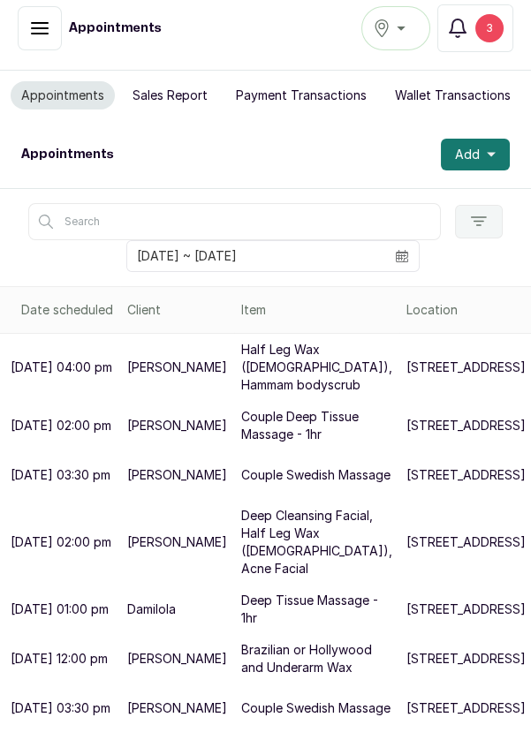
scroll to position [240, 63]
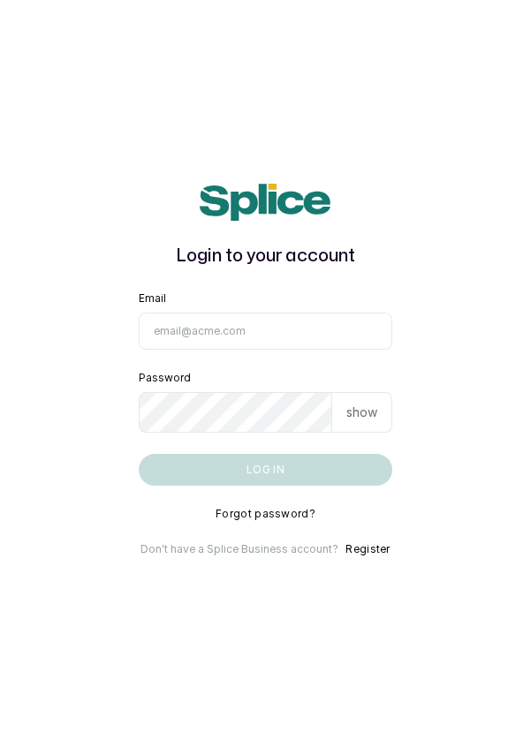
click at [204, 350] on input "Email" at bounding box center [266, 331] width 254 height 37
type input "info@dermaspaceng.com"
click at [139, 454] on button "Log in" at bounding box center [266, 470] width 254 height 32
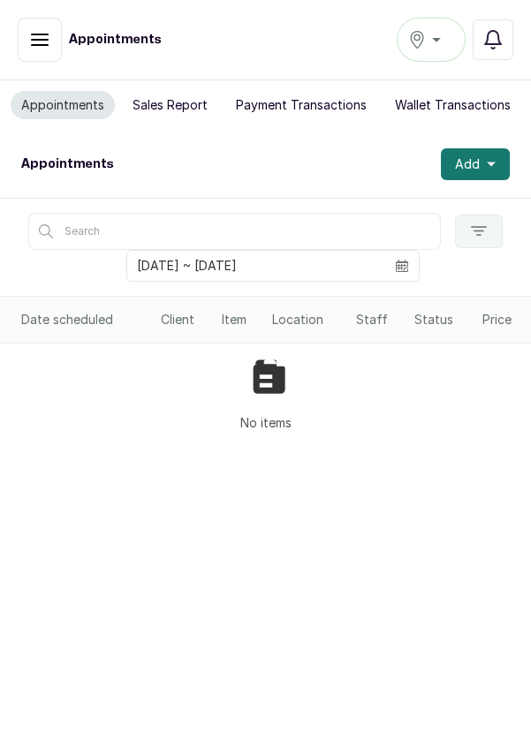
click at [31, 40] on icon "button" at bounding box center [39, 39] width 21 height 21
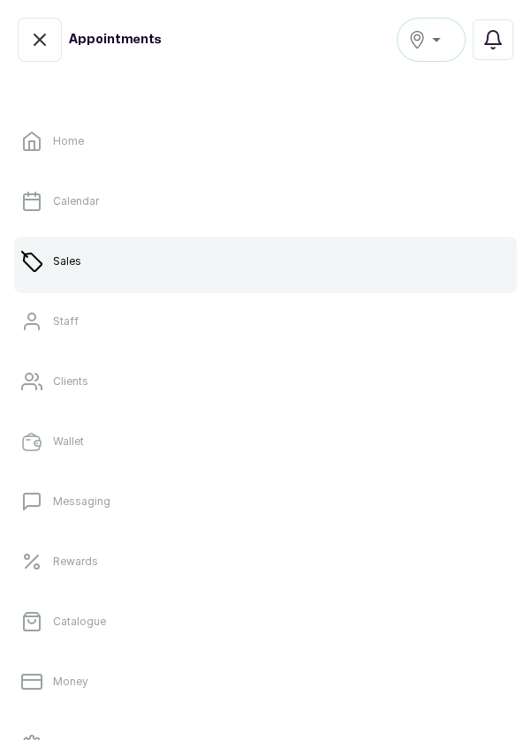
click at [63, 683] on p "Money" at bounding box center [70, 682] width 35 height 14
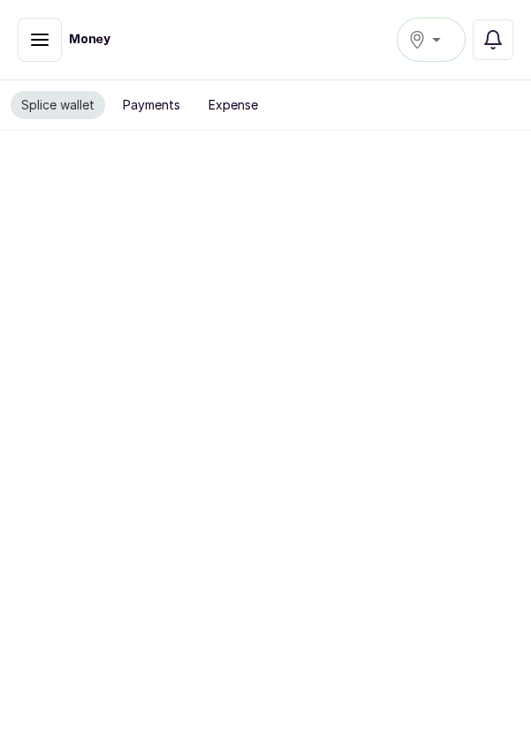
click at [149, 109] on button "Payments" at bounding box center [151, 105] width 79 height 28
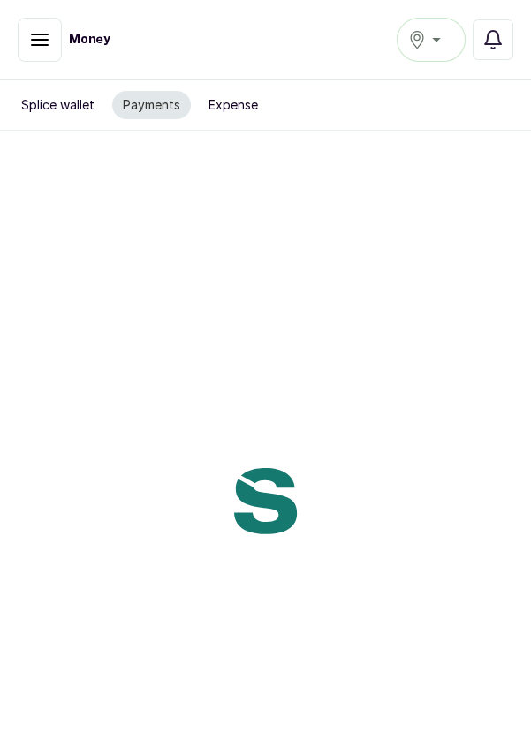
click at [40, 115] on button "Splice wallet" at bounding box center [58, 105] width 94 height 28
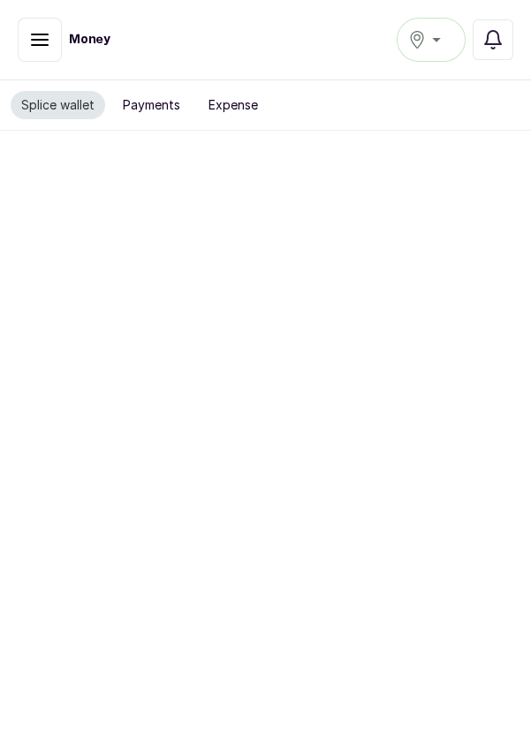
click at [42, 57] on button "button" at bounding box center [40, 40] width 44 height 44
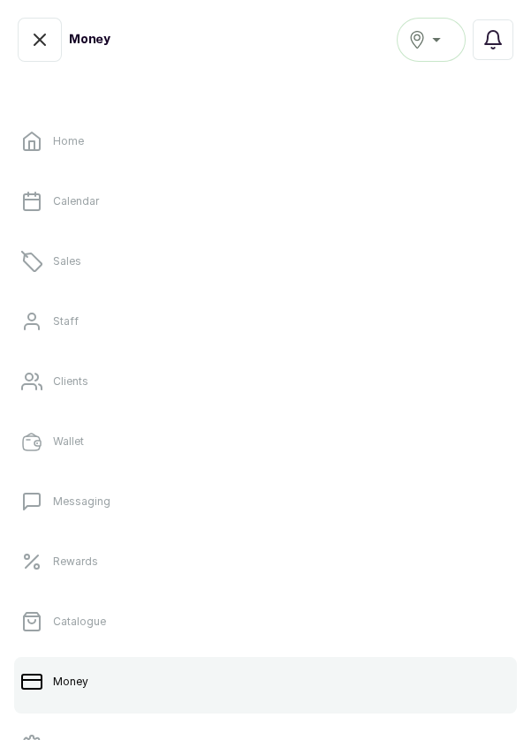
click at [67, 261] on p "Sales" at bounding box center [67, 261] width 28 height 14
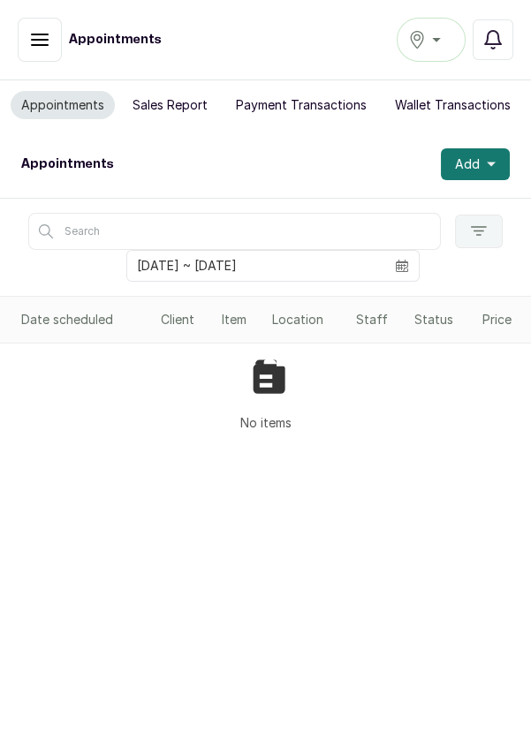
click at [412, 42] on icon "button" at bounding box center [417, 40] width 18 height 18
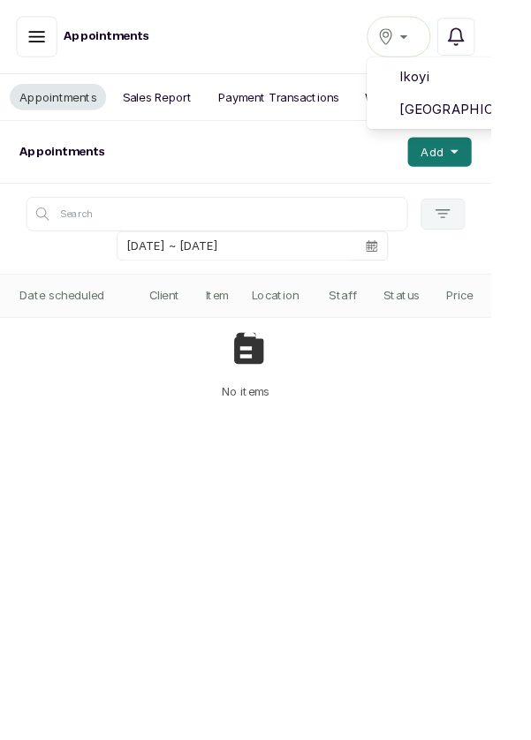
click at [463, 125] on span "[GEOGRAPHIC_DATA]" at bounding box center [495, 118] width 127 height 21
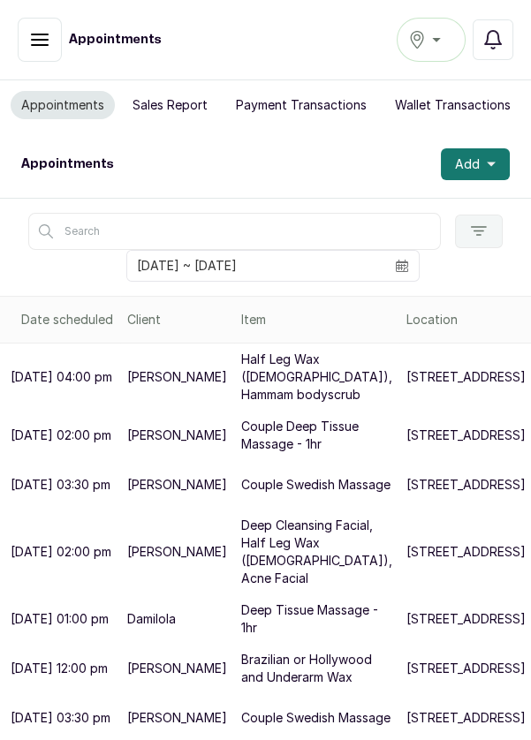
scroll to position [240, 0]
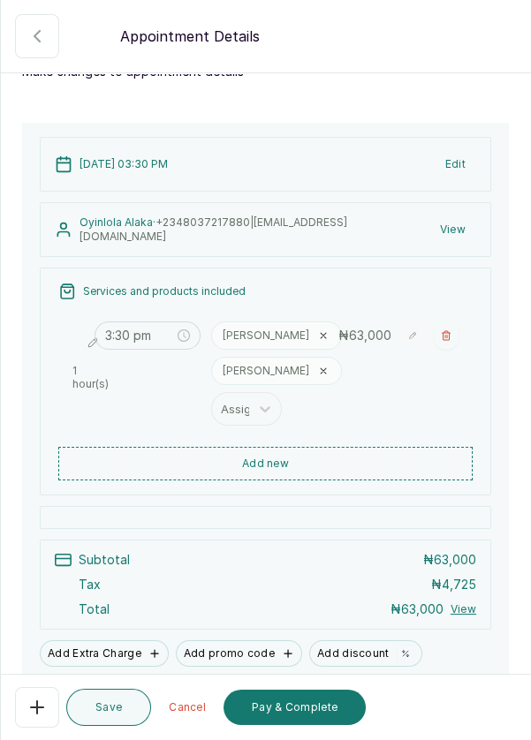
scroll to position [0, 0]
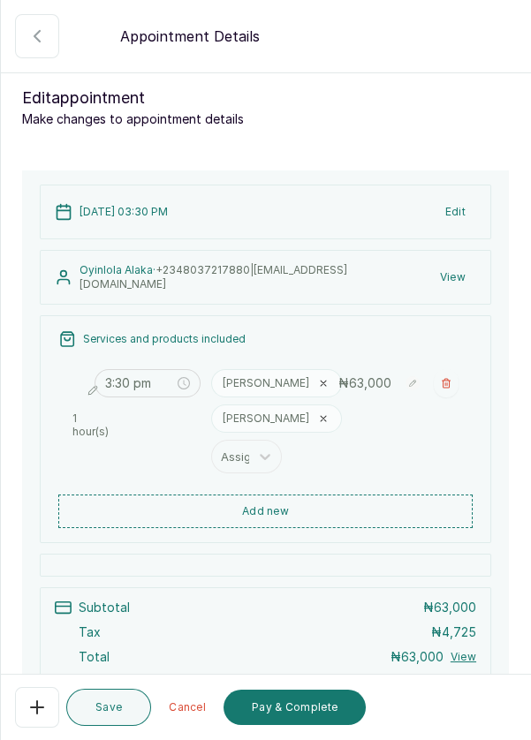
click at [31, 47] on button "button" at bounding box center [37, 36] width 44 height 44
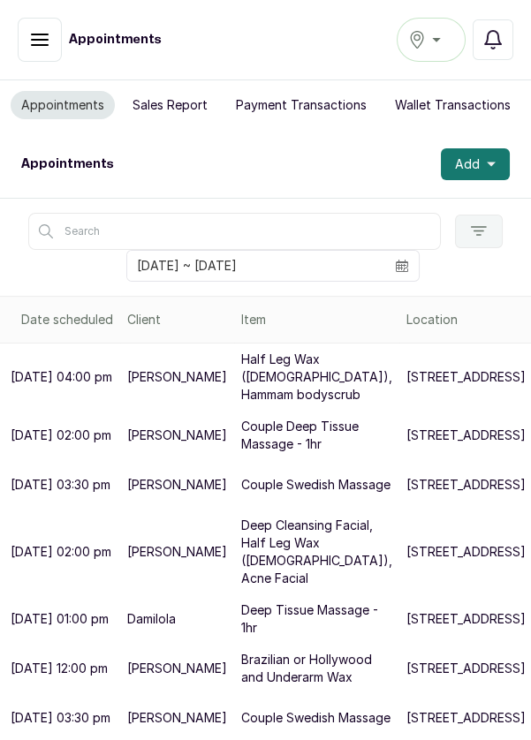
scroll to position [9, 0]
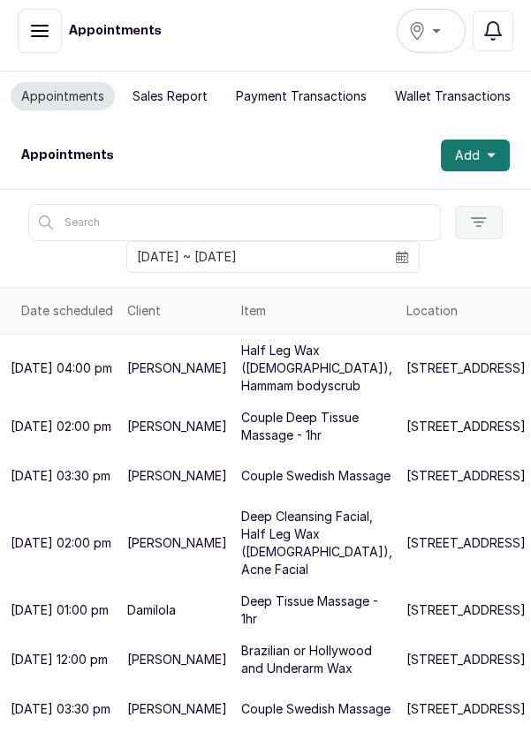
click at [406, 718] on p "[STREET_ADDRESS]" at bounding box center [465, 709] width 119 height 18
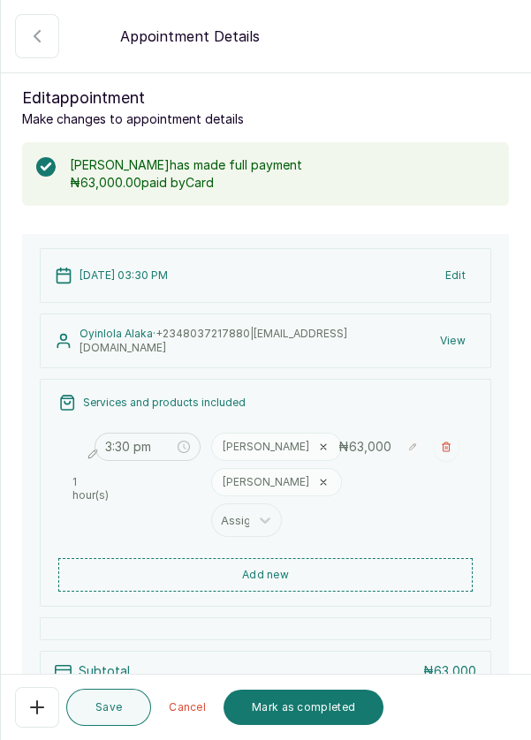
click at [32, 35] on icon "button" at bounding box center [36, 36] width 21 height 21
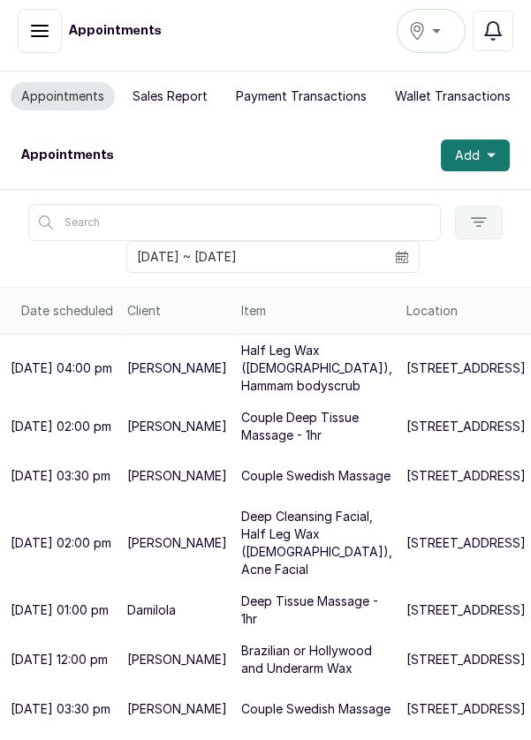
click at [27, 40] on button "Confirmed" at bounding box center [40, 31] width 44 height 44
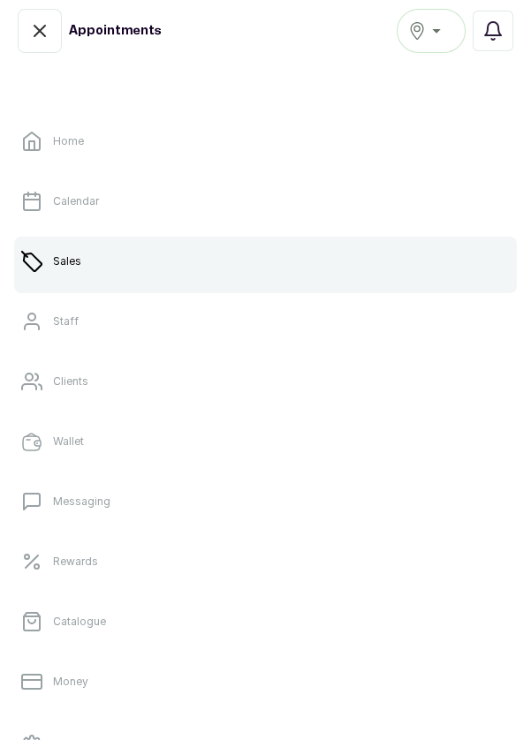
click at [64, 686] on p "Money" at bounding box center [70, 682] width 35 height 14
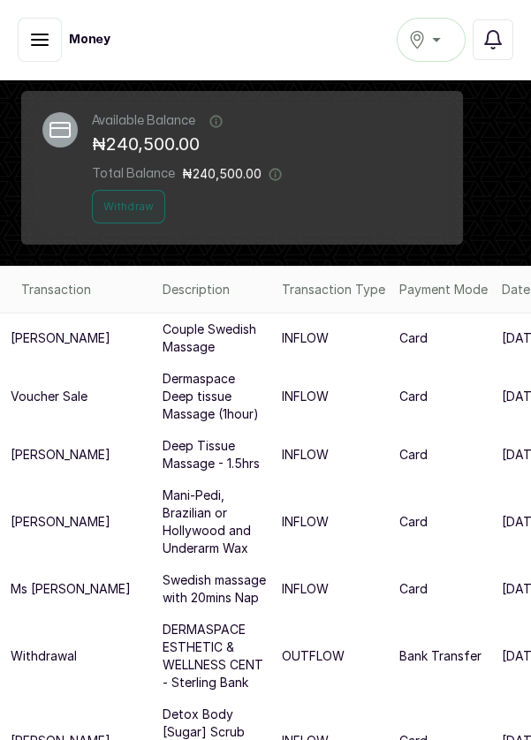
scroll to position [67, 0]
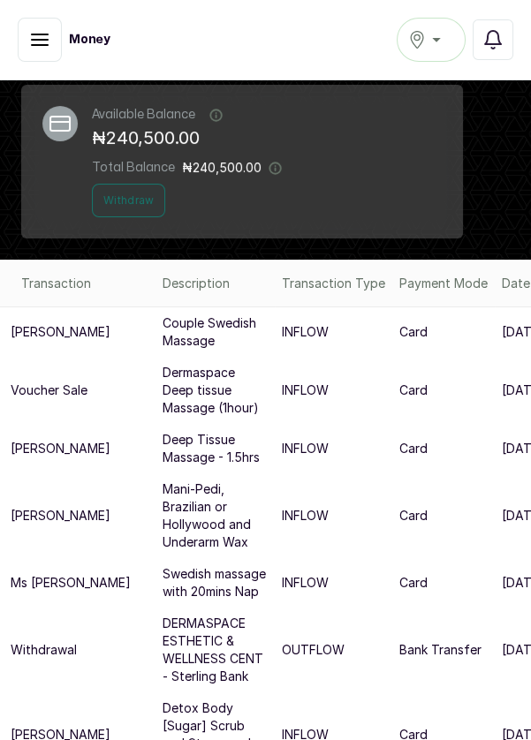
click at [42, 53] on button "Successful" at bounding box center [40, 40] width 44 height 44
click at [50, 48] on button "Successful" at bounding box center [40, 40] width 44 height 44
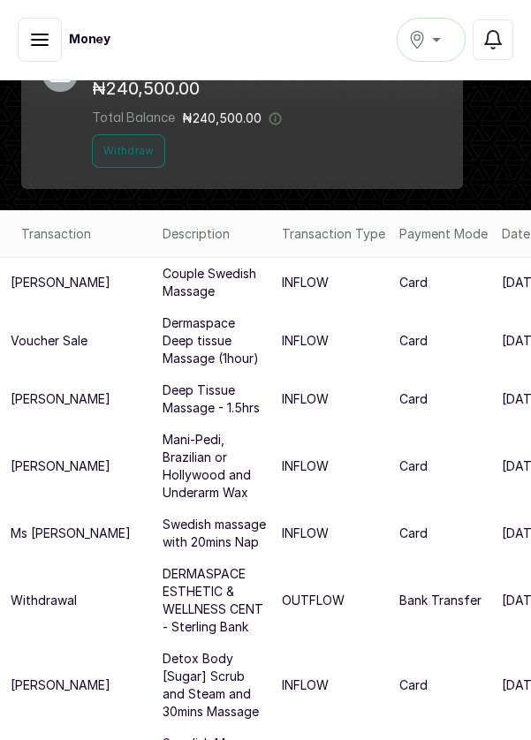
scroll to position [0, 0]
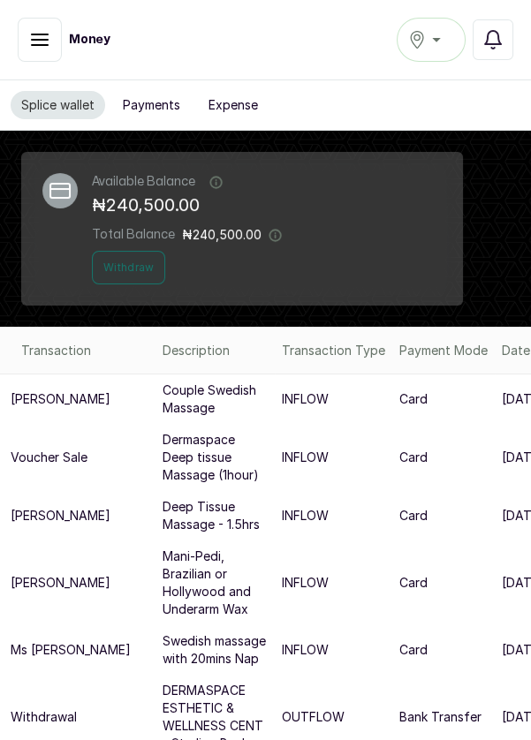
click at [40, 45] on icon "button" at bounding box center [39, 39] width 21 height 21
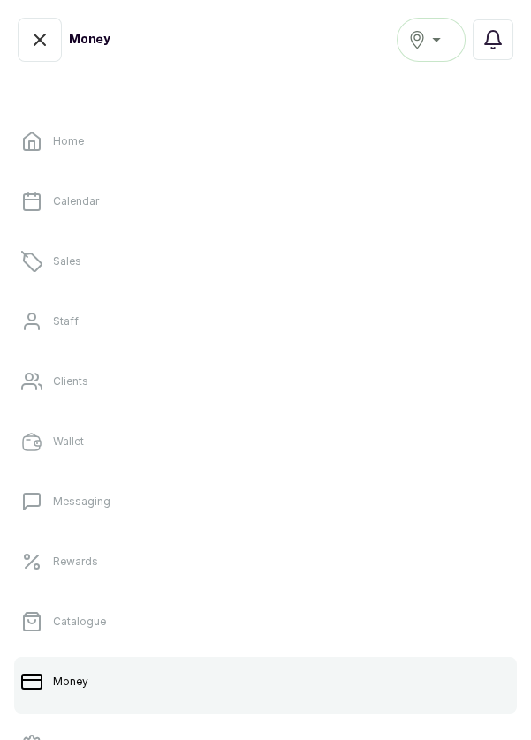
click at [99, 268] on link "Sales" at bounding box center [265, 261] width 503 height 49
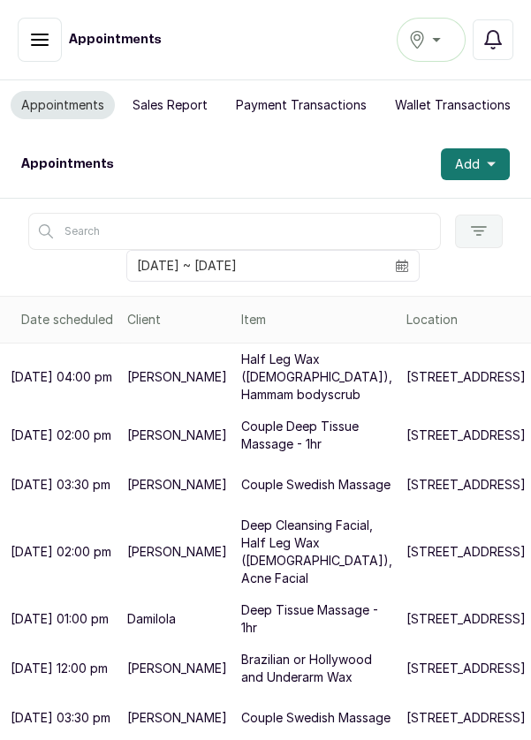
scroll to position [240, 0]
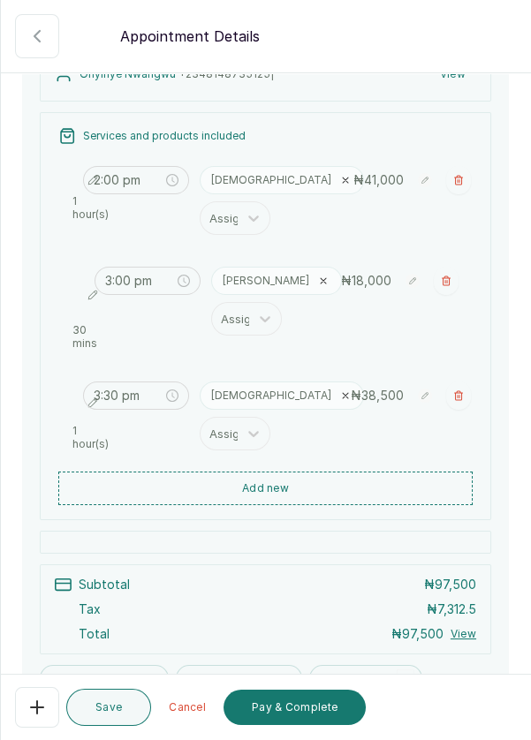
scroll to position [290, 0]
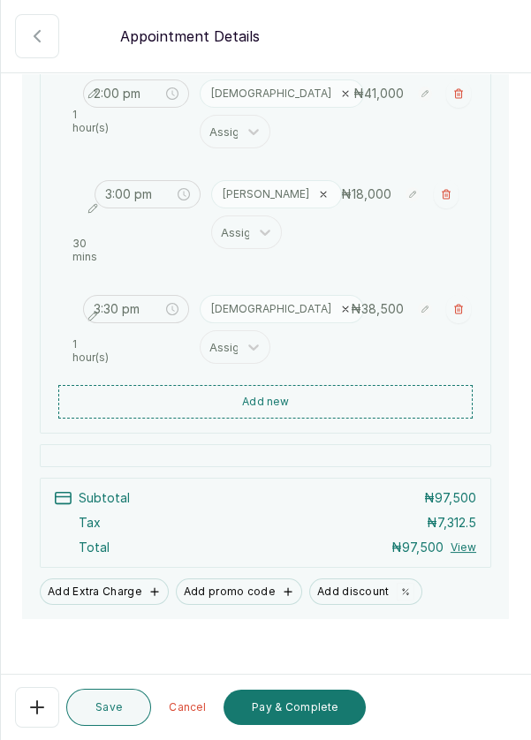
click at [323, 397] on button "Add new" at bounding box center [265, 402] width 414 height 34
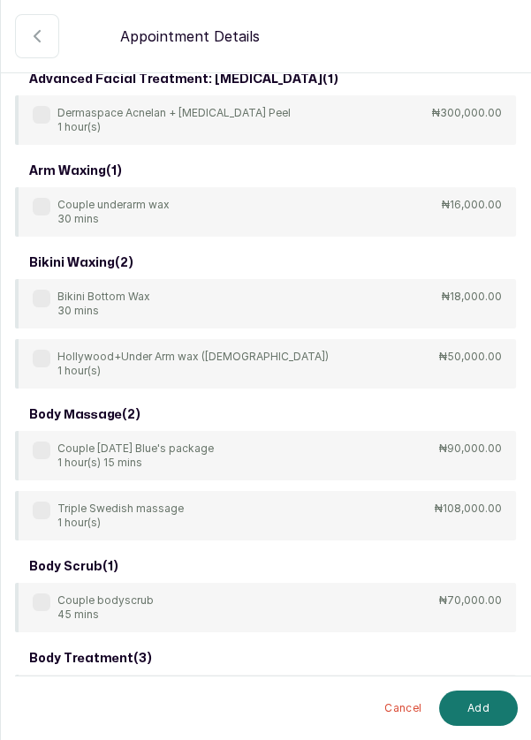
scroll to position [0, 0]
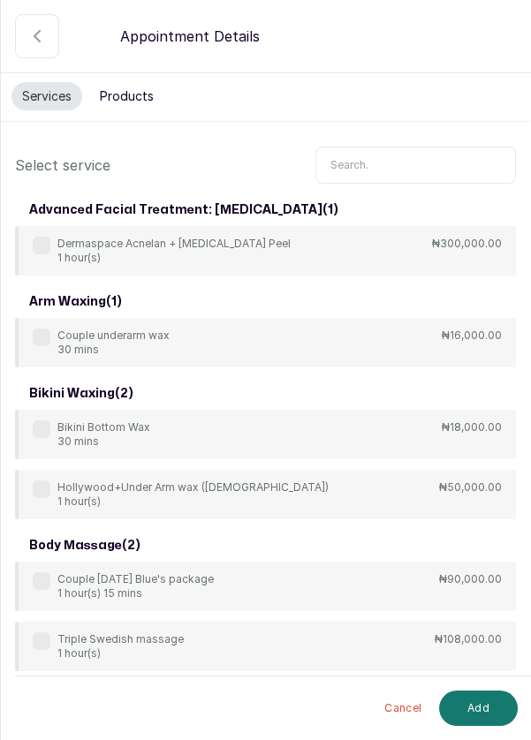
click at [392, 165] on input "text" at bounding box center [415, 165] width 200 height 37
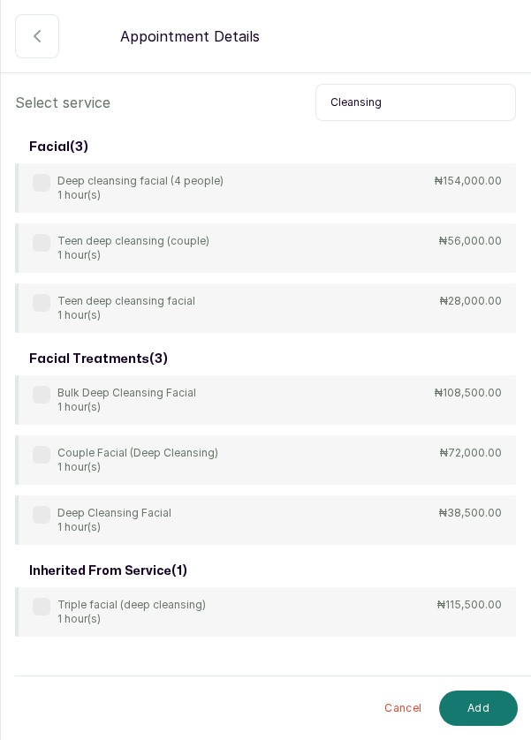
scroll to position [82, 0]
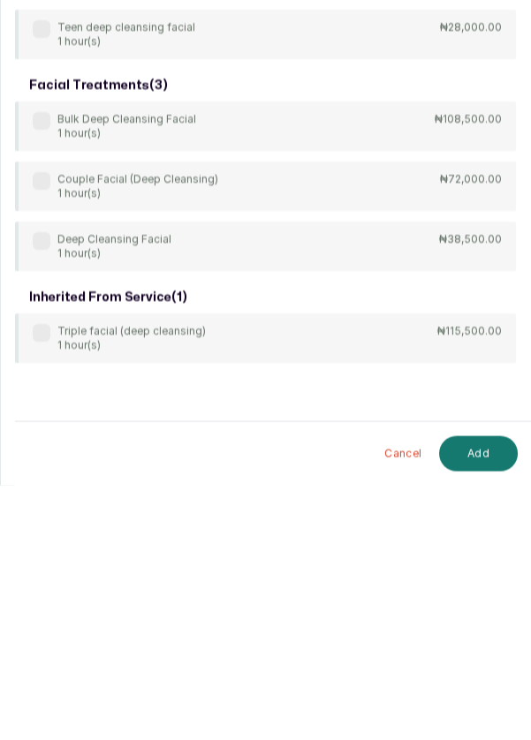
type input "Cleansing"
click at [42, 509] on div "Deep Cleansing Facial 1 hour(s)" at bounding box center [102, 501] width 139 height 28
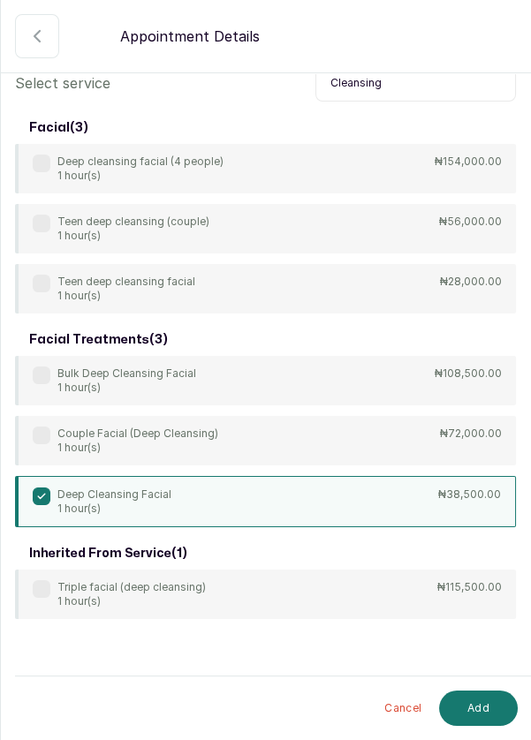
click at [478, 703] on button "Add" at bounding box center [478, 708] width 79 height 35
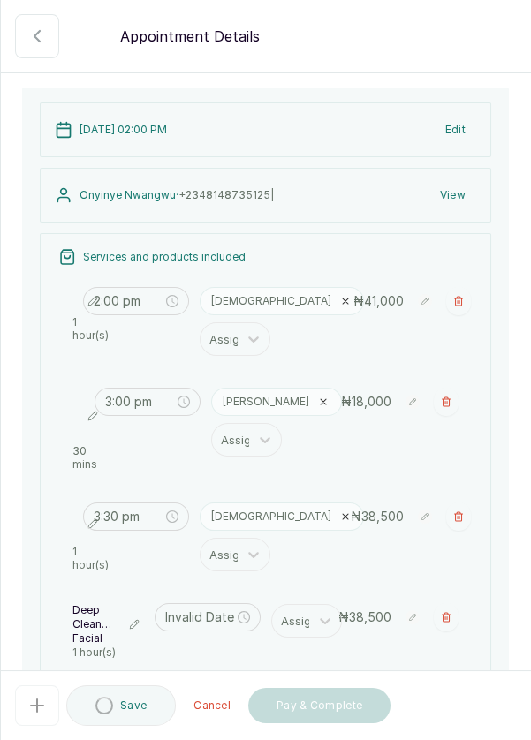
type input "4:30 pm"
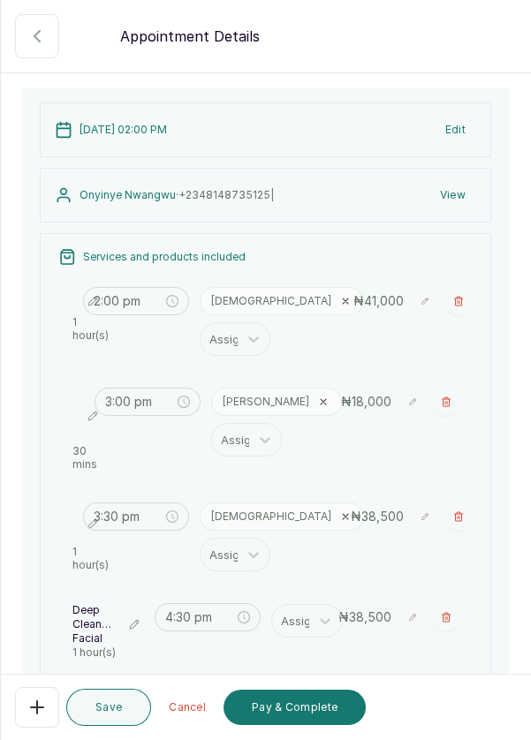
click at [446, 304] on button "button" at bounding box center [458, 301] width 25 height 28
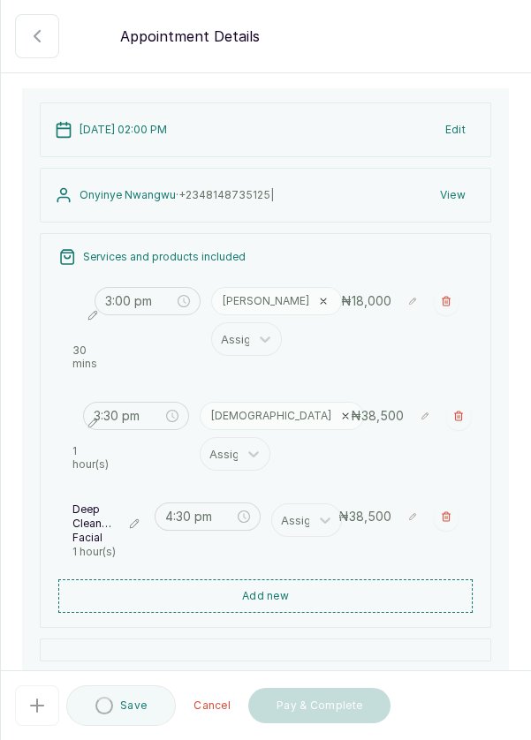
type input "3:00 pm"
type input "3:30 pm"
type input "4:30 pm"
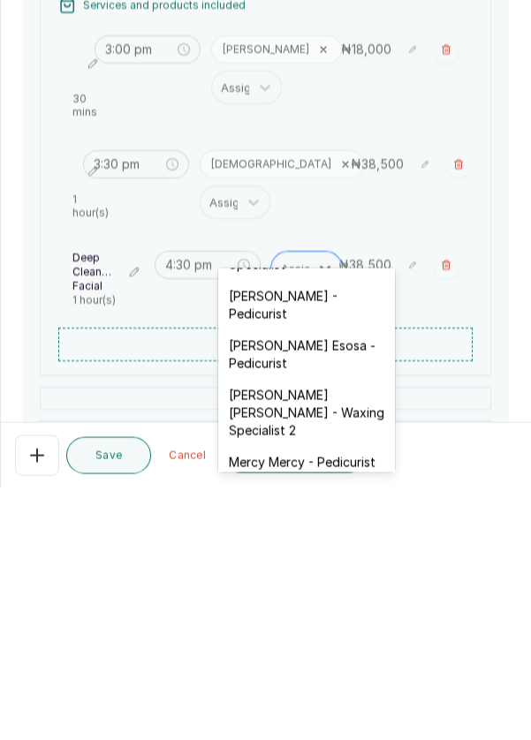
scroll to position [756, 0]
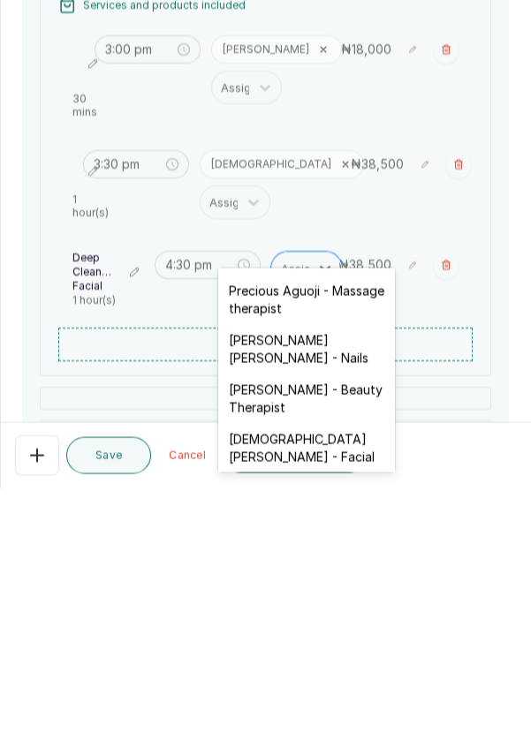
click at [322, 676] on div "[DEMOGRAPHIC_DATA][PERSON_NAME] - Facial" at bounding box center [306, 700] width 177 height 49
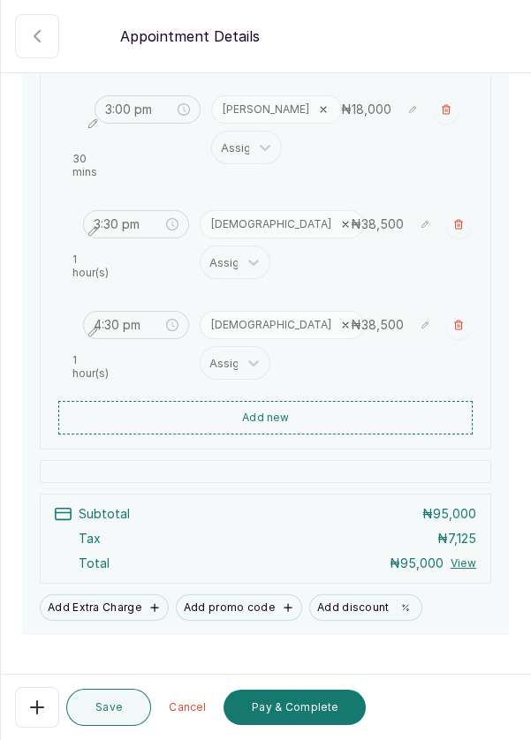
scroll to position [290, 0]
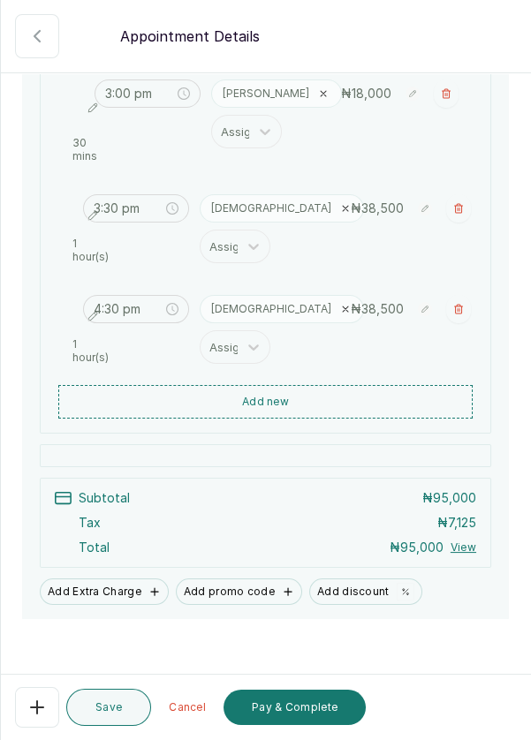
click at [278, 708] on button "Pay & Complete" at bounding box center [294, 707] width 142 height 35
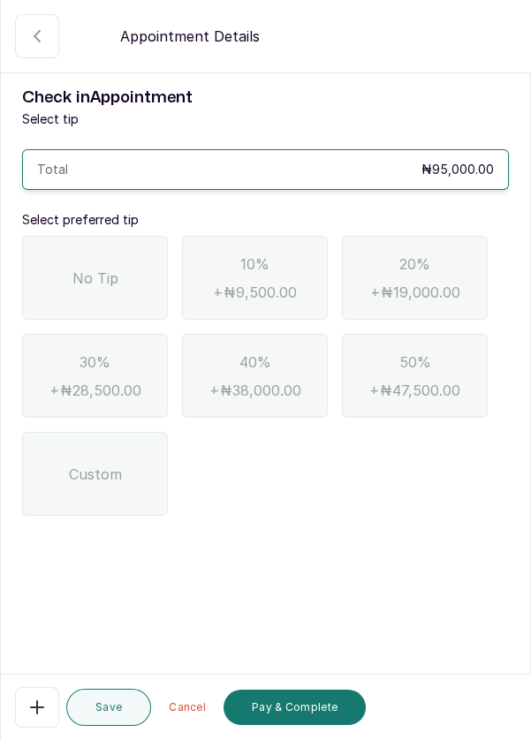
scroll to position [85, 0]
click at [129, 236] on div "No Tip" at bounding box center [95, 278] width 146 height 84
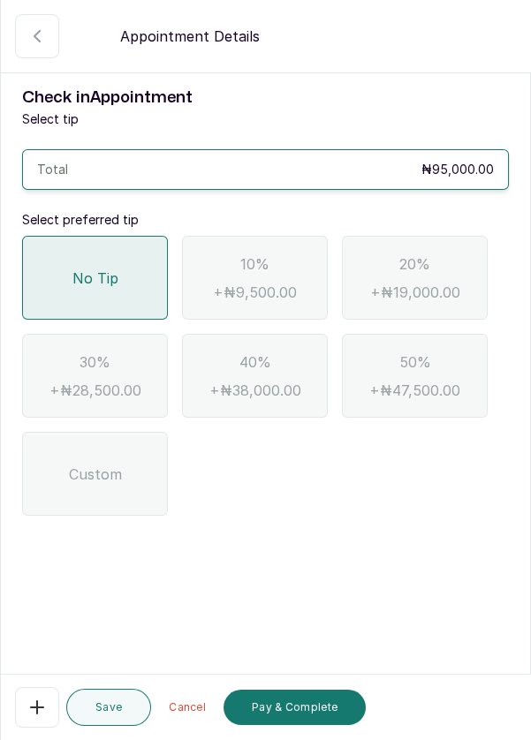
click at [290, 714] on button "Pay & Complete" at bounding box center [294, 707] width 142 height 35
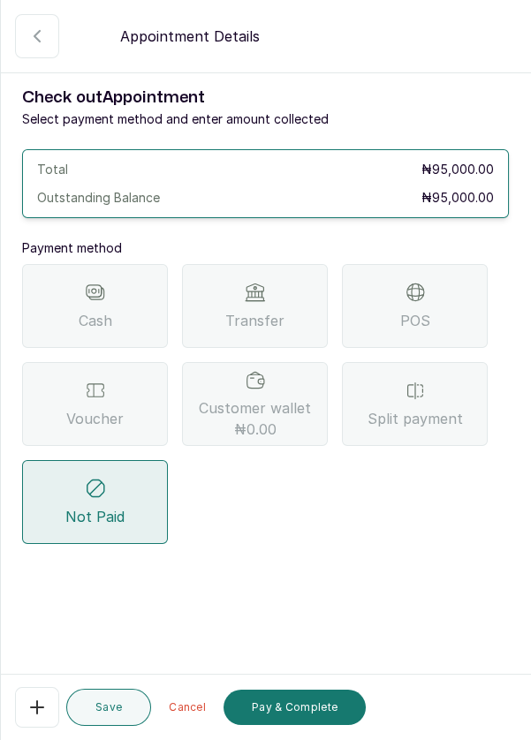
click at [422, 408] on span "Split payment" at bounding box center [414, 418] width 95 height 21
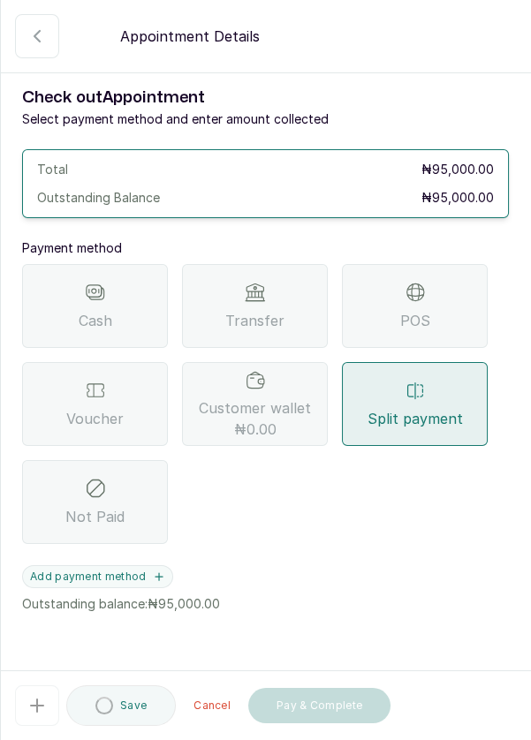
click at [413, 408] on span "Split payment" at bounding box center [414, 418] width 95 height 21
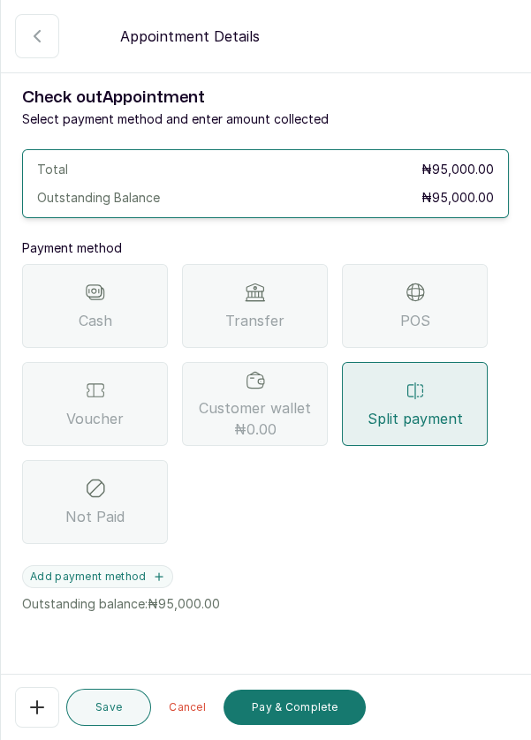
click at [102, 408] on span "Voucher" at bounding box center [94, 418] width 57 height 21
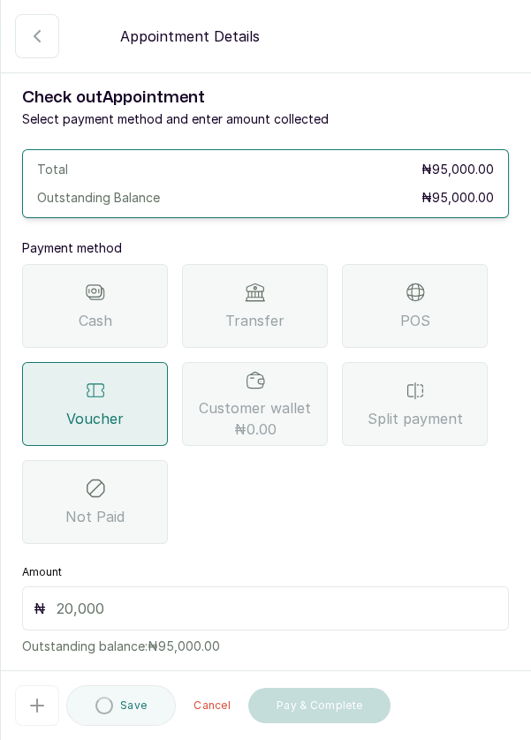
click at [181, 598] on input "text" at bounding box center [277, 608] width 441 height 21
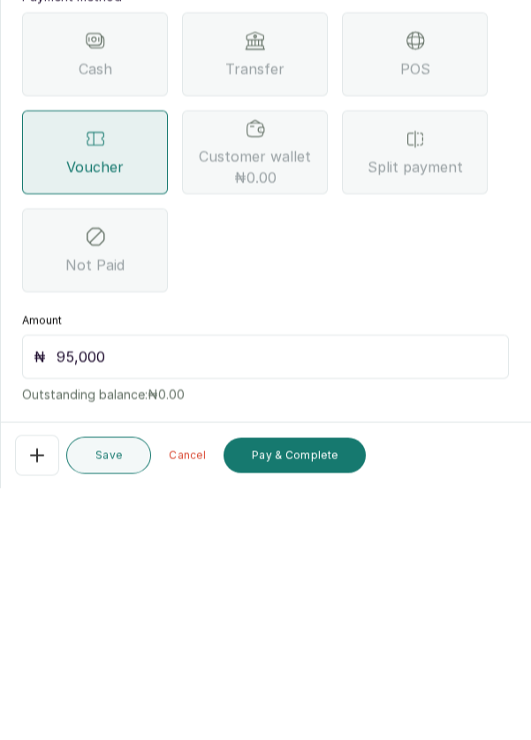
scroll to position [37, 0]
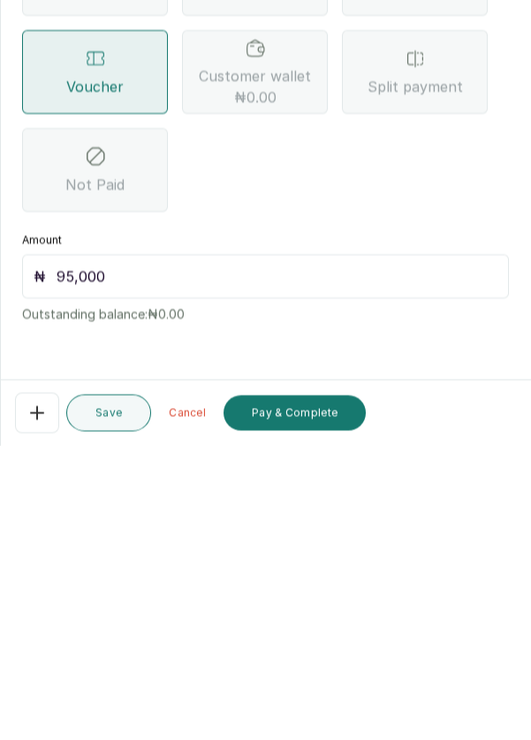
type input "95,000"
click at [296, 723] on button "Pay & Complete" at bounding box center [294, 707] width 142 height 35
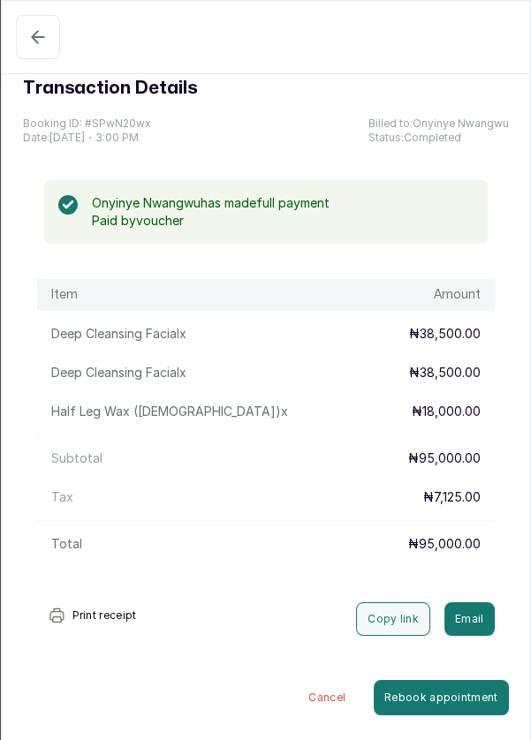
click at [29, 36] on icon "button" at bounding box center [37, 36] width 21 height 21
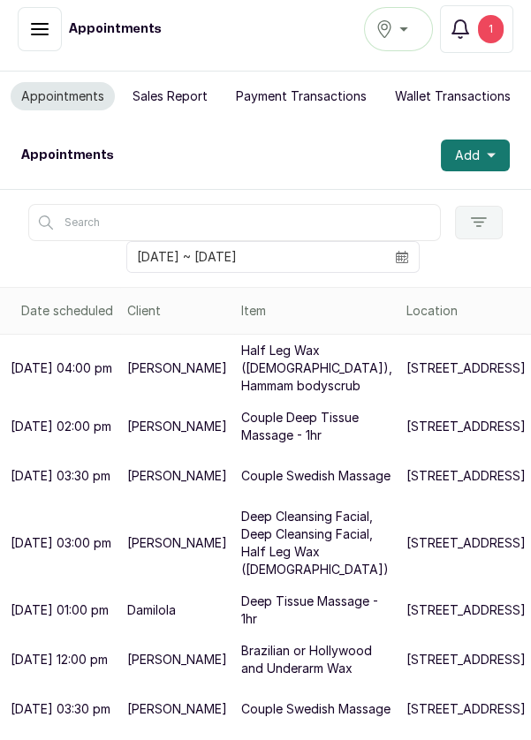
scroll to position [258, 0]
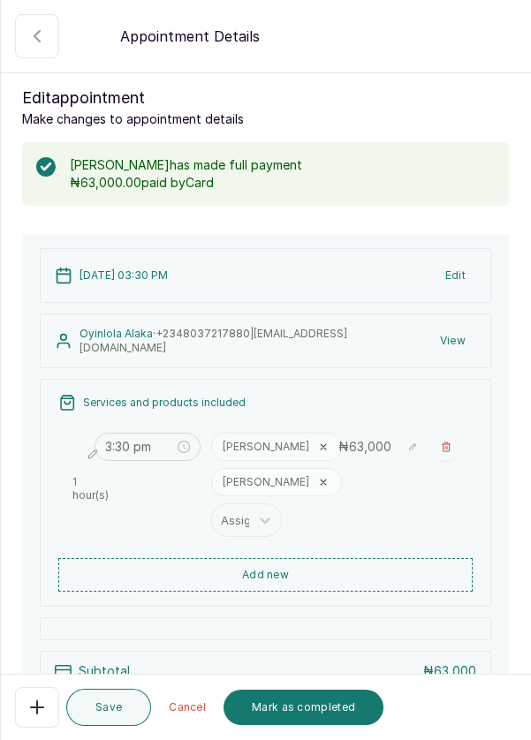
scroll to position [186, 0]
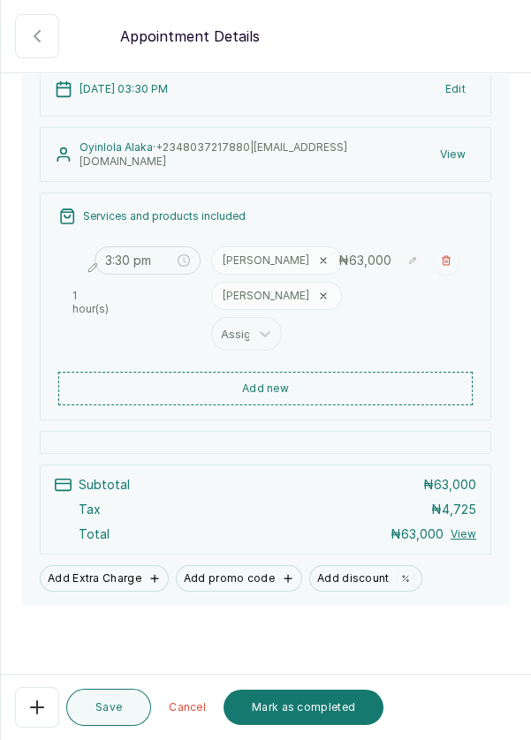
click at [286, 725] on button "Mark as completed" at bounding box center [303, 707] width 160 height 35
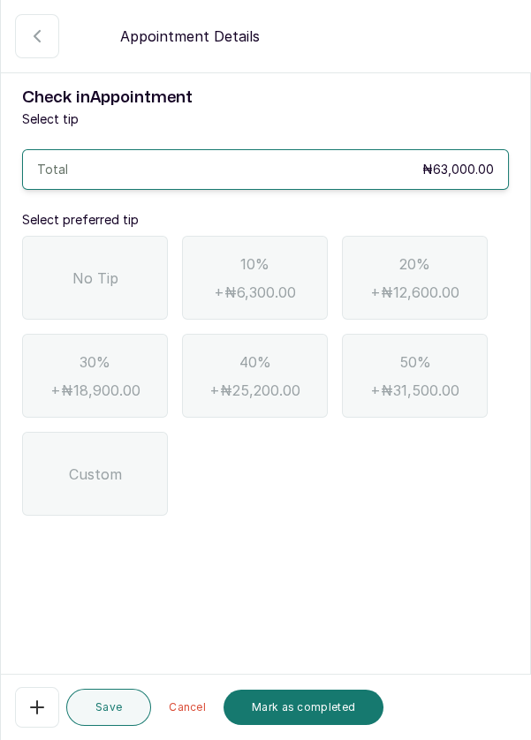
scroll to position [0, 0]
click at [130, 301] on div "No Tip" at bounding box center [95, 278] width 146 height 84
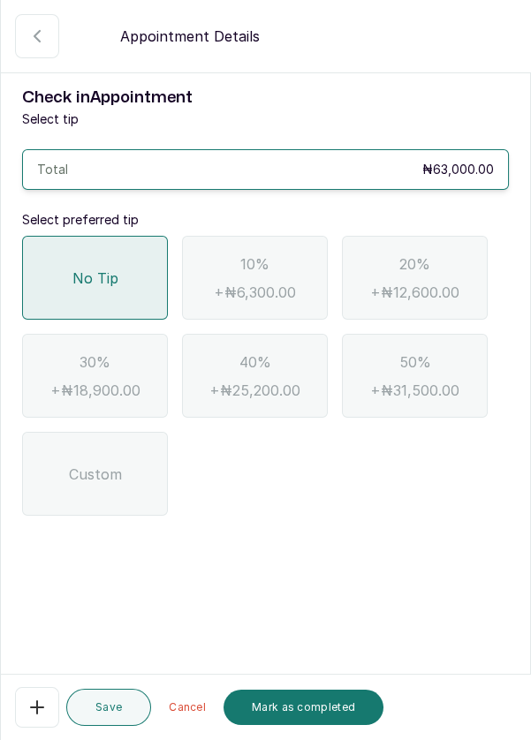
click at [294, 725] on button "Mark as completed" at bounding box center [303, 707] width 160 height 35
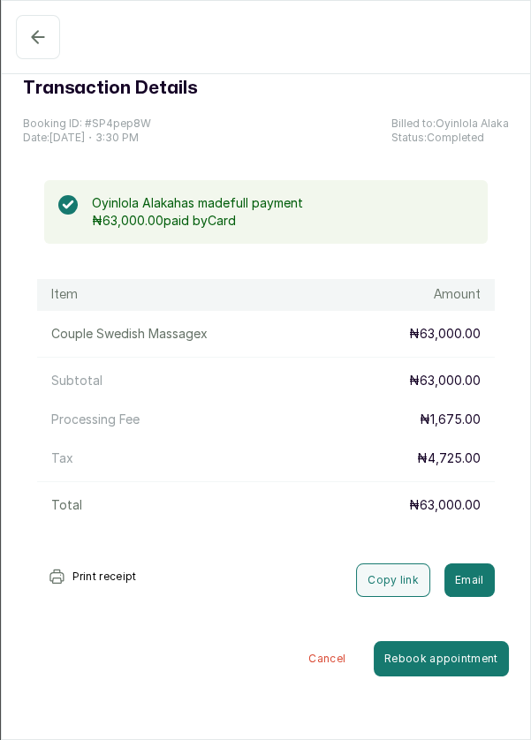
click at [34, 53] on button "Confirmed" at bounding box center [38, 37] width 44 height 44
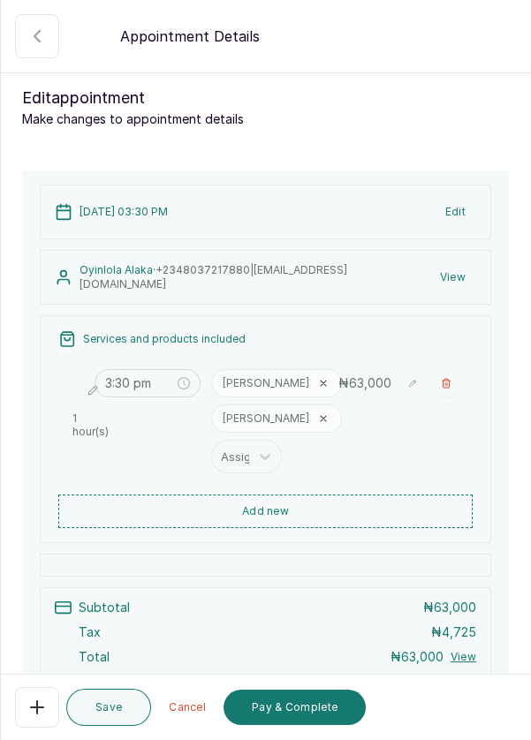
click at [36, 714] on icon "button" at bounding box center [37, 707] width 12 height 12
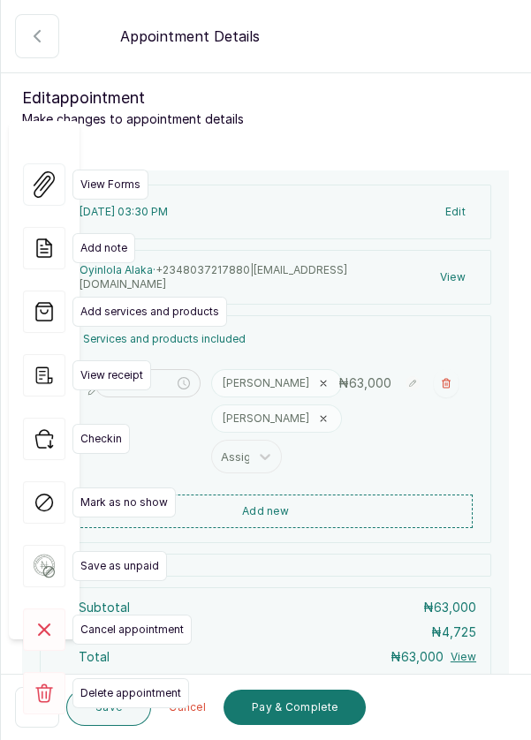
click at [74, 678] on span "Delete appointment" at bounding box center [130, 693] width 117 height 30
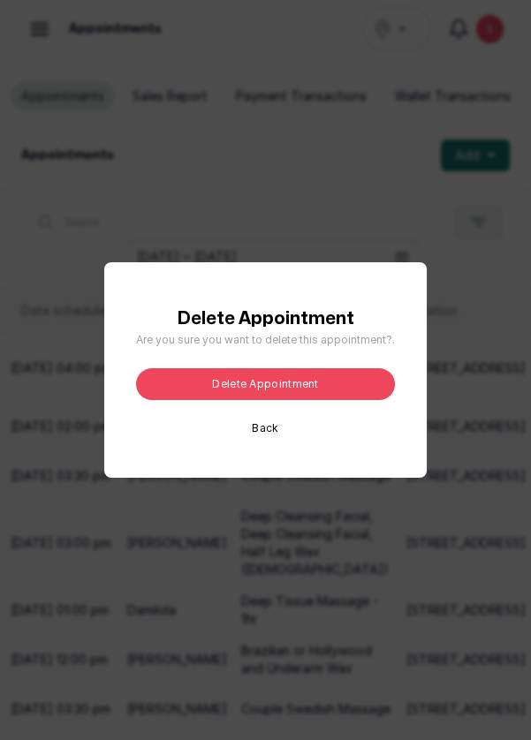
click at [349, 400] on button "Delete appointment" at bounding box center [265, 384] width 259 height 32
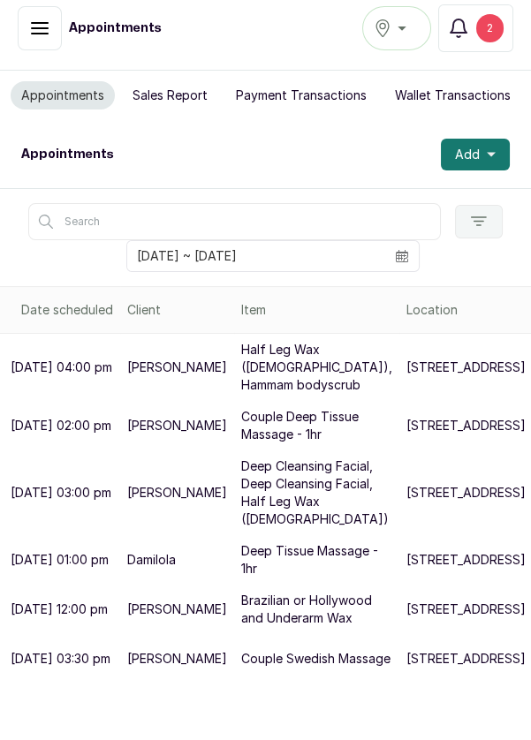
click at [480, 139] on button "Add" at bounding box center [475, 155] width 69 height 32
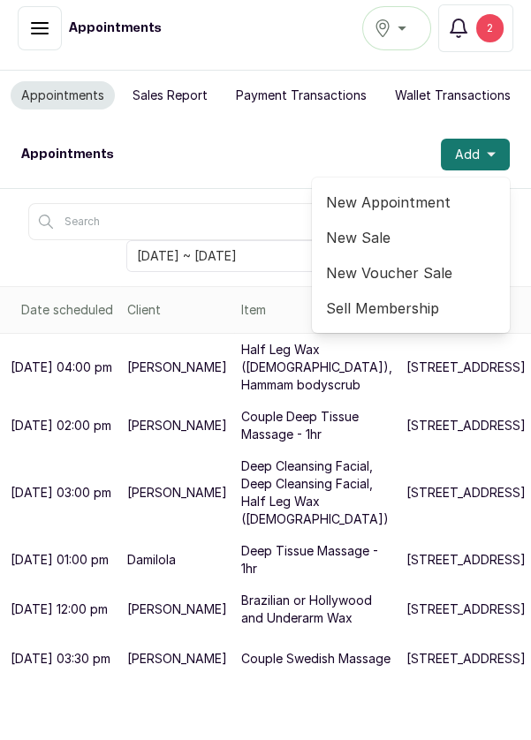
click at [427, 192] on span "New Appointment" at bounding box center [411, 202] width 170 height 21
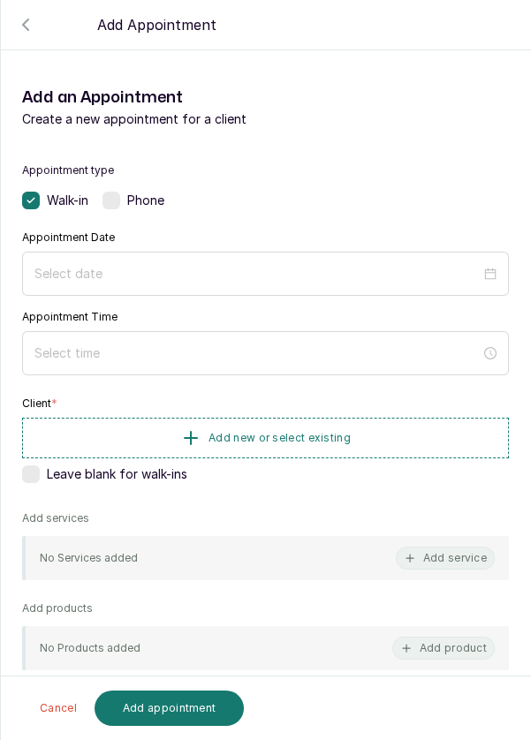
click at [346, 253] on div at bounding box center [265, 274] width 487 height 44
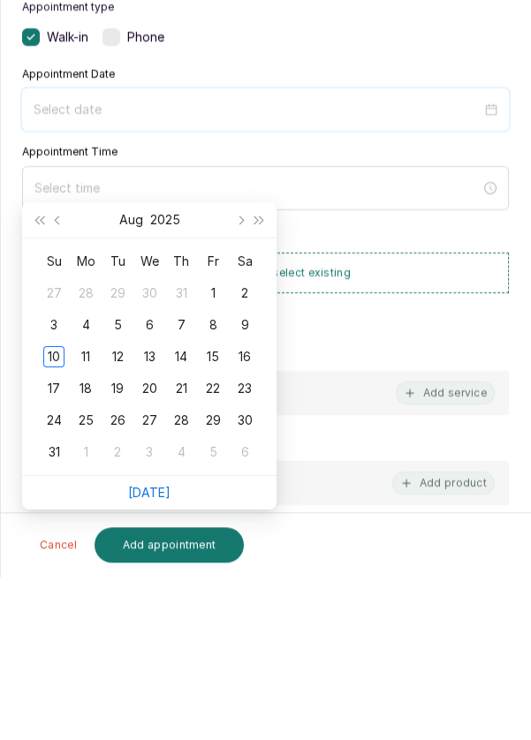
scroll to position [81, 0]
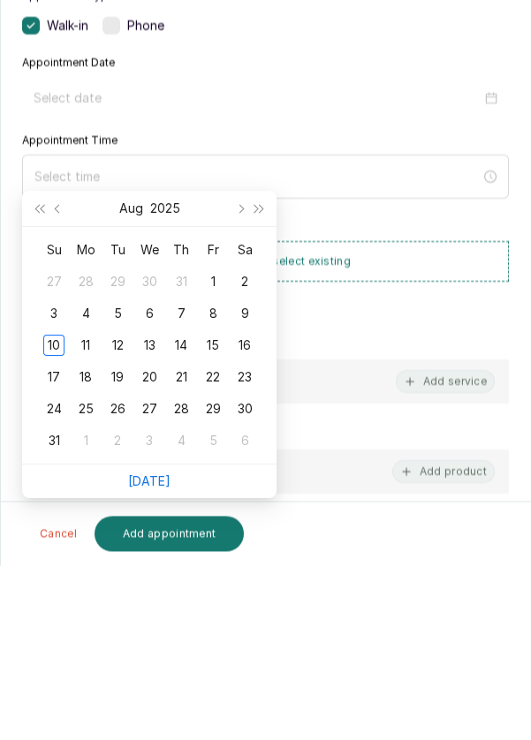
click at [79, 510] on div "11" at bounding box center [85, 520] width 21 height 21
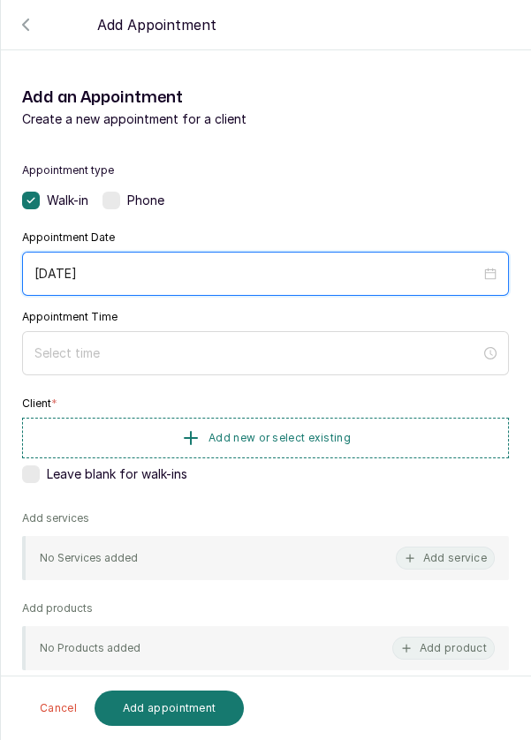
click at [175, 269] on input "[DATE]" at bounding box center [257, 273] width 446 height 19
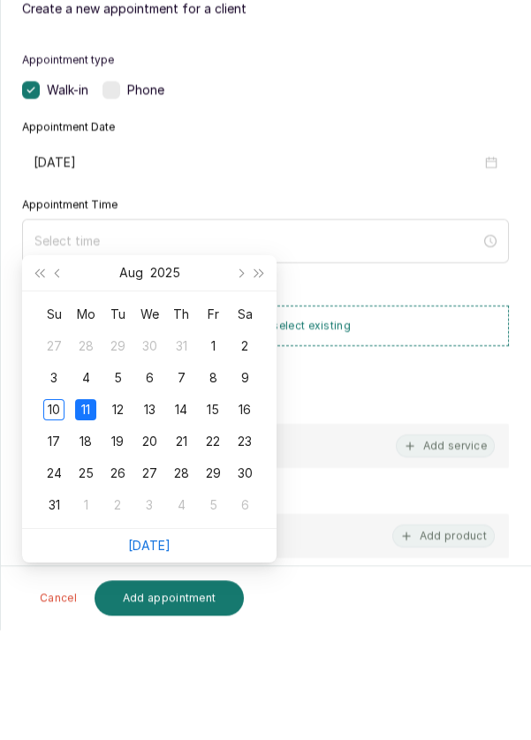
click at [40, 504] on td "10" at bounding box center [54, 520] width 32 height 32
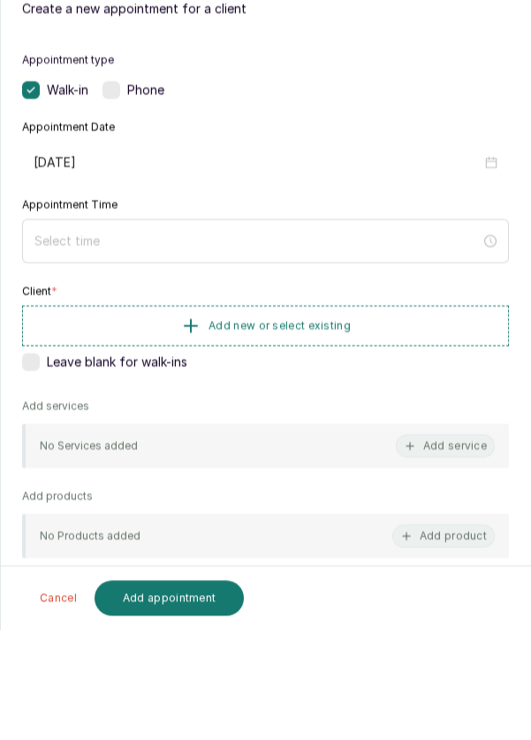
type input "[DATE]"
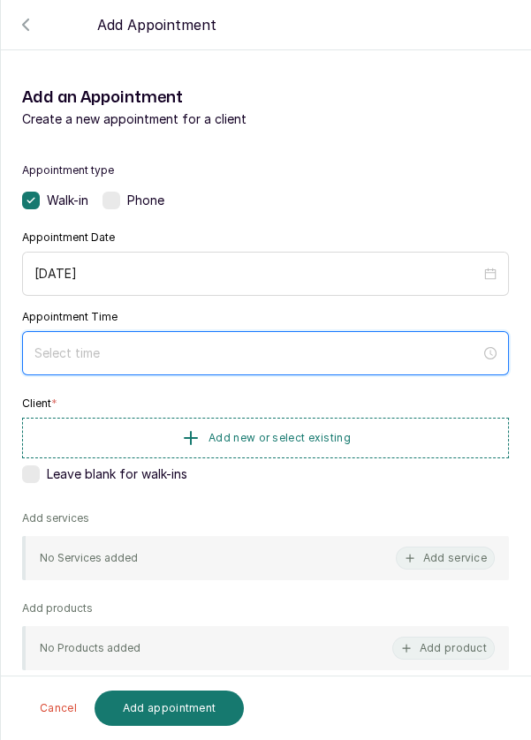
click at [317, 348] on input at bounding box center [257, 353] width 446 height 19
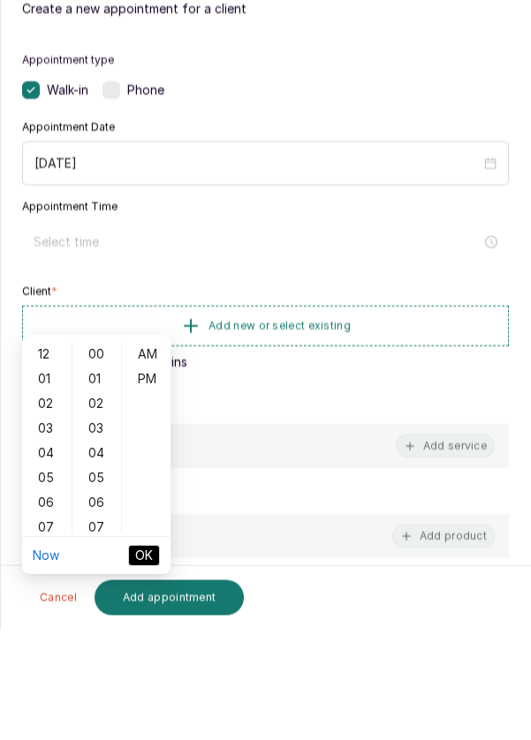
click at [37, 502] on div "02" at bounding box center [47, 514] width 42 height 25
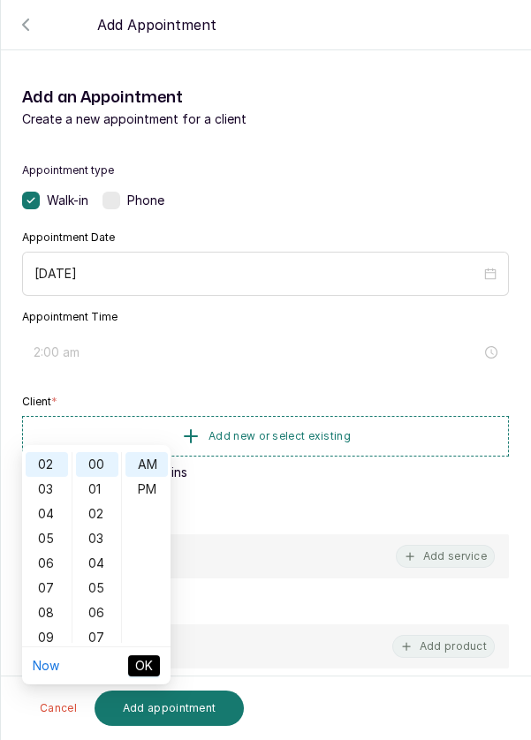
scroll to position [49, 0]
click at [152, 477] on div "PM" at bounding box center [146, 489] width 42 height 25
type input "2:00 pm"
click at [149, 656] on span "OK" at bounding box center [144, 665] width 18 height 19
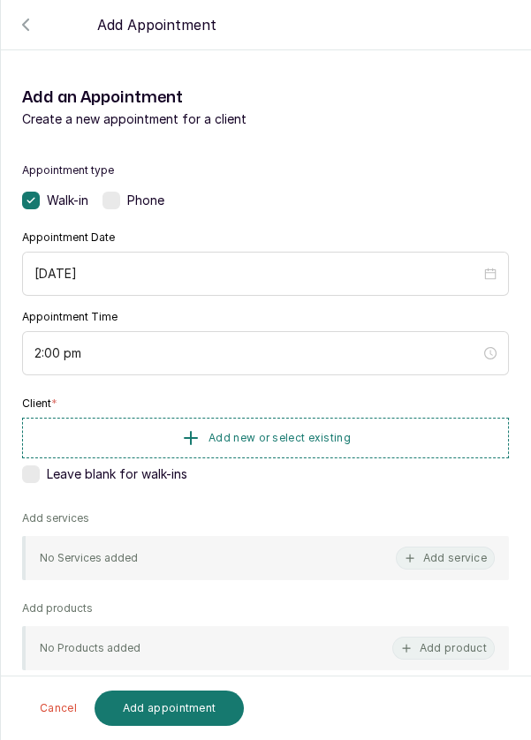
click at [276, 448] on button "Add new or select existing" at bounding box center [265, 438] width 487 height 41
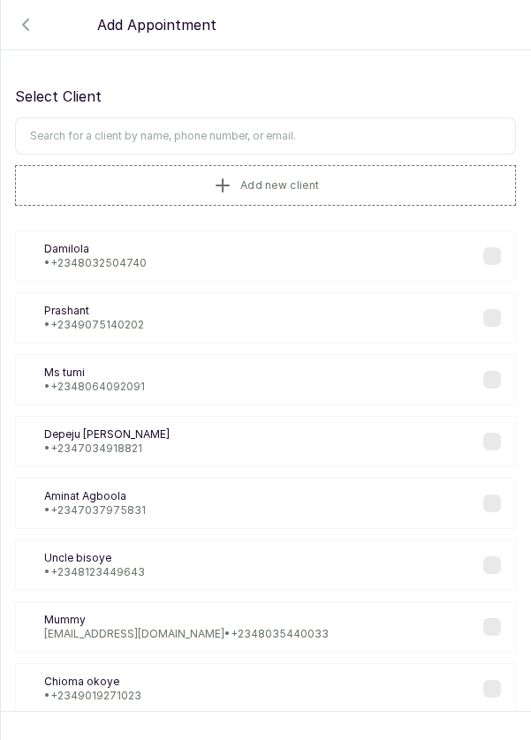
click at [379, 131] on input "text" at bounding box center [265, 135] width 501 height 37
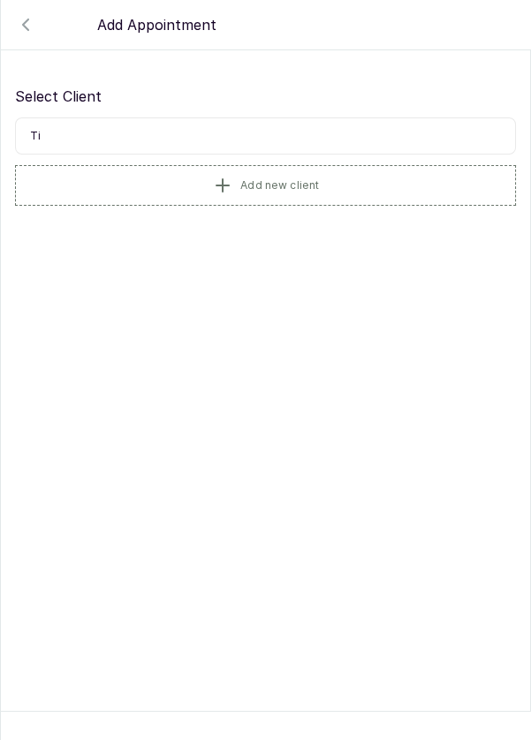
type input "T"
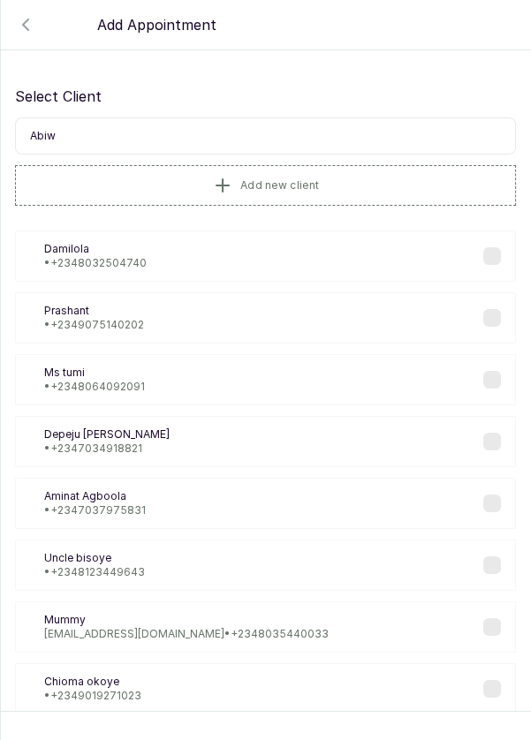
type input "Abiwo"
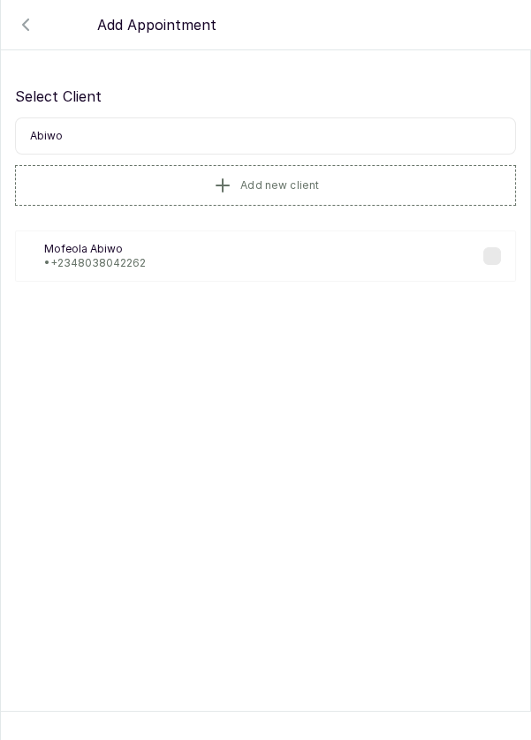
click at [489, 273] on div "MA Mofeola Abiwo • [PHONE_NUMBER]" at bounding box center [265, 255] width 501 height 51
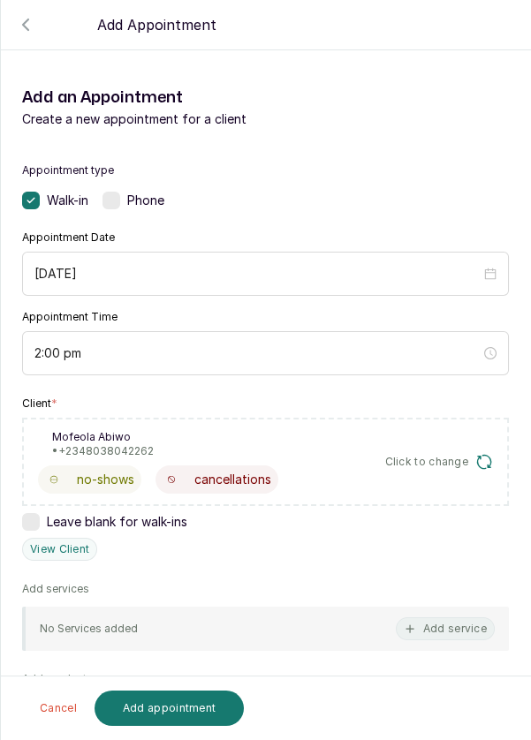
click at [432, 629] on button "Add service" at bounding box center [445, 628] width 99 height 23
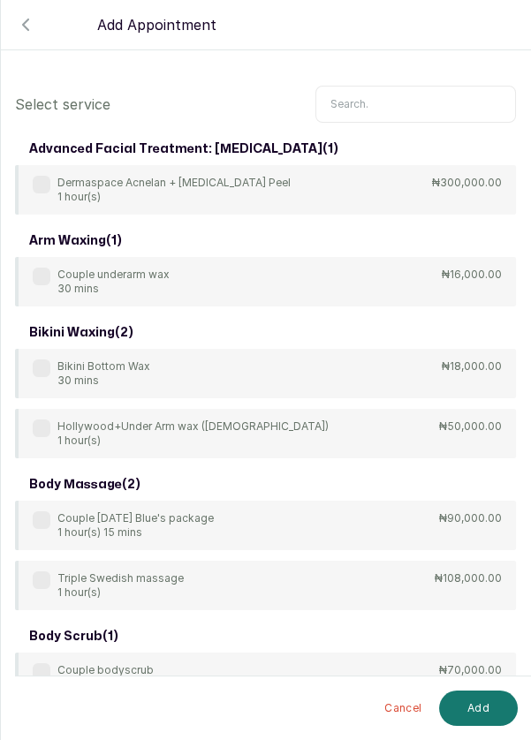
scroll to position [0, 0]
click at [425, 103] on input "text" at bounding box center [415, 104] width 200 height 37
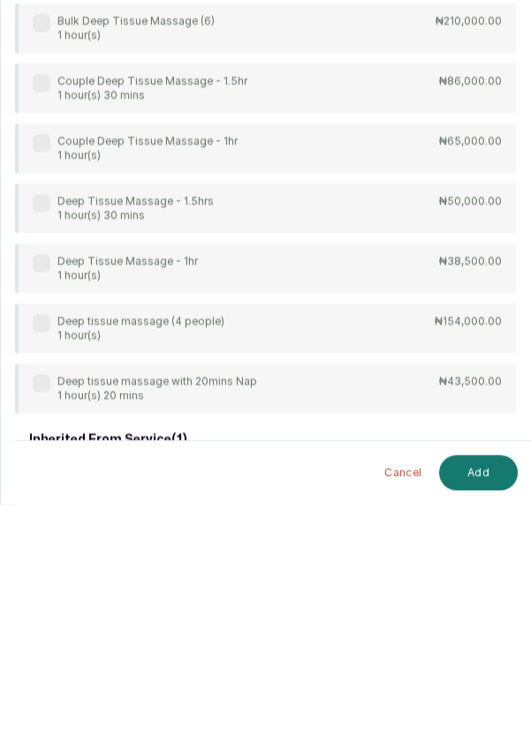
scroll to position [81, 0]
type input "Tissue"
click at [42, 632] on div "Deep tissue massage with 20mins Nap 1 hour(s) 20 mins" at bounding box center [145, 624] width 224 height 28
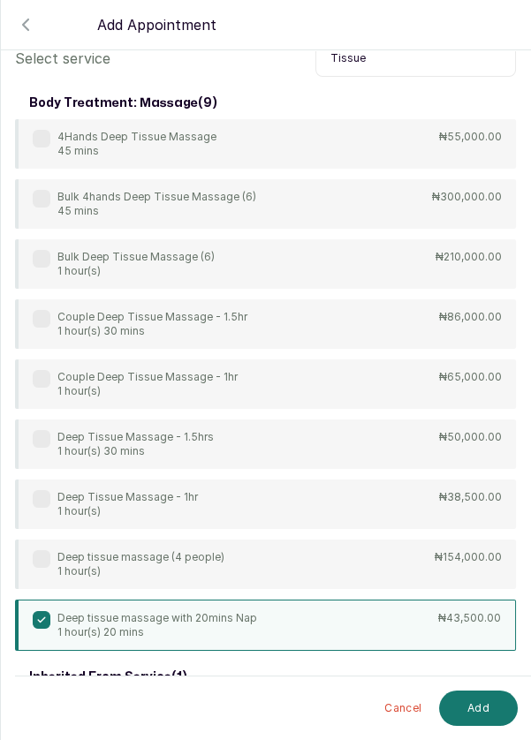
click at [487, 712] on button "Add" at bounding box center [478, 708] width 79 height 35
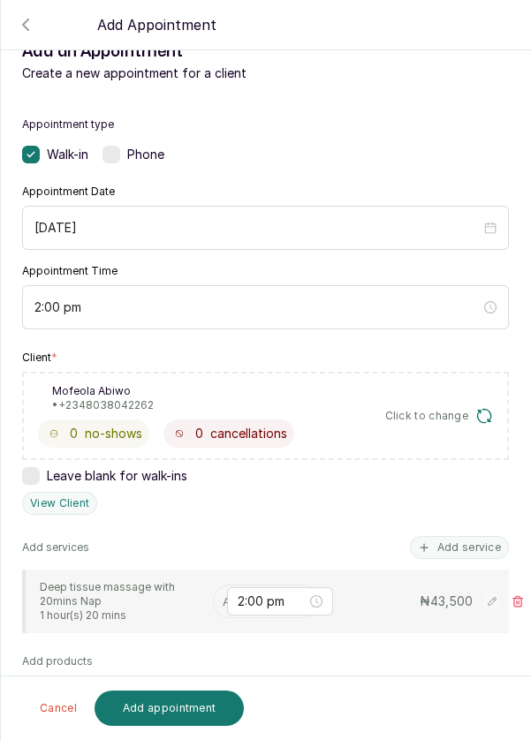
click at [223, 600] on input "text" at bounding box center [225, 601] width 4 height 19
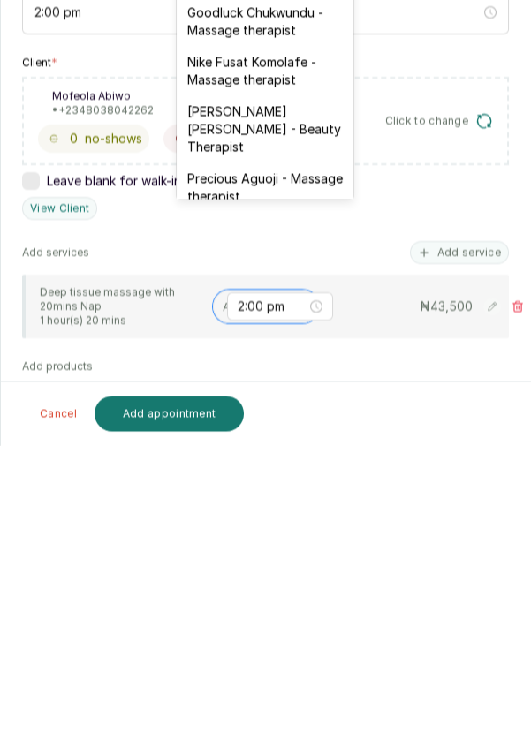
scroll to position [538, 0]
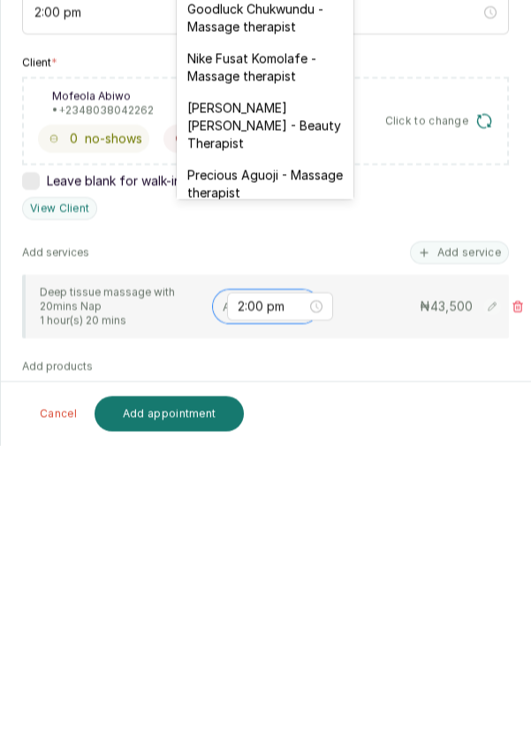
click at [285, 348] on div "Nike Fusat Komolafe - Massage therapist" at bounding box center [265, 361] width 177 height 49
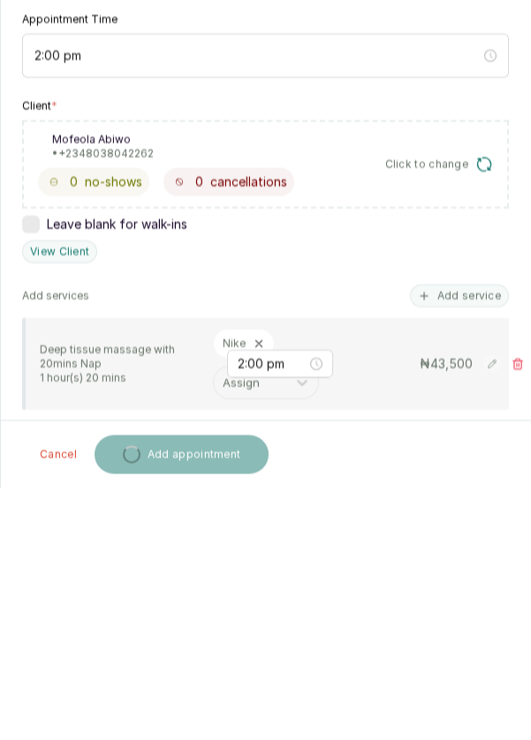
scroll to position [81, 0]
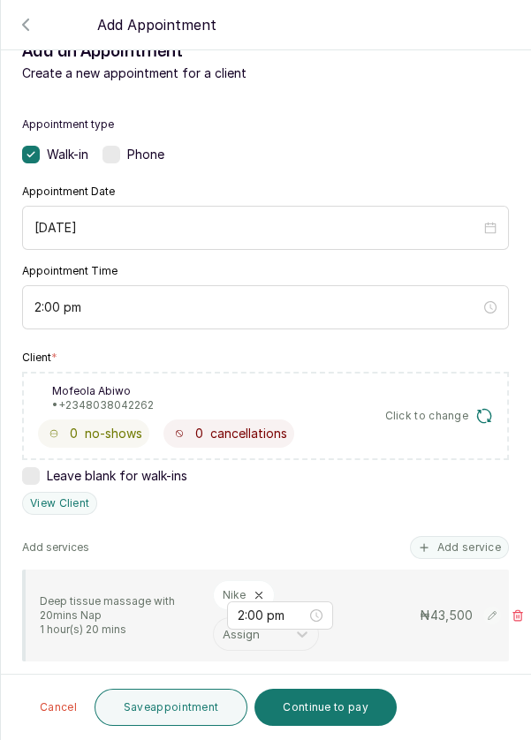
click at [329, 701] on button "Continue to pay" at bounding box center [325, 707] width 142 height 37
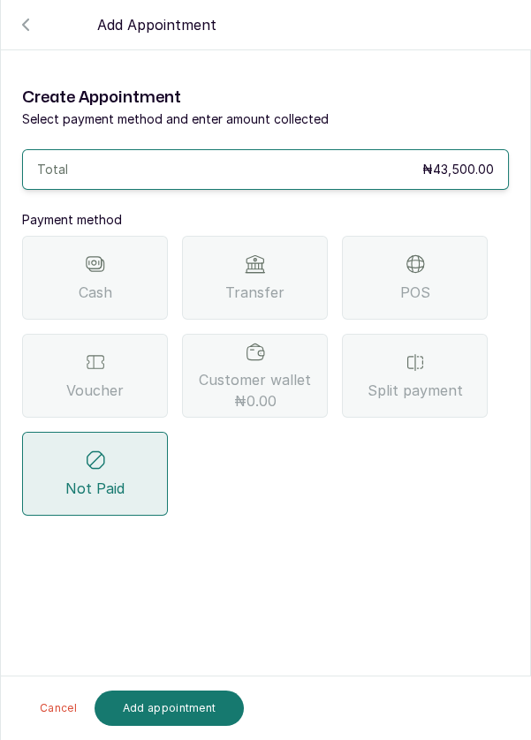
scroll to position [85, 0]
click at [402, 282] on span "POS" at bounding box center [415, 292] width 30 height 21
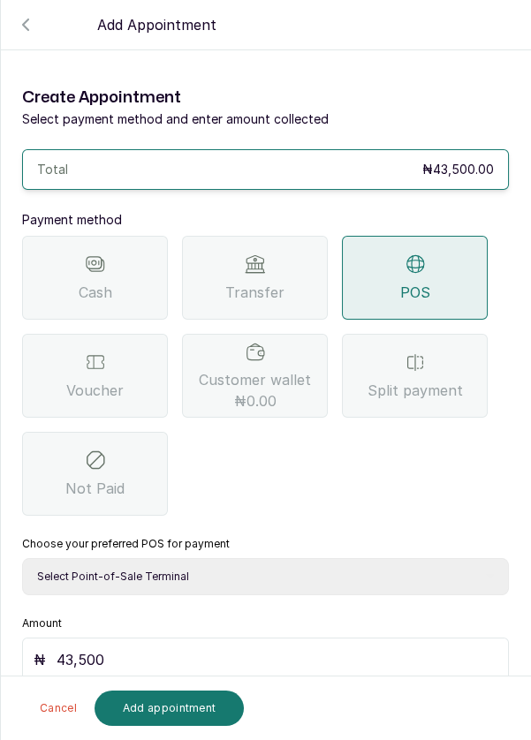
click at [276, 282] on span "Transfer" at bounding box center [254, 292] width 59 height 21
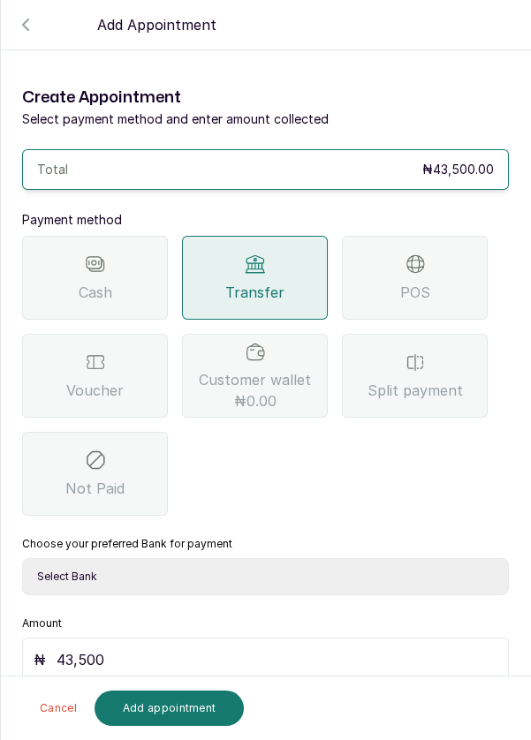
click at [252, 558] on select "Select Bank DERMASPACE ESTHETIC & WELLNESS CENT Sterling Bank DERMASPACEEST/DER…" at bounding box center [265, 576] width 487 height 37
select select "818ea5c0-5b47-4751-8f35-6fc14409c533"
click at [184, 712] on button "Add appointment" at bounding box center [169, 708] width 150 height 35
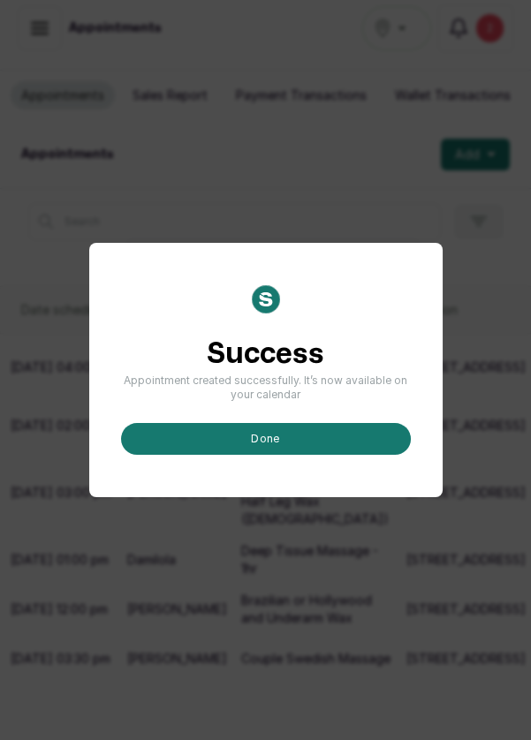
click at [296, 455] on button "done" at bounding box center [266, 439] width 290 height 32
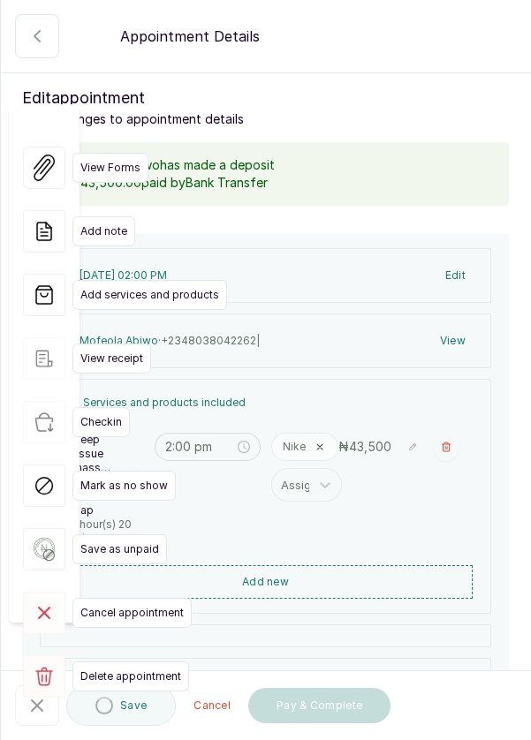
type input "2:00 pm"
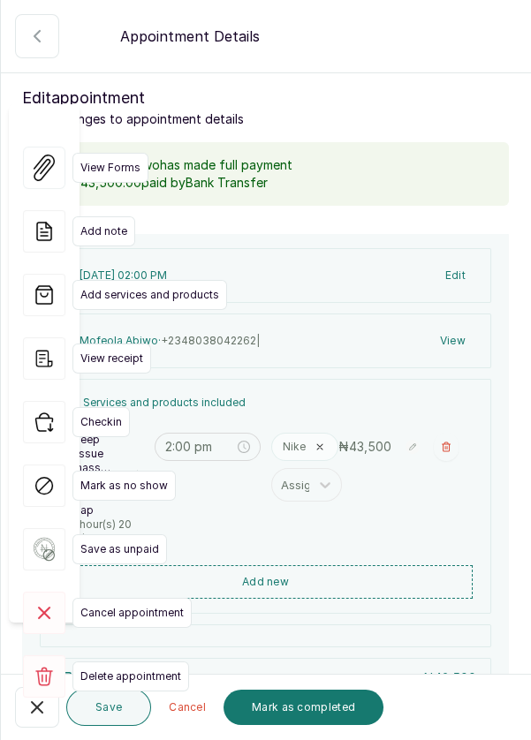
click at [32, 721] on button "button" at bounding box center [37, 707] width 44 height 41
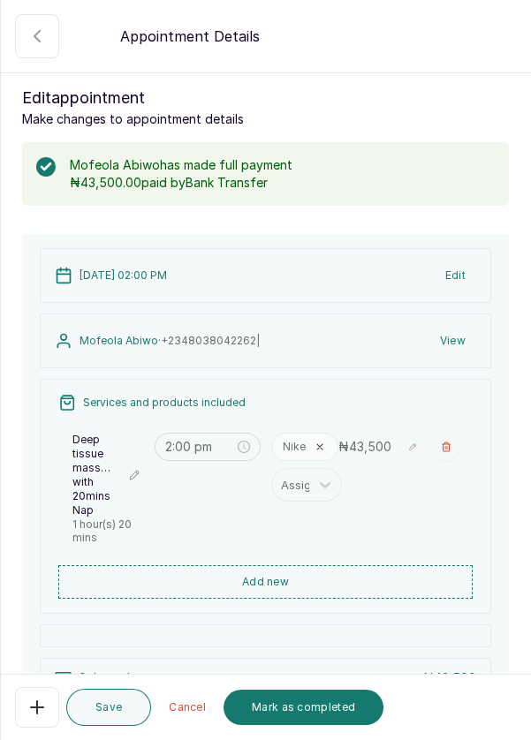
click at [285, 719] on button "Mark as completed" at bounding box center [303, 707] width 160 height 35
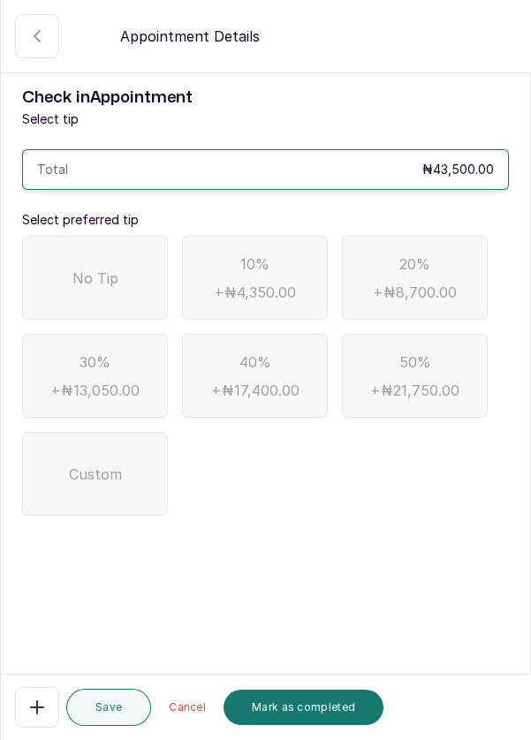
click at [284, 725] on button "Mark as completed" at bounding box center [303, 707] width 160 height 35
click at [97, 291] on div "No Tip" at bounding box center [95, 278] width 146 height 84
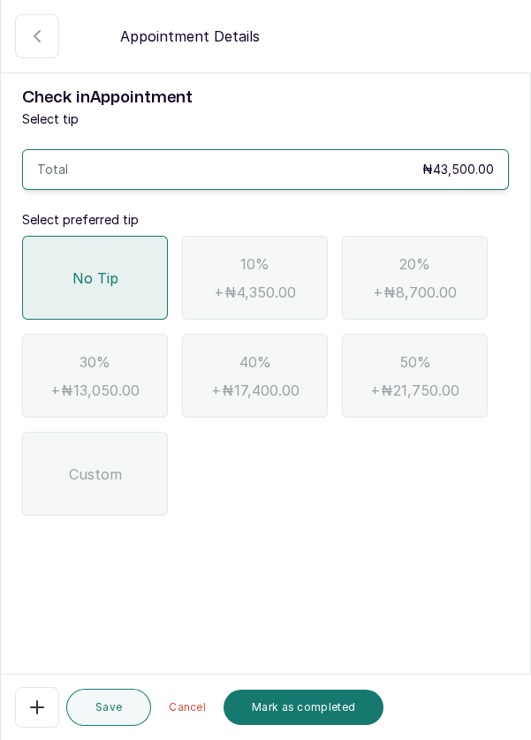
click at [320, 706] on button "Mark as completed" at bounding box center [303, 707] width 160 height 35
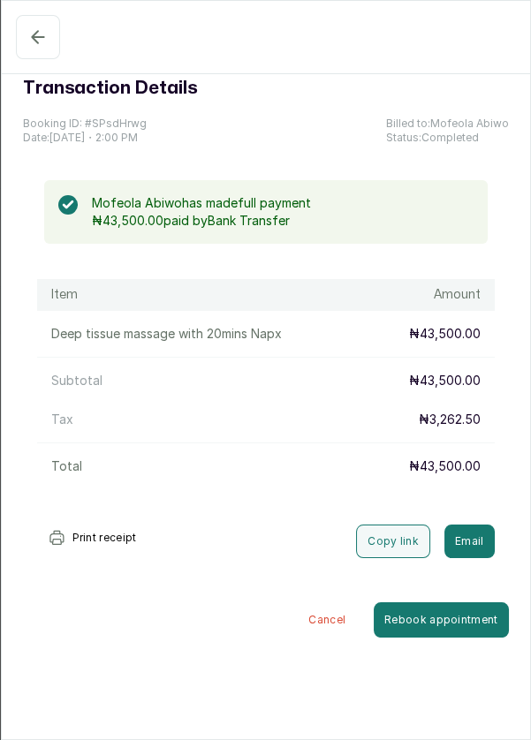
click at [30, 42] on icon "button" at bounding box center [37, 36] width 21 height 21
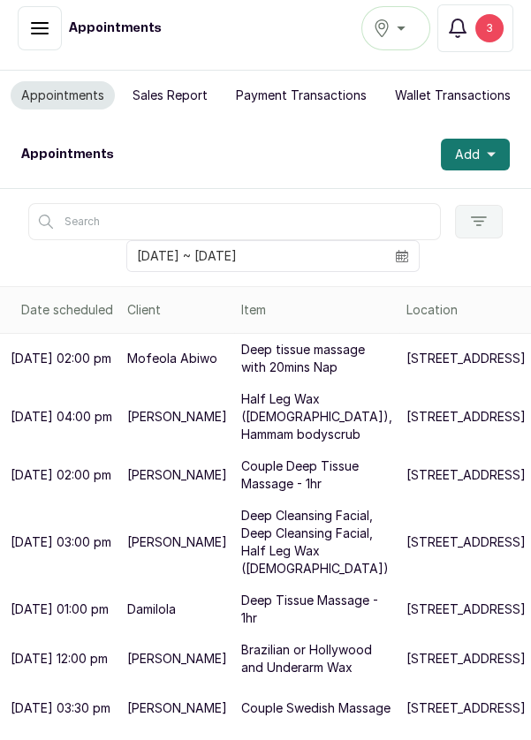
scroll to position [0, 0]
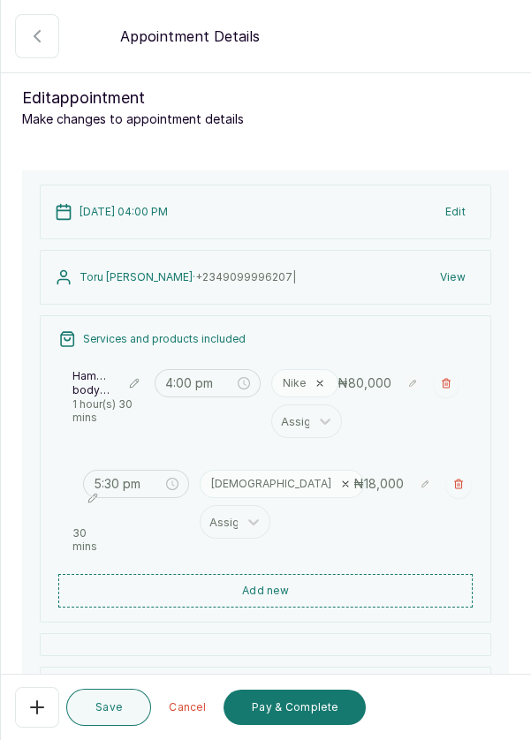
click at [457, 482] on button "button" at bounding box center [458, 484] width 25 height 28
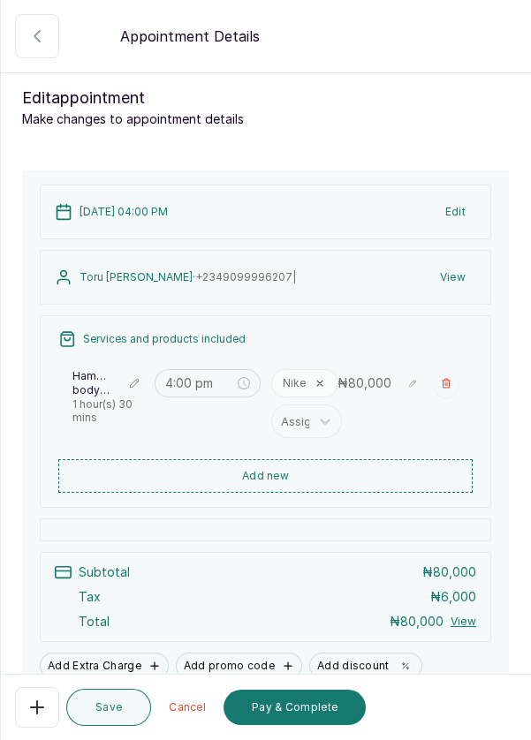
click at [333, 480] on button "Add new" at bounding box center [265, 476] width 414 height 34
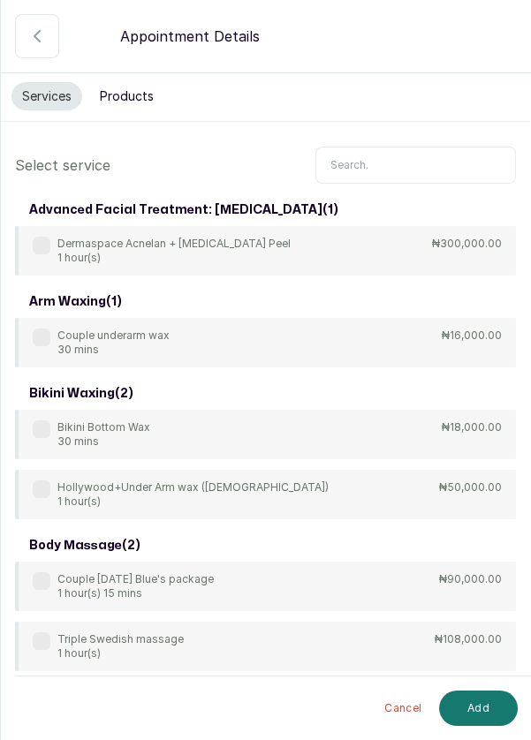
click at [412, 147] on input "text" at bounding box center [415, 165] width 200 height 37
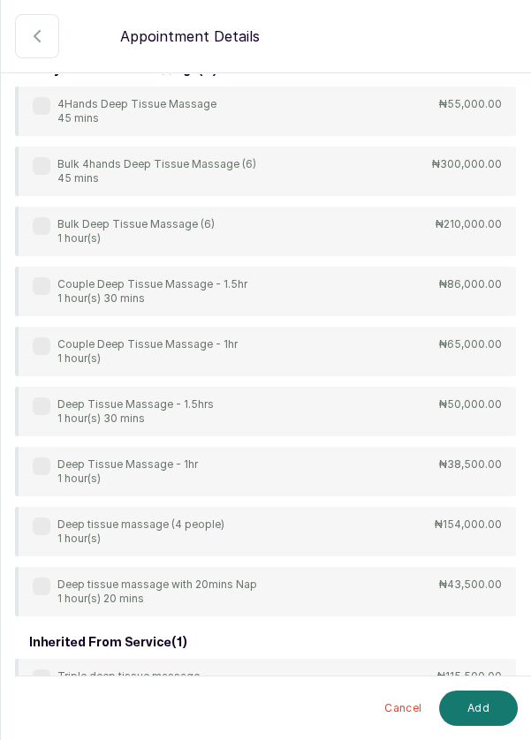
scroll to position [151, 0]
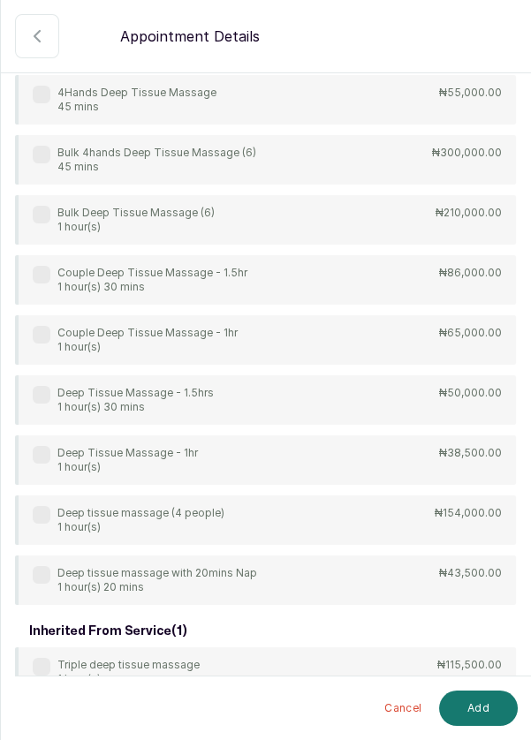
type input "Tissue"
click at [49, 412] on div "4Hands Deep Tissue Massage 45 mins ₦55,000.00 Bulk 4hands Deep Tissue Massage (…" at bounding box center [265, 340] width 501 height 530
click at [40, 458] on div "Deep Tissue Massage - 1hr 1 hour(s)" at bounding box center [115, 460] width 165 height 28
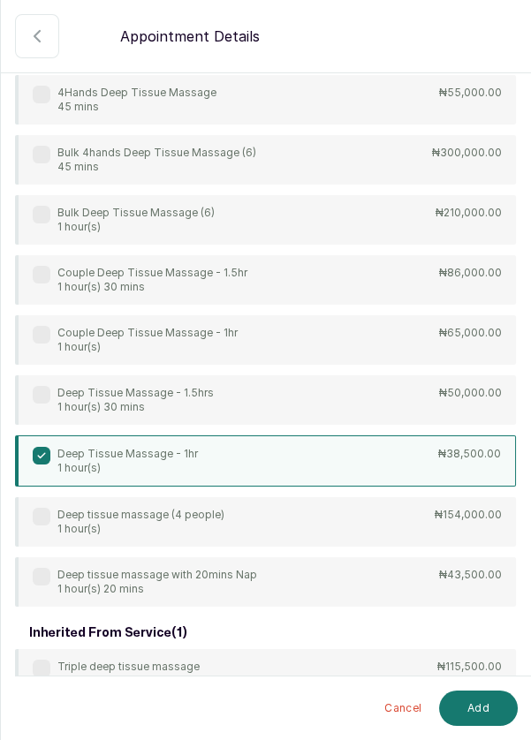
click at [474, 706] on button "Add" at bounding box center [478, 708] width 79 height 35
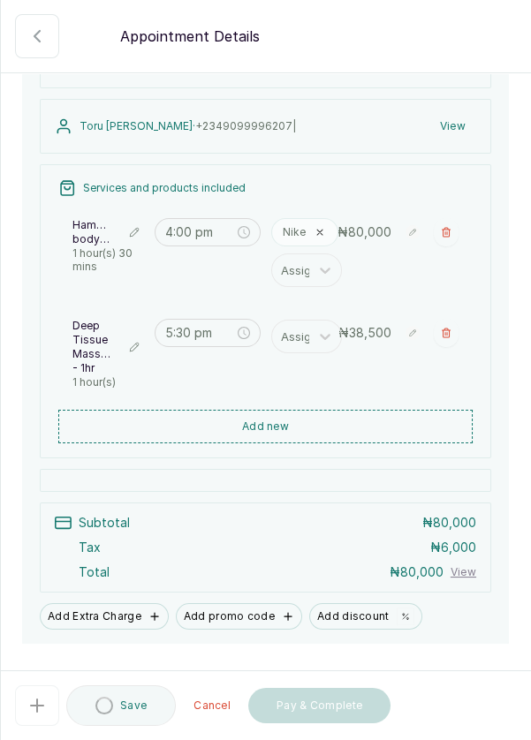
type input "5:30 pm"
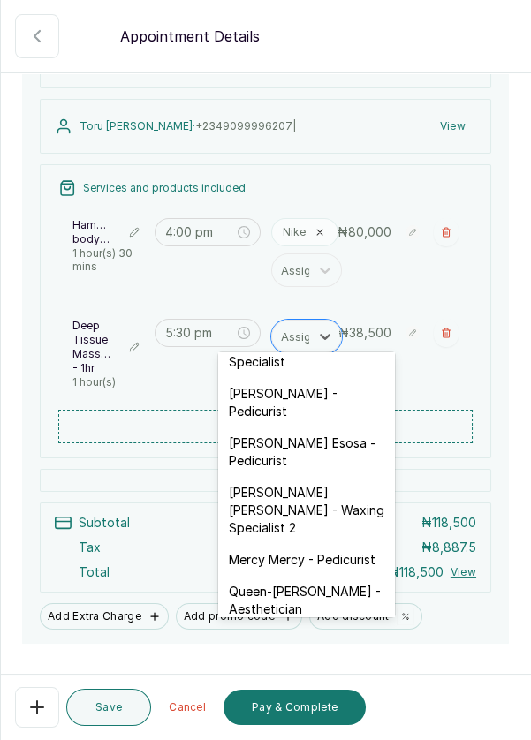
scroll to position [184, 0]
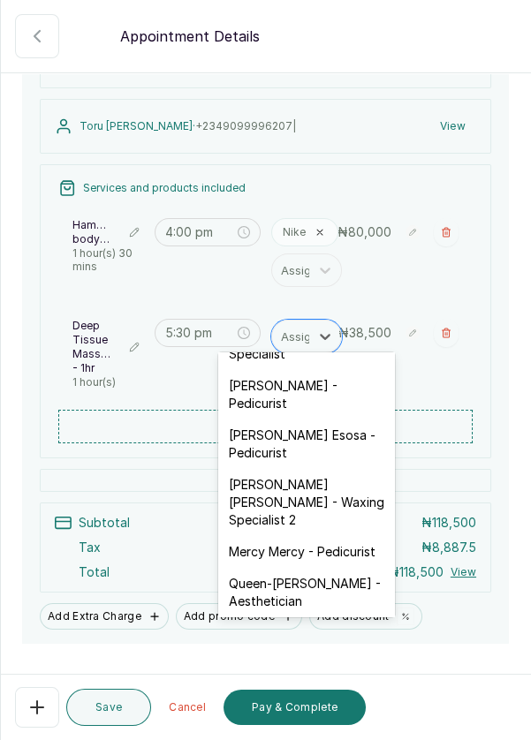
click at [328, 404] on div "[PERSON_NAME] - Pedicurist" at bounding box center [306, 394] width 177 height 49
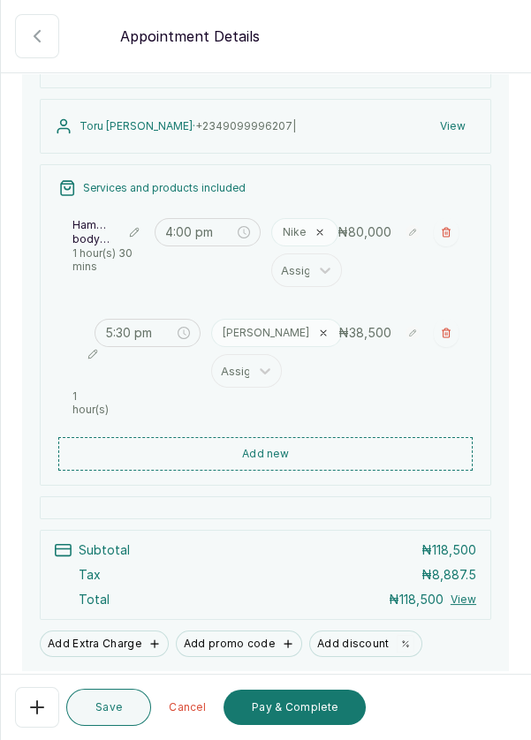
click at [351, 637] on button "Add discount" at bounding box center [365, 644] width 113 height 26
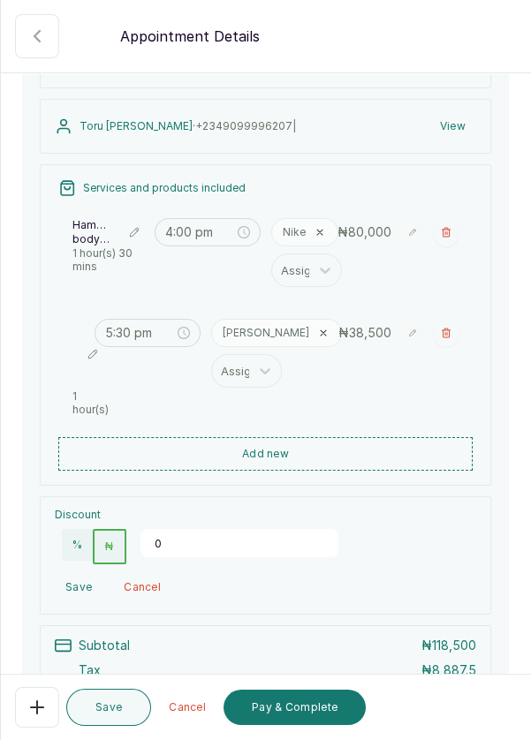
click at [204, 537] on input "0" at bounding box center [239, 543] width 198 height 28
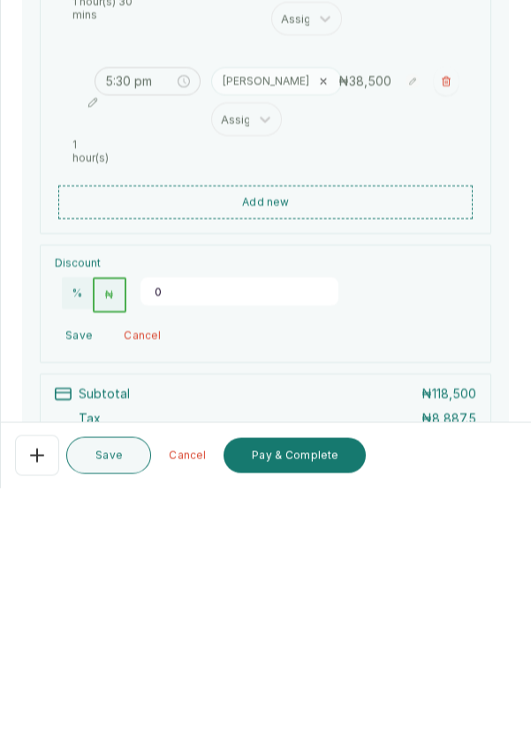
scroll to position [44, 0]
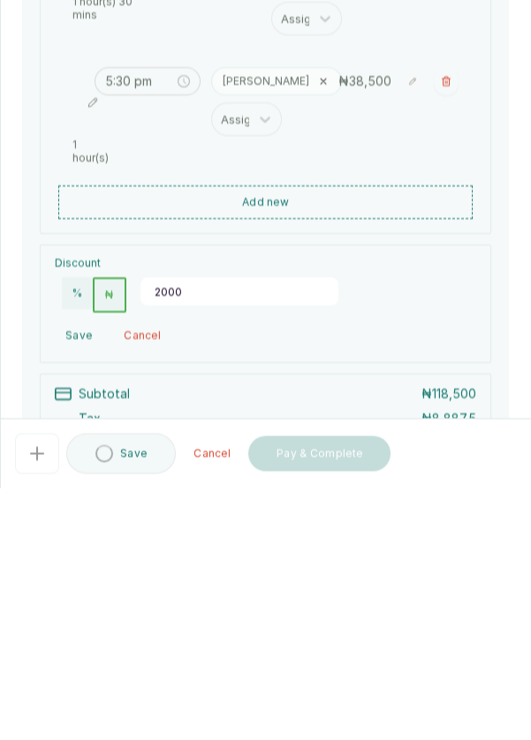
type input "20000"
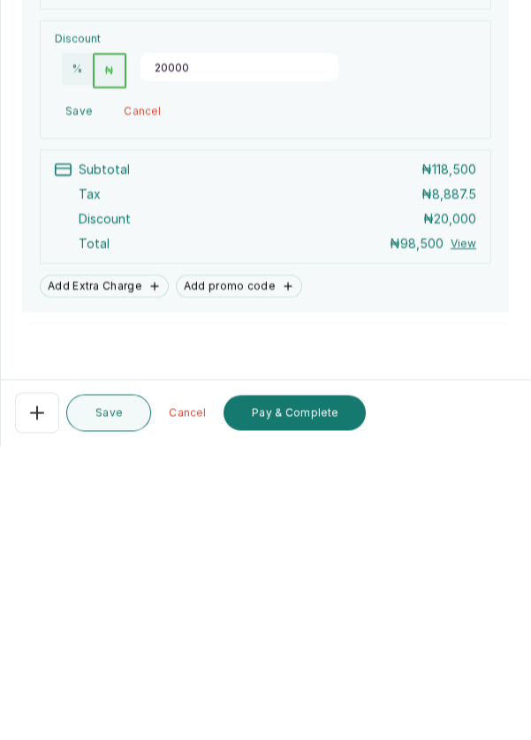
scroll to position [85, 0]
click at [293, 710] on button "Pay & Complete" at bounding box center [294, 707] width 142 height 35
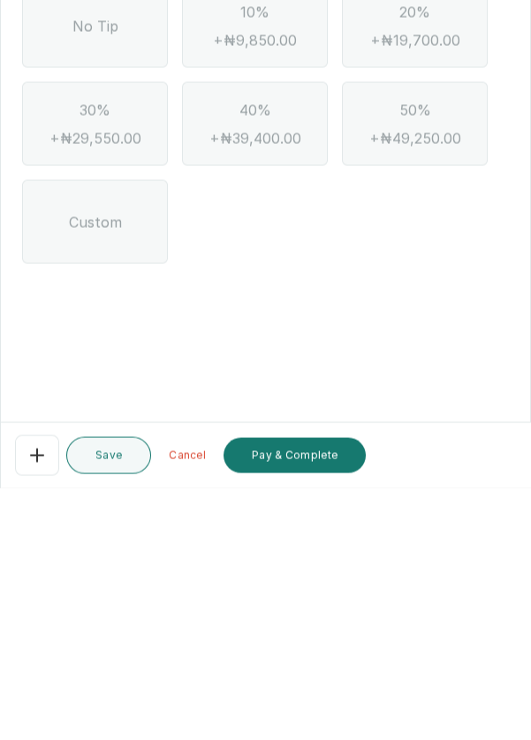
scroll to position [81, 0]
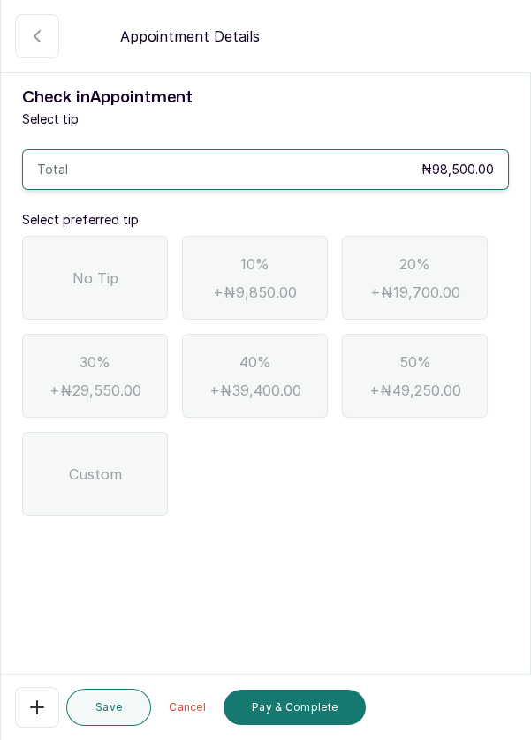
click at [108, 236] on div "No Tip" at bounding box center [95, 278] width 146 height 84
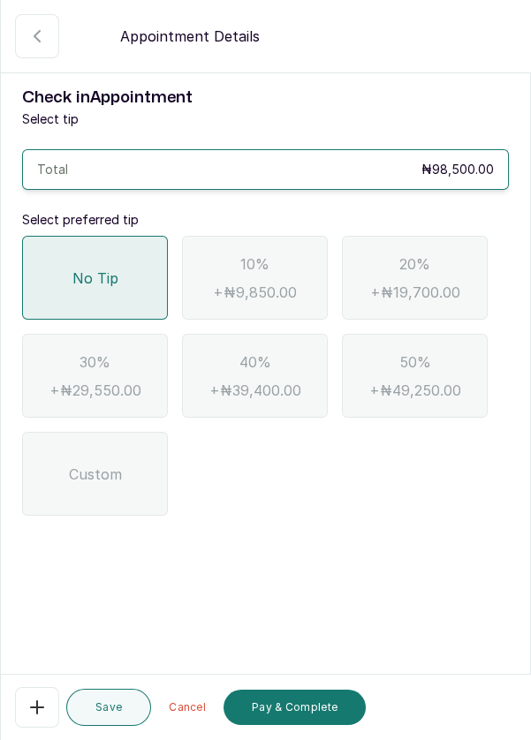
click at [288, 712] on button "Pay & Complete" at bounding box center [294, 707] width 142 height 35
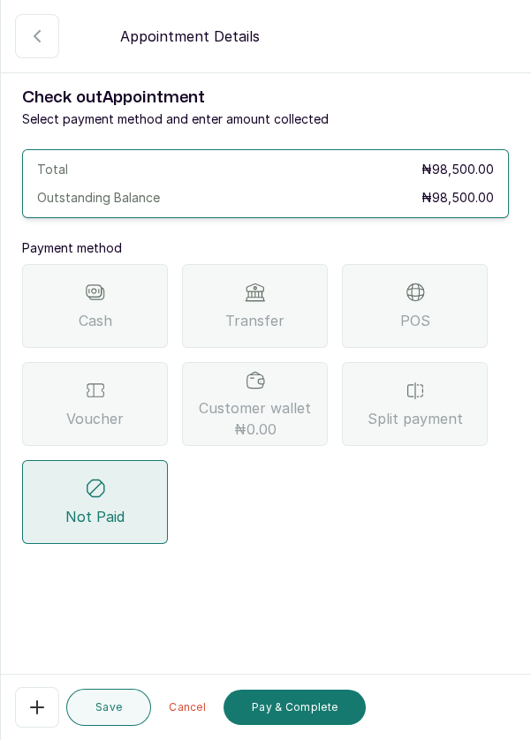
click at [410, 408] on span "Split payment" at bounding box center [414, 418] width 95 height 21
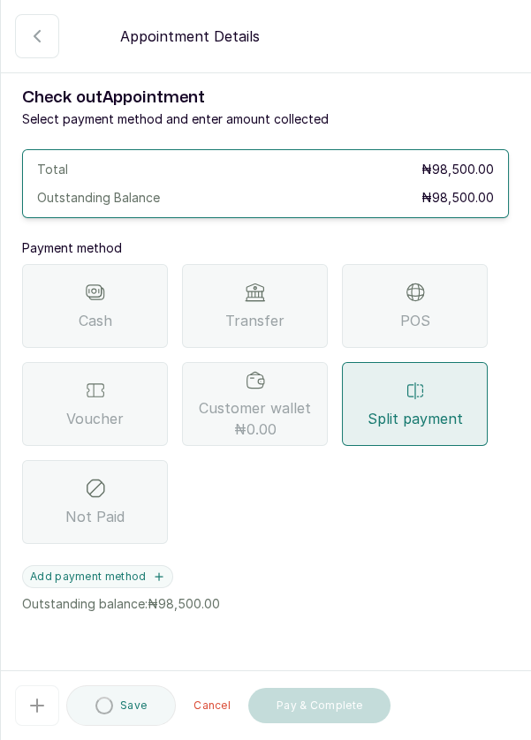
click at [125, 565] on button "Add payment method" at bounding box center [97, 576] width 151 height 23
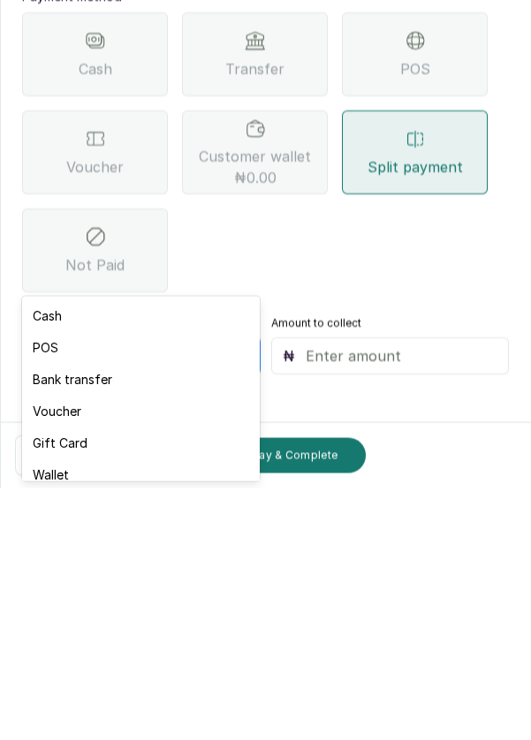
click at [125, 669] on div "Voucher" at bounding box center [140, 663] width 237 height 32
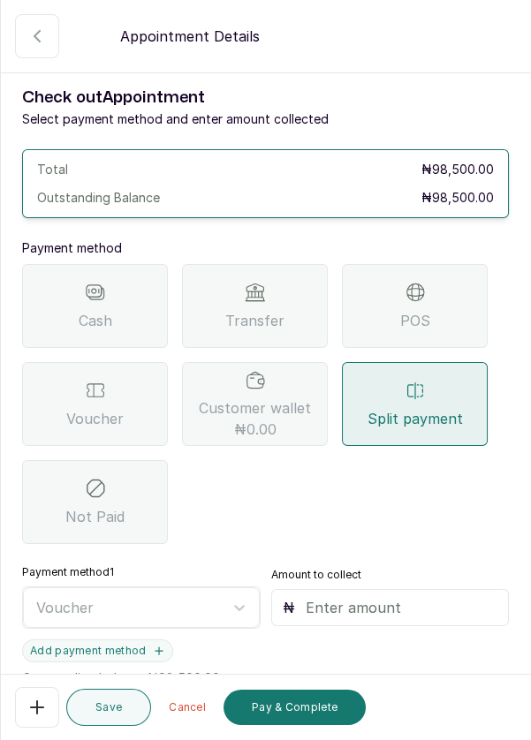
click at [347, 597] on input "text" at bounding box center [402, 607] width 193 height 21
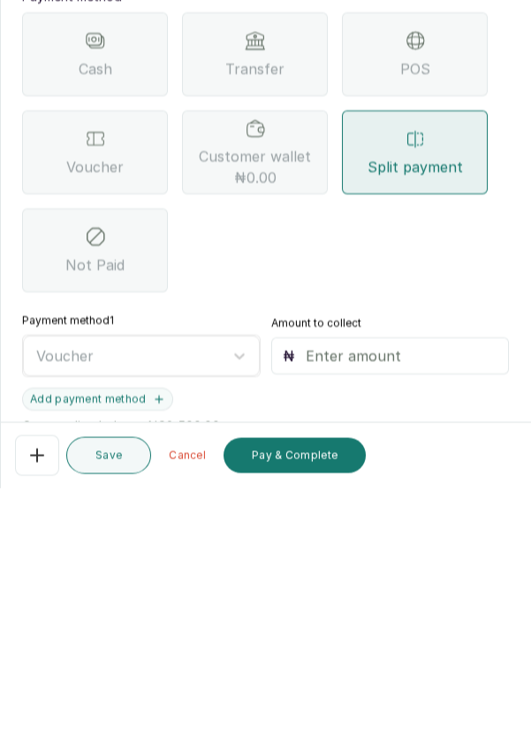
type input "6"
type input "60,000"
click at [131, 639] on button "Add payment method" at bounding box center [97, 650] width 151 height 23
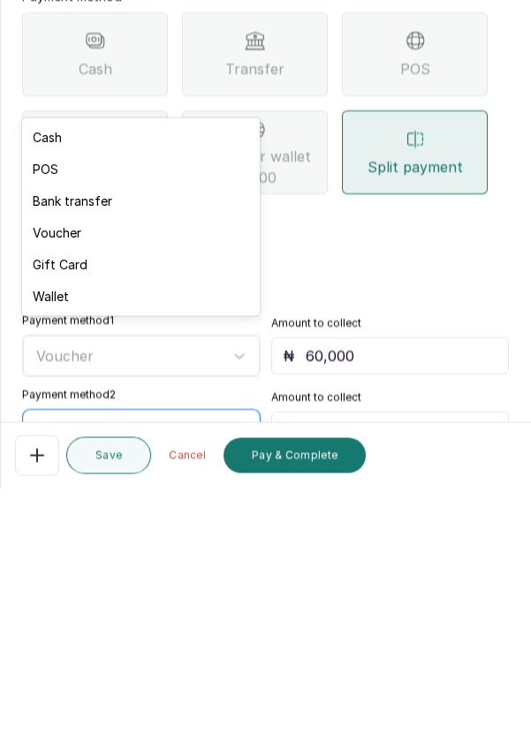
click at [185, 457] on div "Bank transfer" at bounding box center [140, 453] width 237 height 32
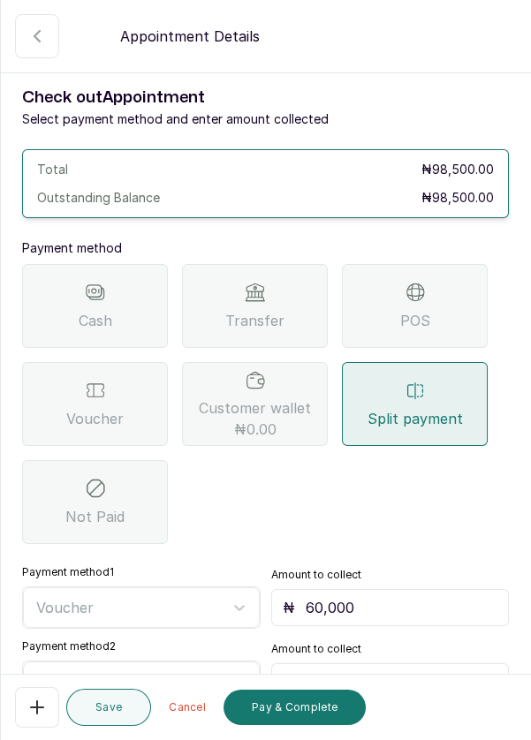
click at [379, 671] on input "text" at bounding box center [402, 681] width 193 height 21
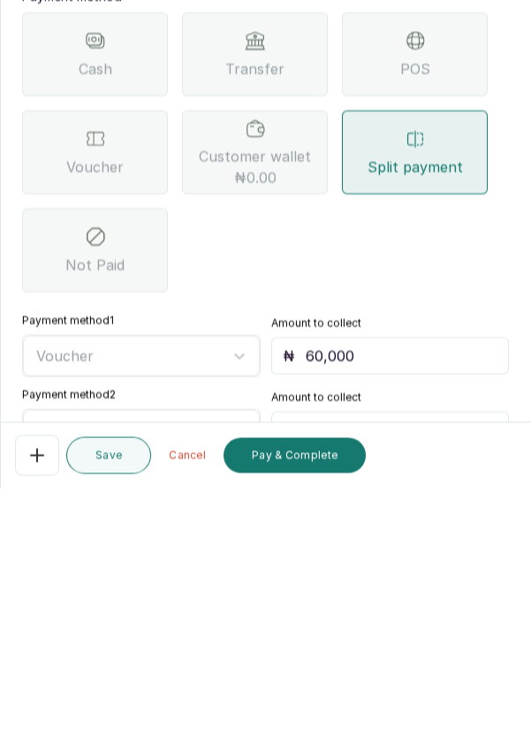
type input "385"
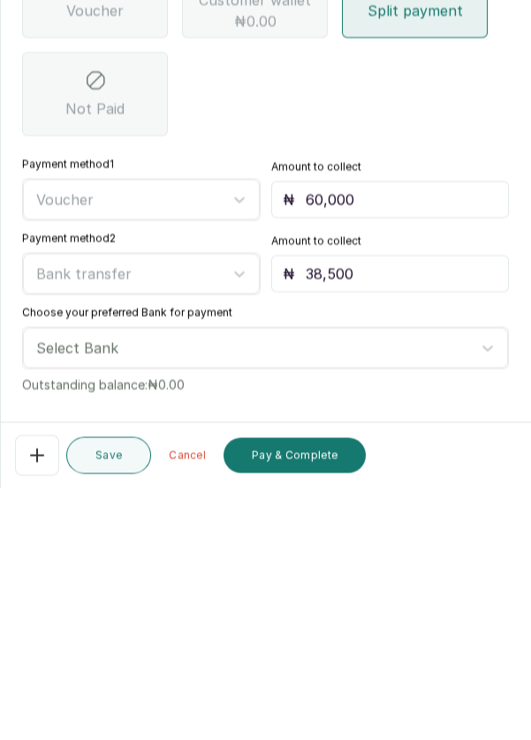
scroll to position [182, 0]
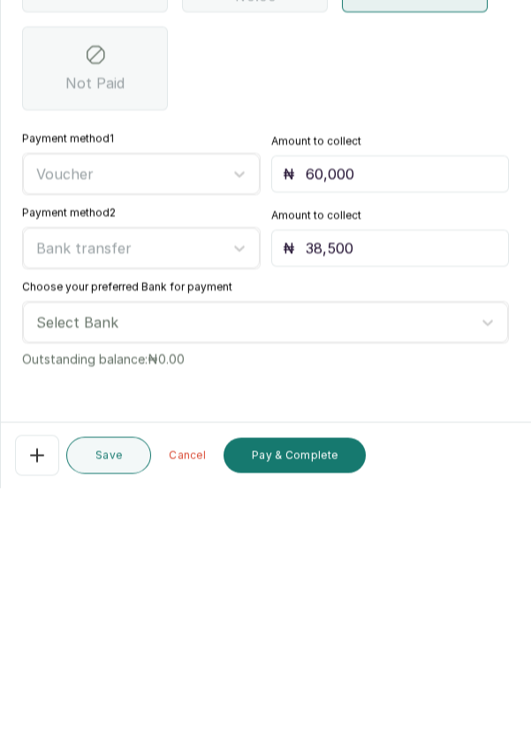
type input "38,500"
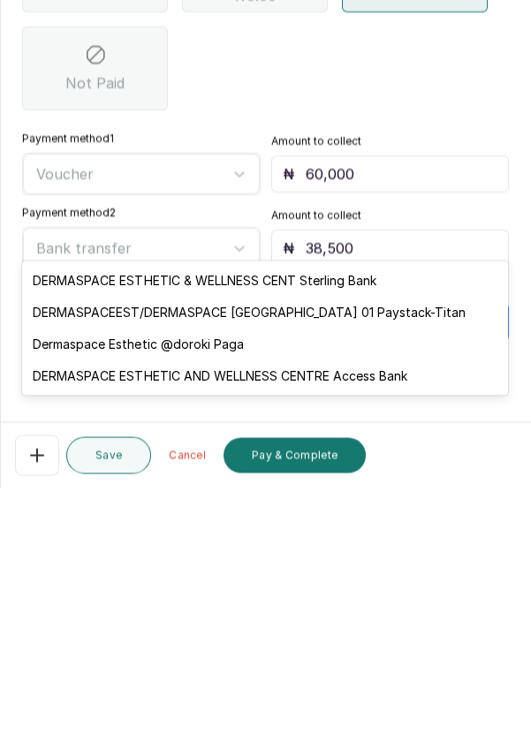
click at [420, 568] on div "DERMASPACEEST/DERMASPACE [GEOGRAPHIC_DATA] 01 Paystack-Titan" at bounding box center [265, 564] width 486 height 32
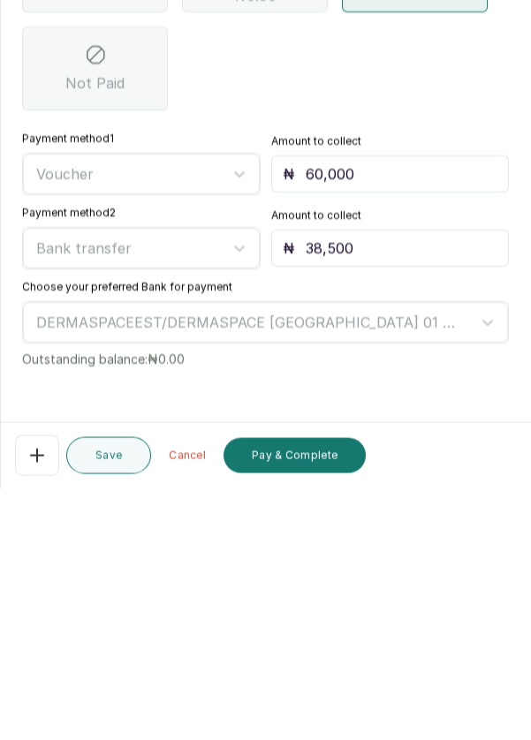
scroll to position [81, 0]
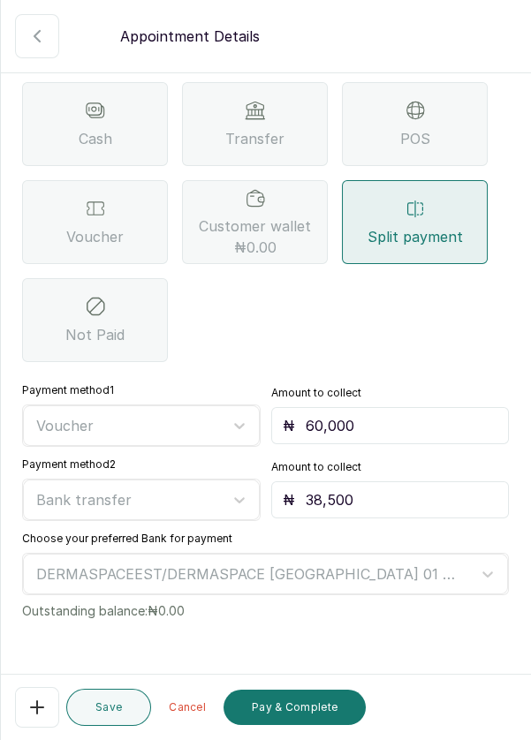
click at [292, 709] on button "Pay & Complete" at bounding box center [294, 707] width 142 height 35
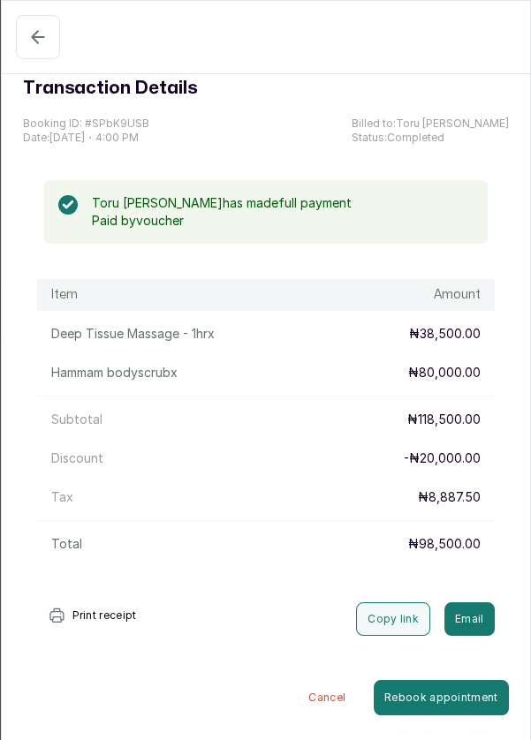
click at [42, 44] on icon "button" at bounding box center [37, 36] width 21 height 21
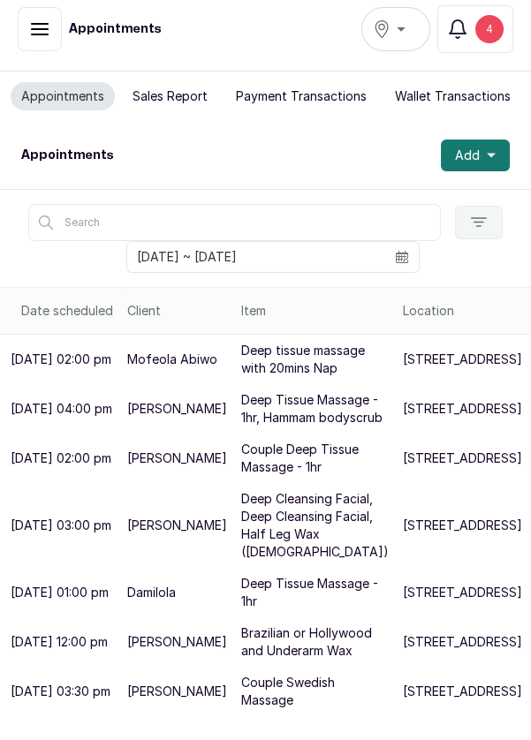
scroll to position [0, 0]
click at [168, 96] on button "Sales Report" at bounding box center [170, 96] width 96 height 28
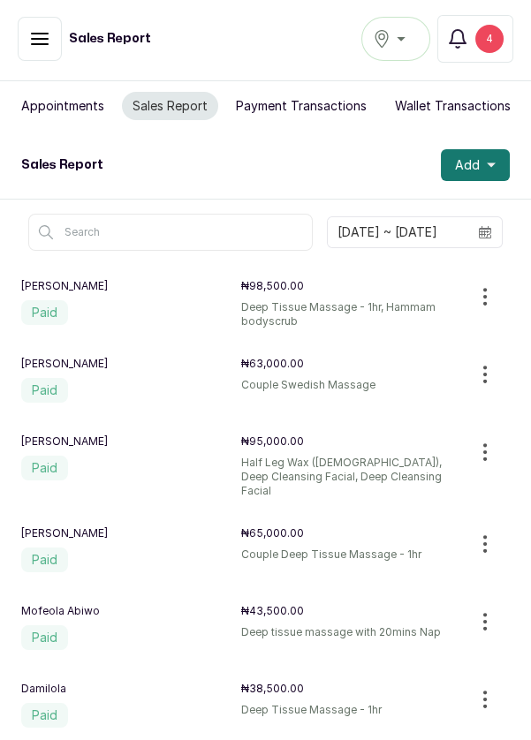
scroll to position [12, 0]
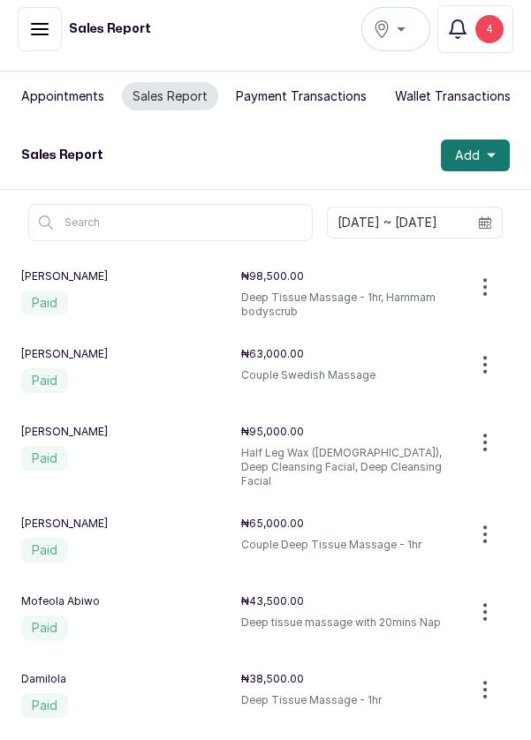
click at [487, 295] on icon "button" at bounding box center [484, 286] width 21 height 21
click at [374, 399] on span "Void sale" at bounding box center [383, 407] width 59 height 21
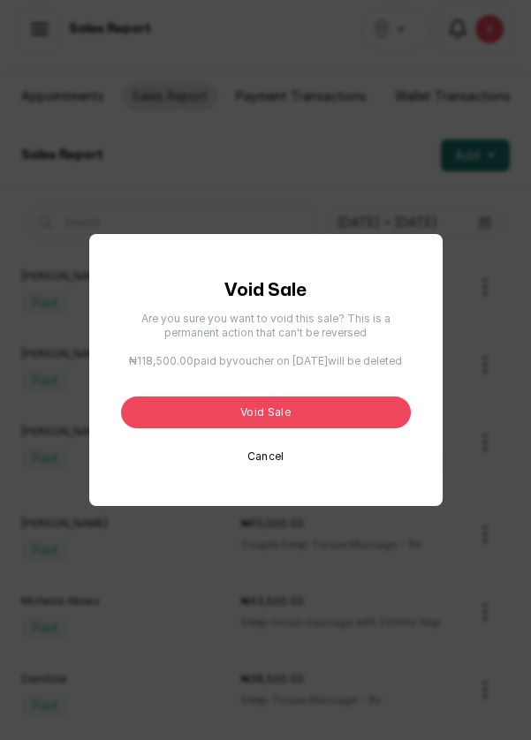
click at [285, 428] on button "Void sale" at bounding box center [266, 413] width 290 height 32
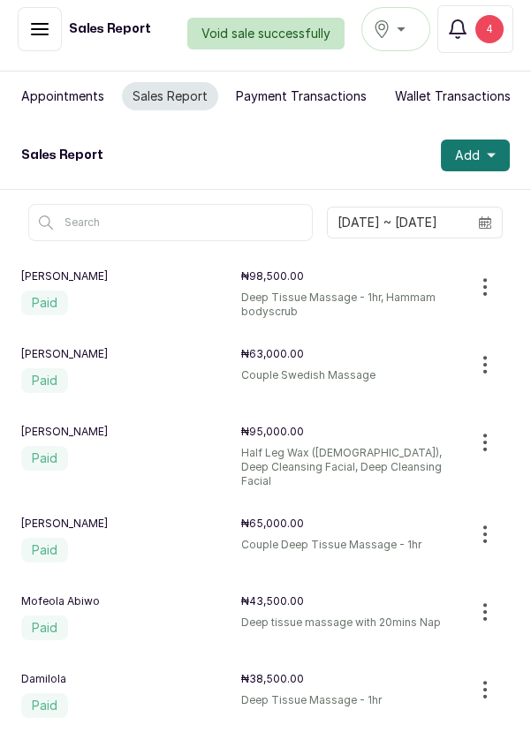
click at [472, 157] on span "Add" at bounding box center [467, 156] width 25 height 18
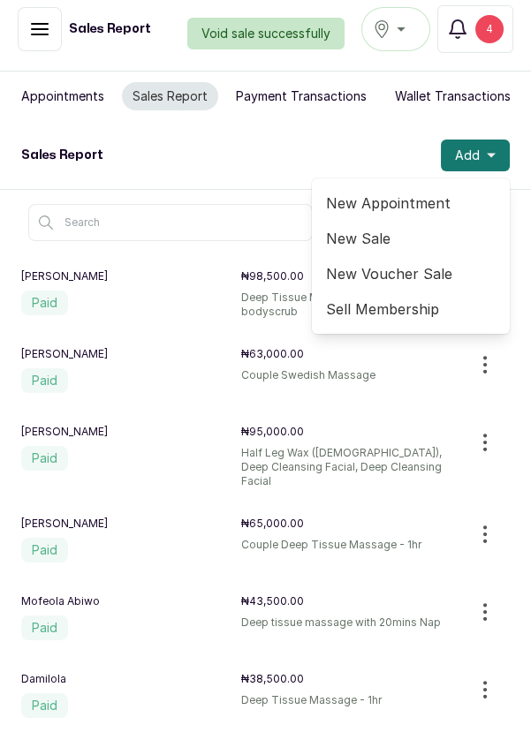
click at [371, 210] on span "New Appointment" at bounding box center [411, 203] width 170 height 21
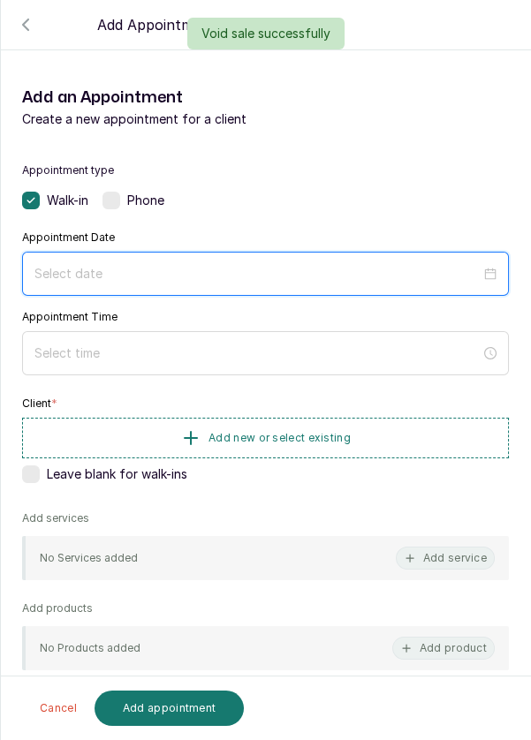
click at [440, 266] on input at bounding box center [257, 273] width 446 height 19
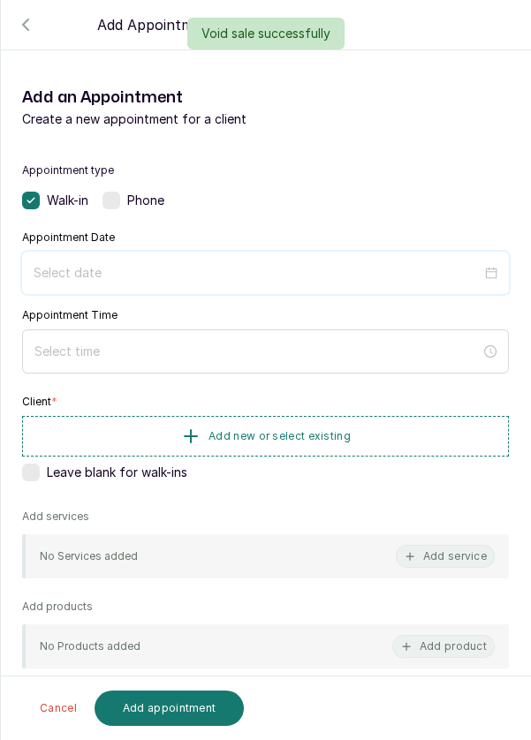
click at [451, 263] on input at bounding box center [258, 272] width 448 height 19
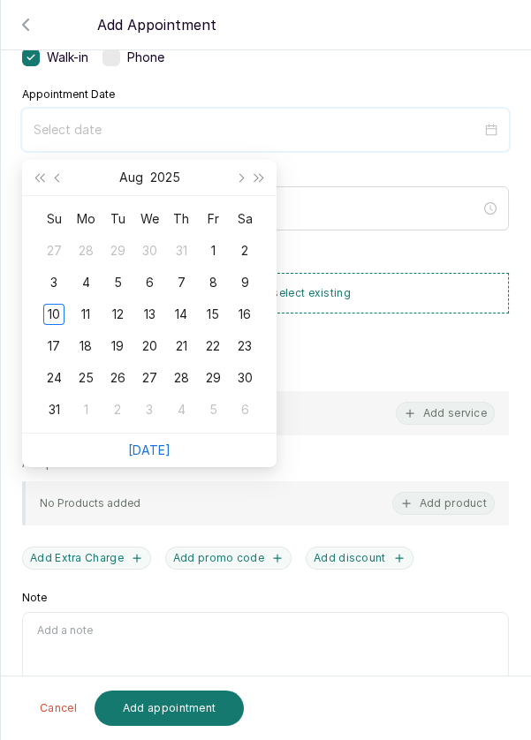
scroll to position [138, 0]
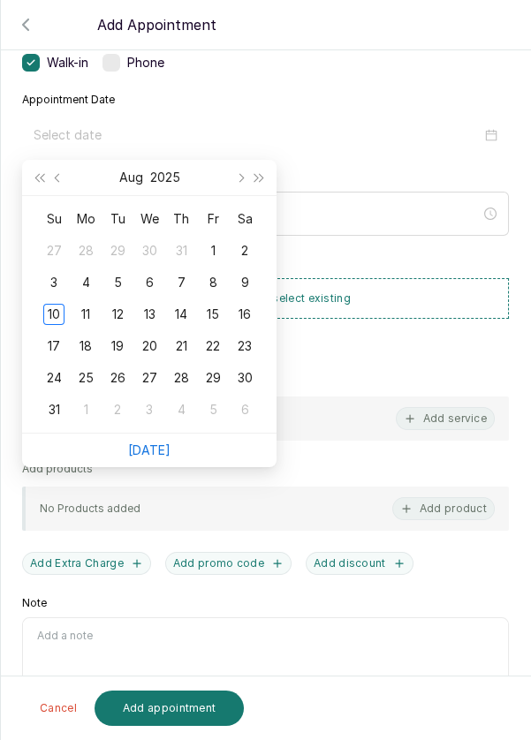
click at [50, 322] on div "10" at bounding box center [53, 314] width 21 height 21
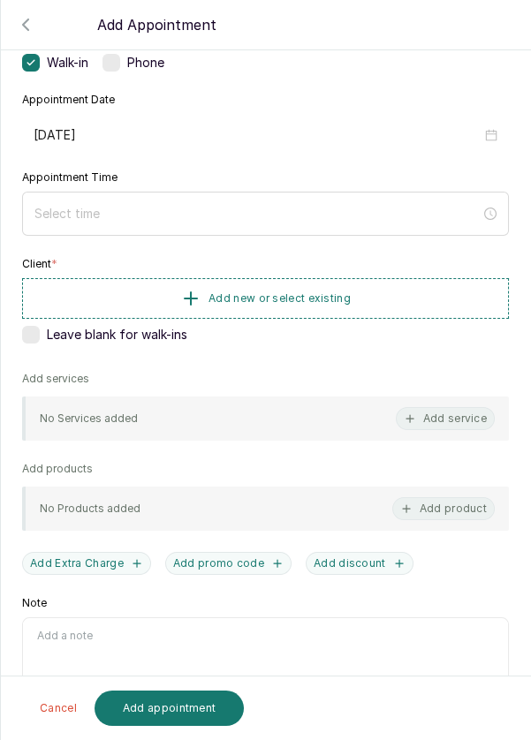
type input "[DATE]"
click at [370, 299] on button "Add new or select existing" at bounding box center [265, 298] width 487 height 41
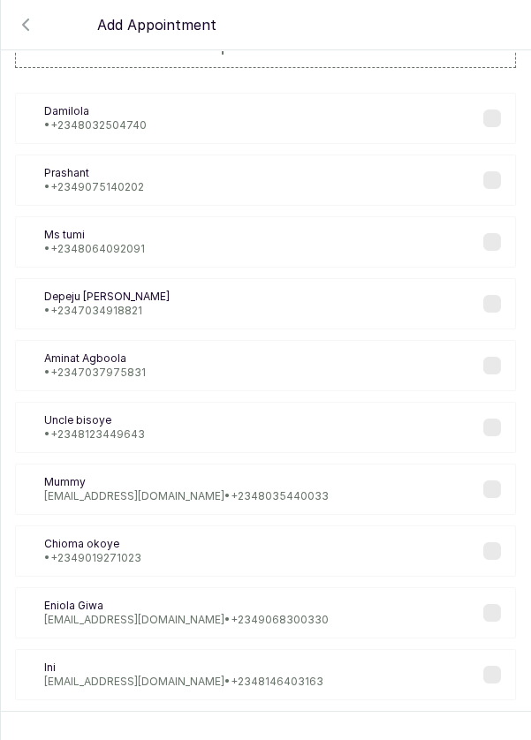
scroll to position [67, 0]
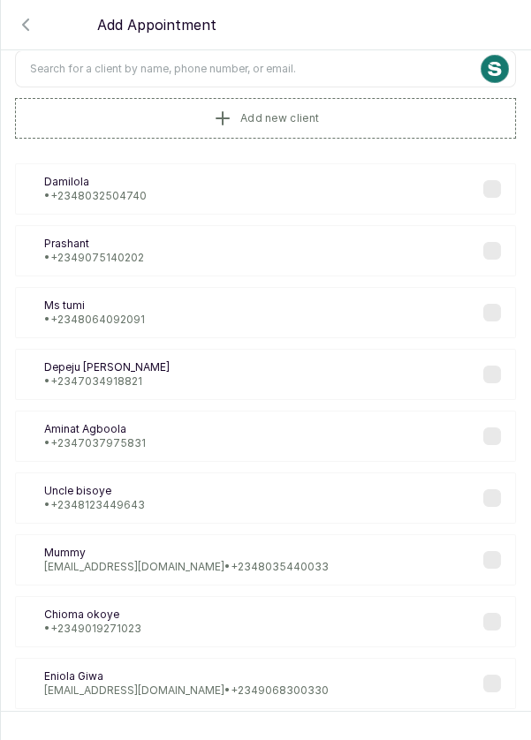
click at [374, 72] on input "text" at bounding box center [265, 68] width 501 height 37
click at [324, 70] on input "text" at bounding box center [265, 68] width 501 height 37
click at [142, 67] on input "text" at bounding box center [265, 68] width 501 height 37
type input "Toru"
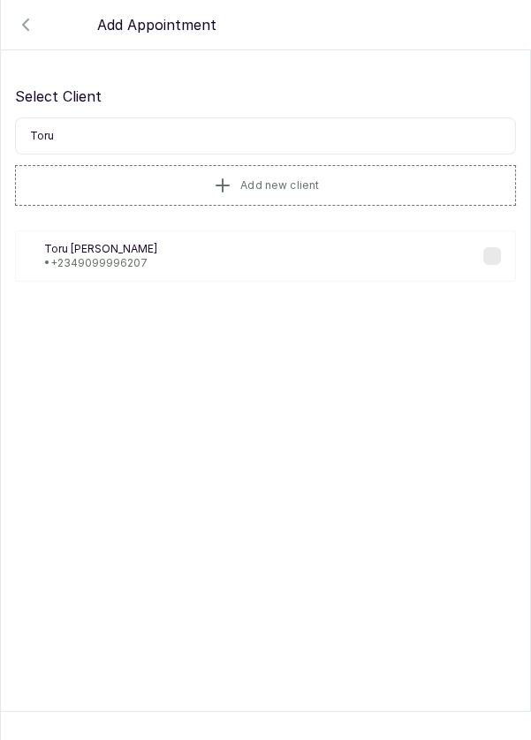
scroll to position [0, 0]
click at [65, 257] on p "• [PHONE_NUMBER]" at bounding box center [100, 263] width 113 height 14
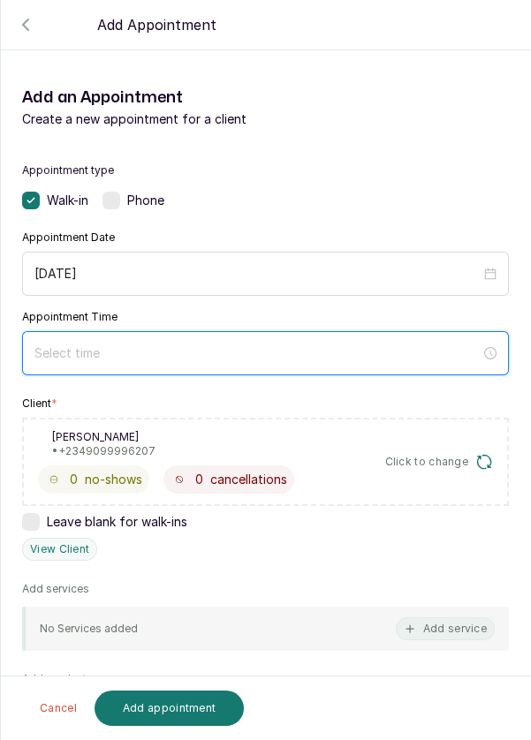
click at [378, 359] on input at bounding box center [257, 353] width 446 height 19
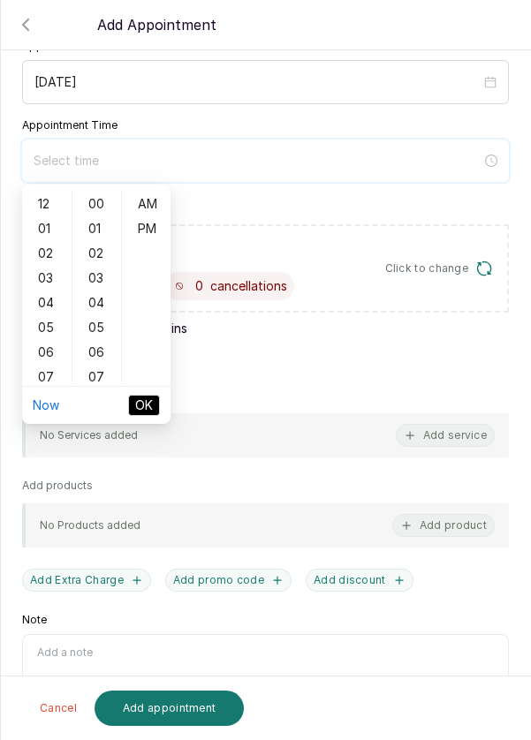
scroll to position [200, 0]
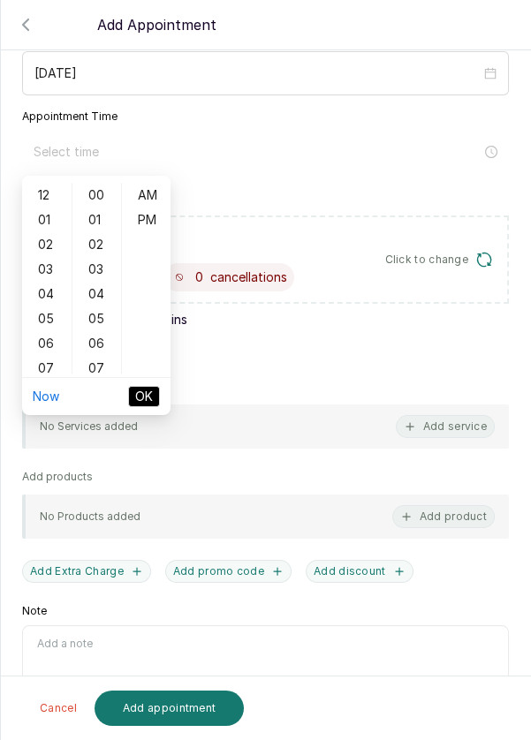
click at [45, 296] on div "04" at bounding box center [47, 294] width 42 height 25
click at [148, 222] on div "PM" at bounding box center [146, 220] width 42 height 25
type input "4:00 pm"
click at [152, 396] on span "OK" at bounding box center [144, 396] width 18 height 19
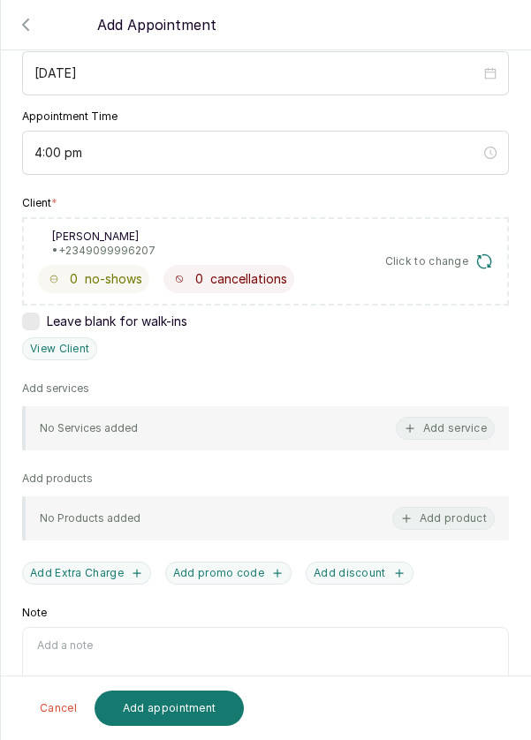
click at [440, 433] on button "Add service" at bounding box center [445, 428] width 99 height 23
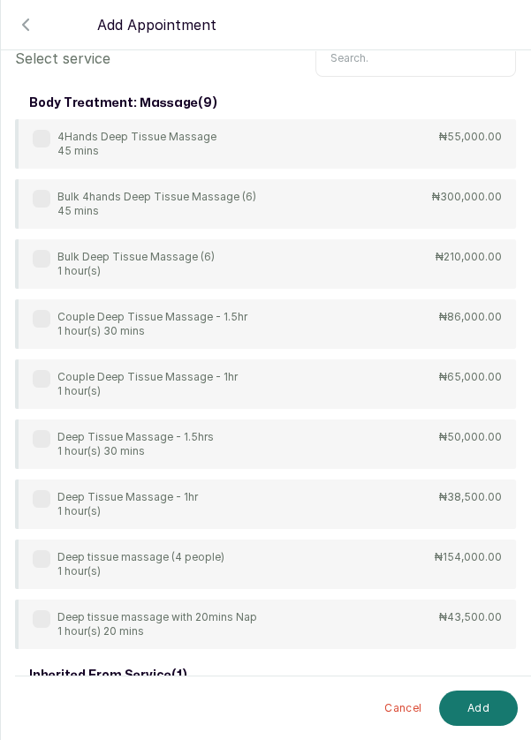
scroll to position [0, 0]
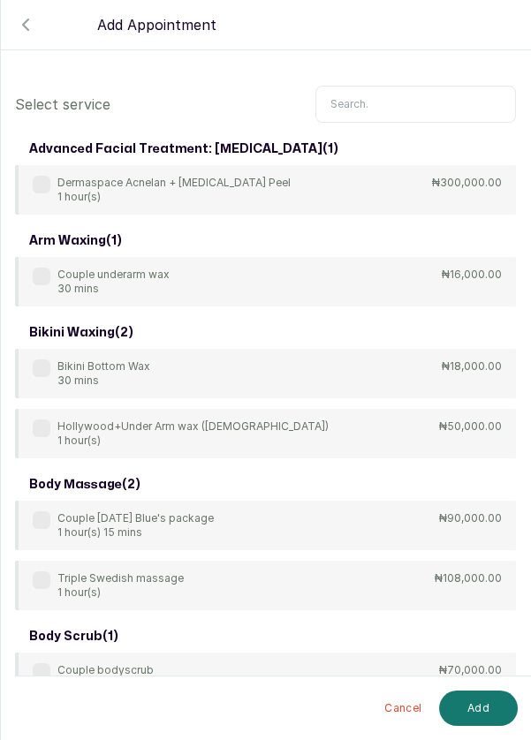
click at [412, 86] on input "text" at bounding box center [415, 104] width 200 height 37
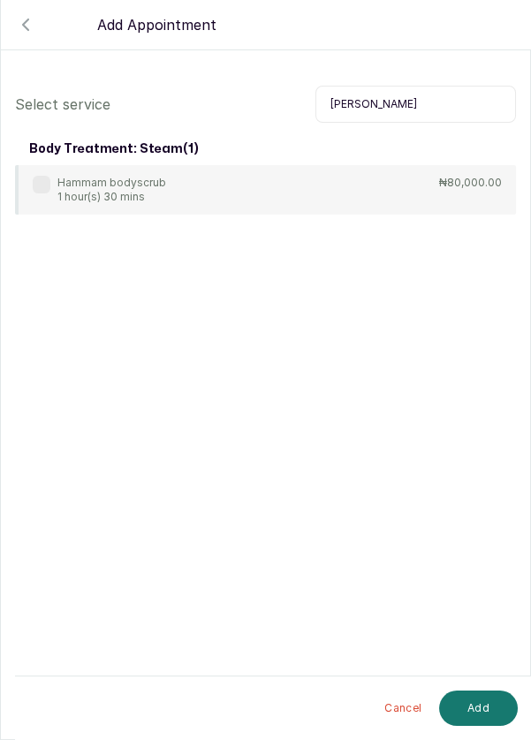
click at [44, 176] on div "Hammam bodyscrub 1 hour(s) 30 mins" at bounding box center [99, 190] width 133 height 28
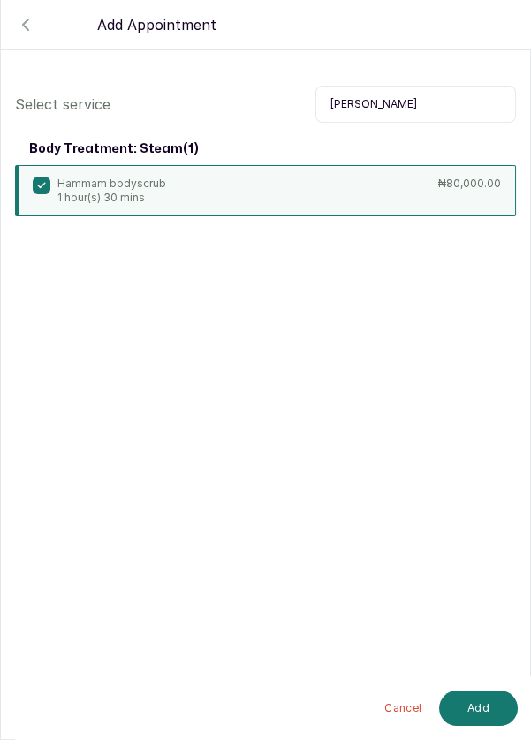
click at [423, 86] on input "[PERSON_NAME]" at bounding box center [415, 104] width 200 height 37
type input "H"
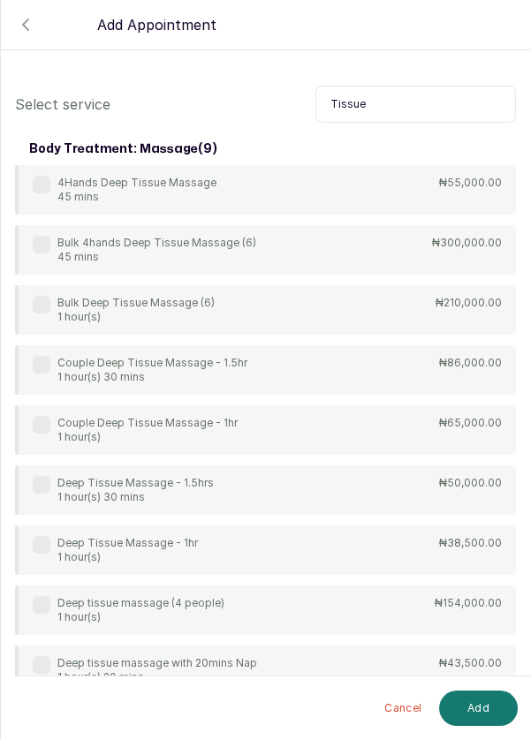
scroll to position [46, 0]
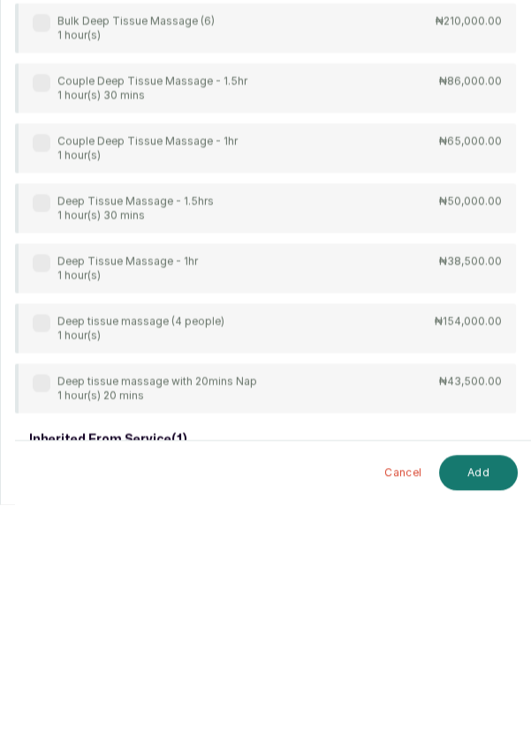
type input "Tissue"
click at [55, 490] on div "Deep Tissue Massage - 1hr 1 hour(s)" at bounding box center [115, 504] width 165 height 28
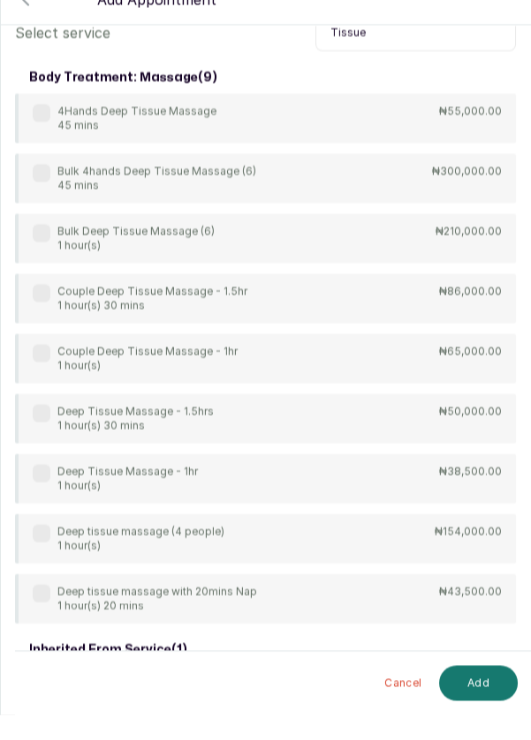
scroll to position [12, 0]
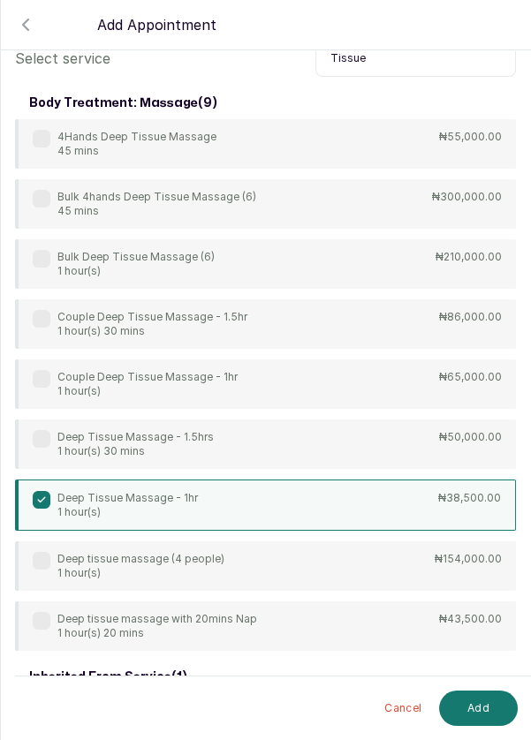
click at [475, 712] on button "Add" at bounding box center [478, 708] width 79 height 35
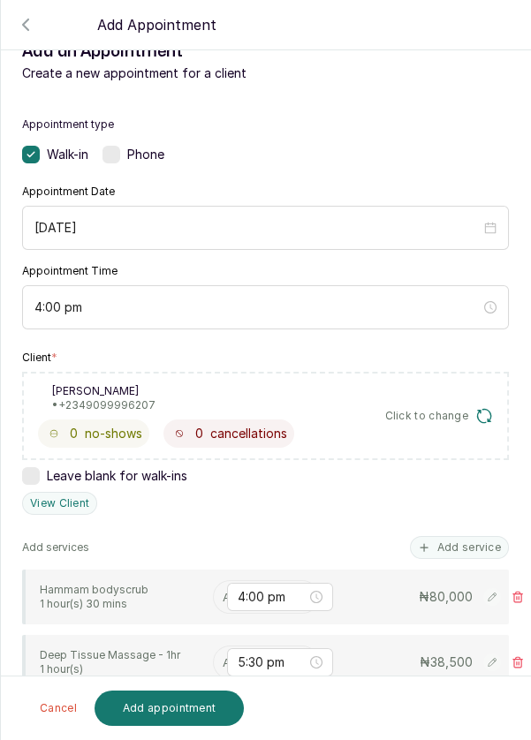
click at [223, 587] on input "text" at bounding box center [225, 596] width 4 height 19
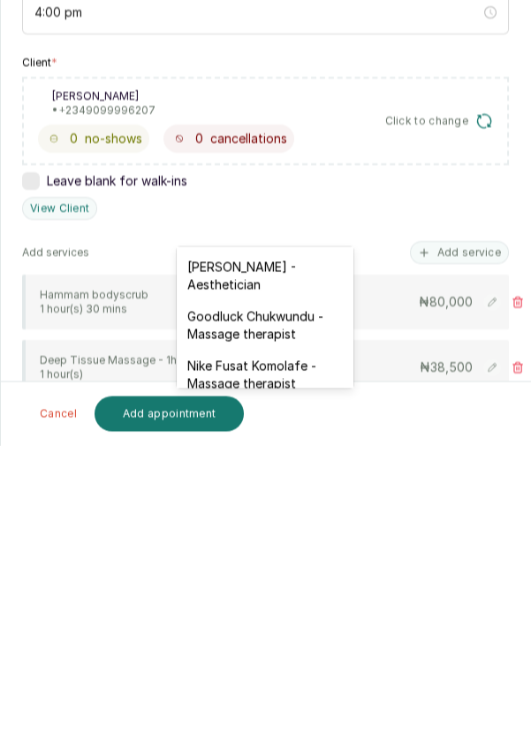
scroll to position [566, 0]
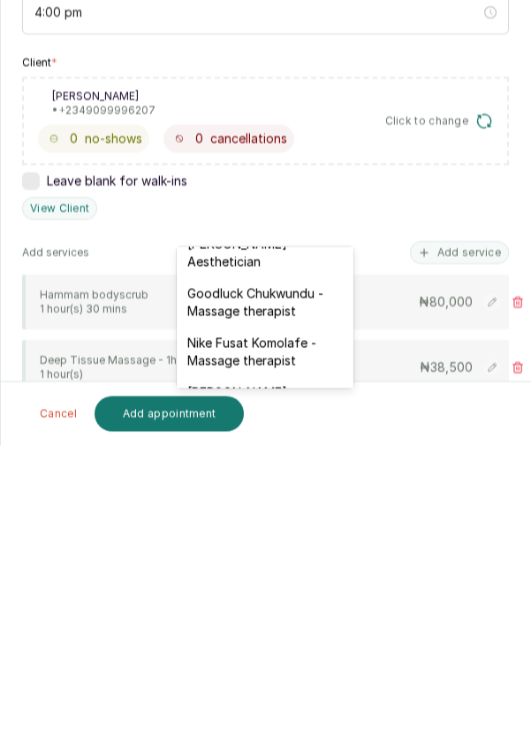
click at [267, 629] on div "Nike Fusat Komolafe - Massage therapist" at bounding box center [265, 646] width 177 height 49
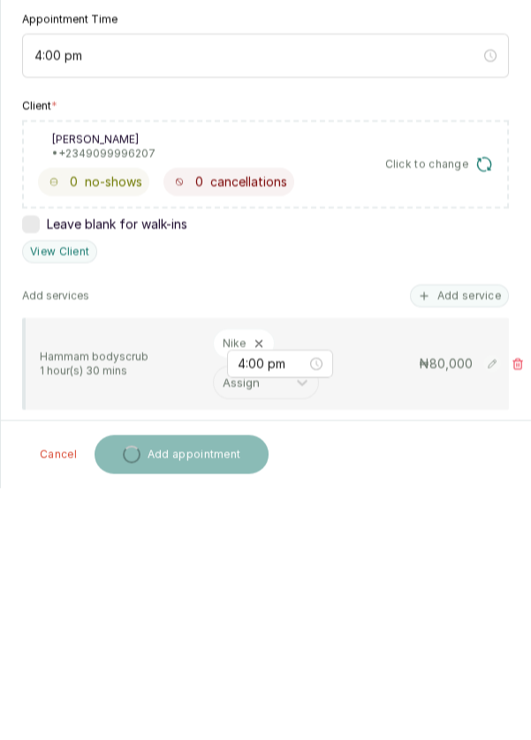
scroll to position [12, 0]
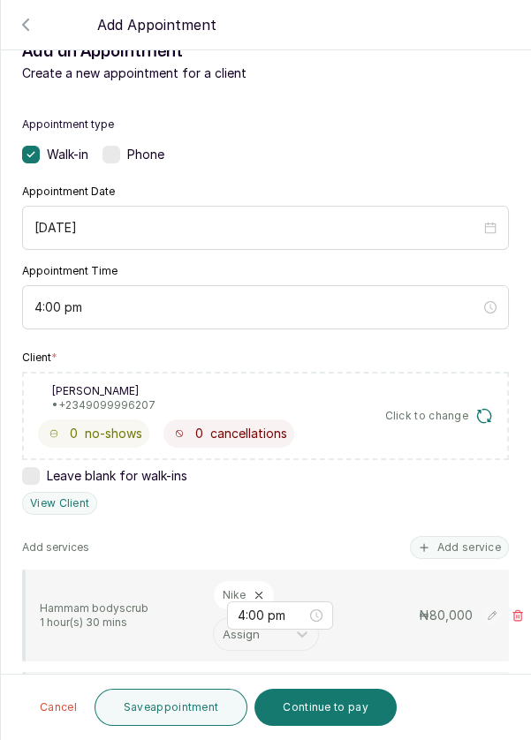
click at [223, 690] on input "text" at bounding box center [225, 699] width 4 height 19
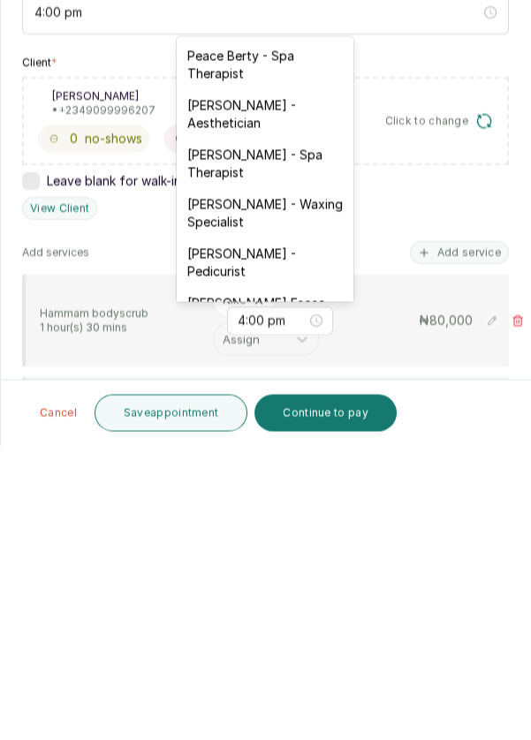
scroll to position [85, 0]
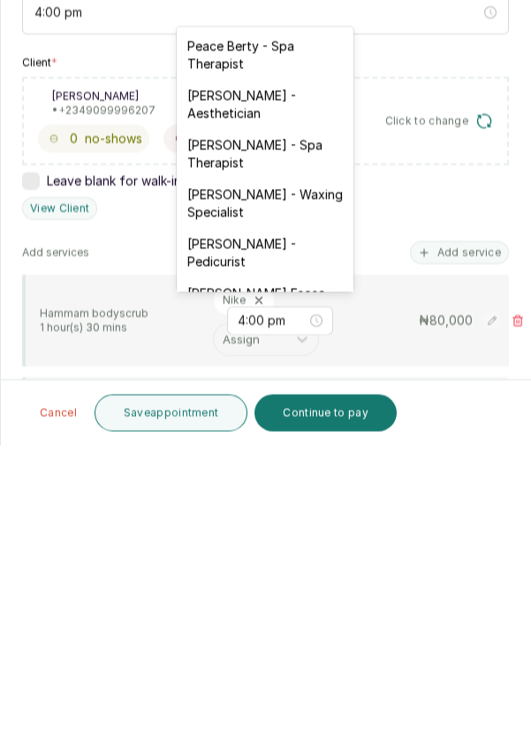
click at [256, 548] on div "[PERSON_NAME] - Pedicurist" at bounding box center [265, 547] width 177 height 49
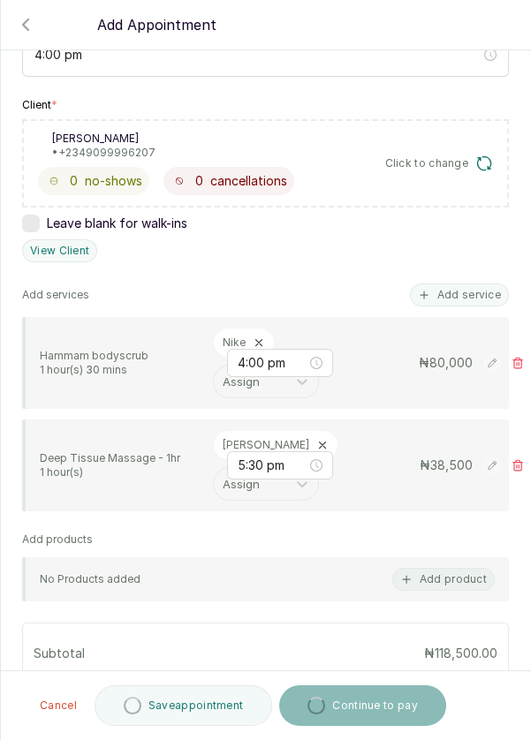
scroll to position [518, 0]
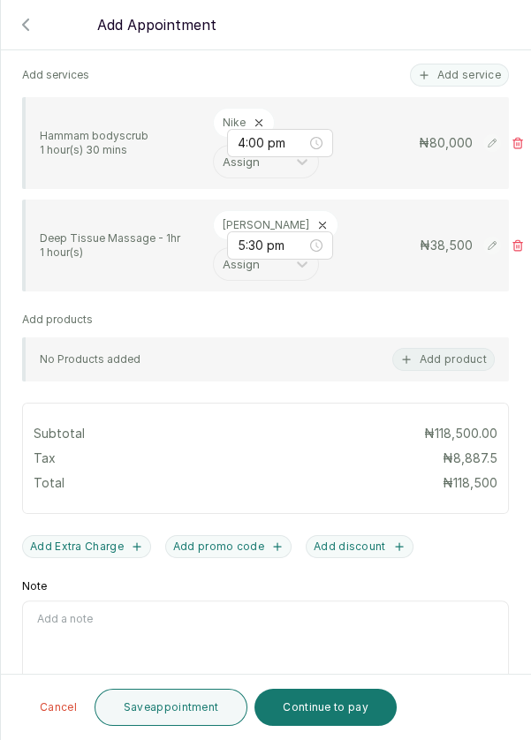
click at [57, 535] on button "Add Extra Charge" at bounding box center [86, 546] width 129 height 23
click at [144, 601] on input "Extra Charge" at bounding box center [140, 619] width 237 height 37
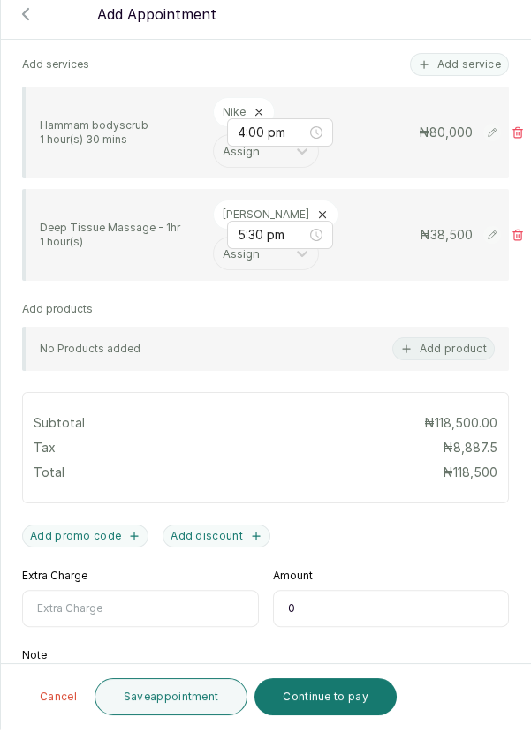
scroll to position [12, 0]
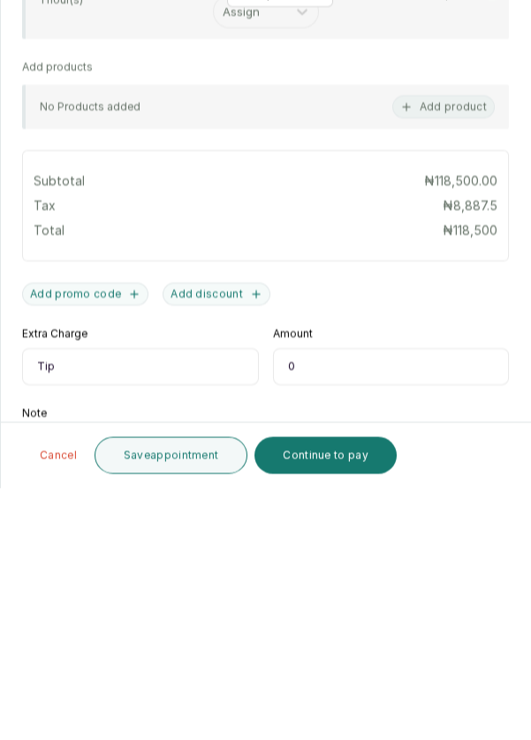
type input "Tip"
click at [362, 601] on input "0" at bounding box center [391, 619] width 237 height 37
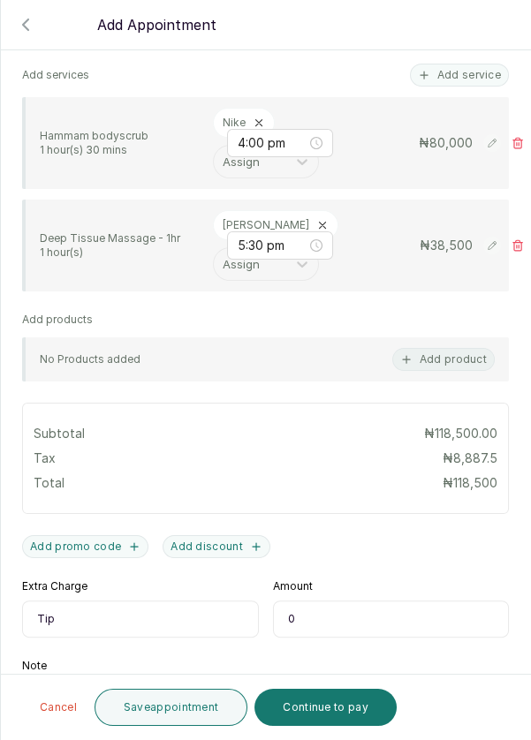
click at [361, 601] on input "0" at bounding box center [391, 619] width 237 height 37
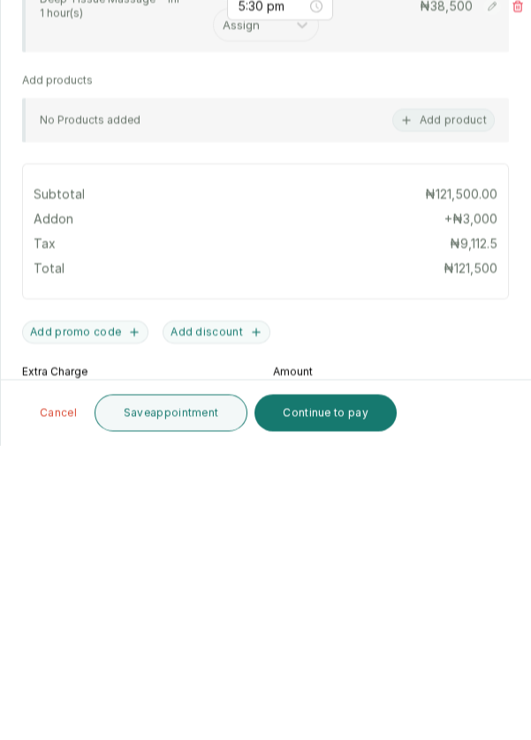
scroll to position [457, 0]
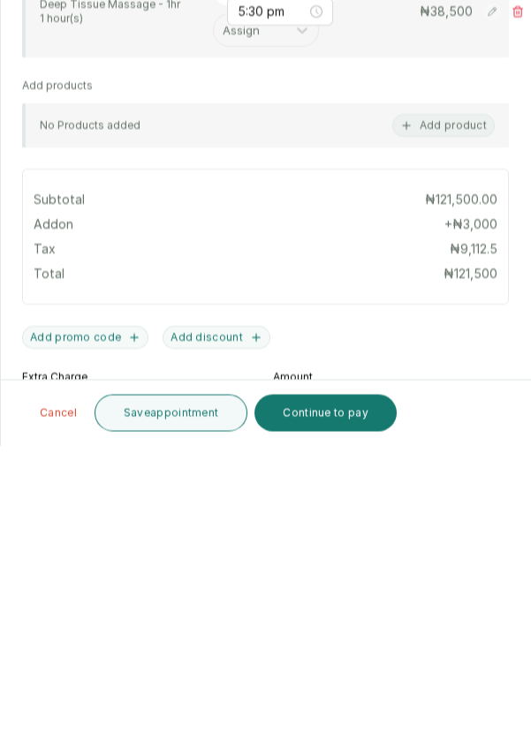
type input "3,000"
click at [234, 621] on button "Add discount" at bounding box center [216, 632] width 108 height 23
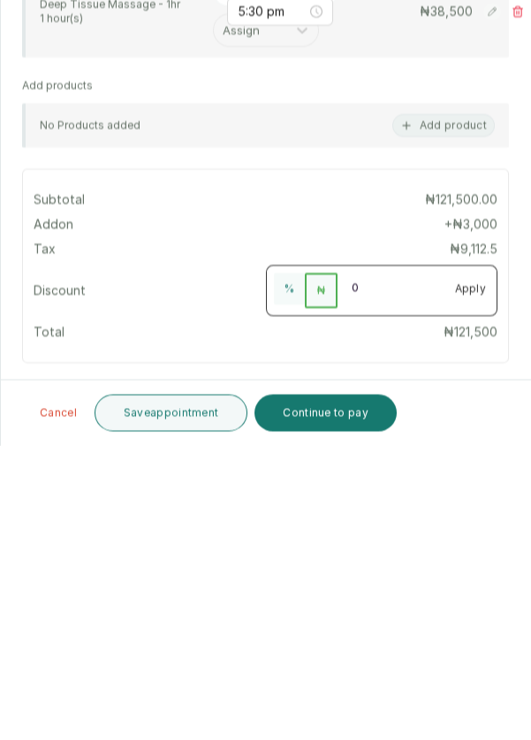
scroll to position [12, 0]
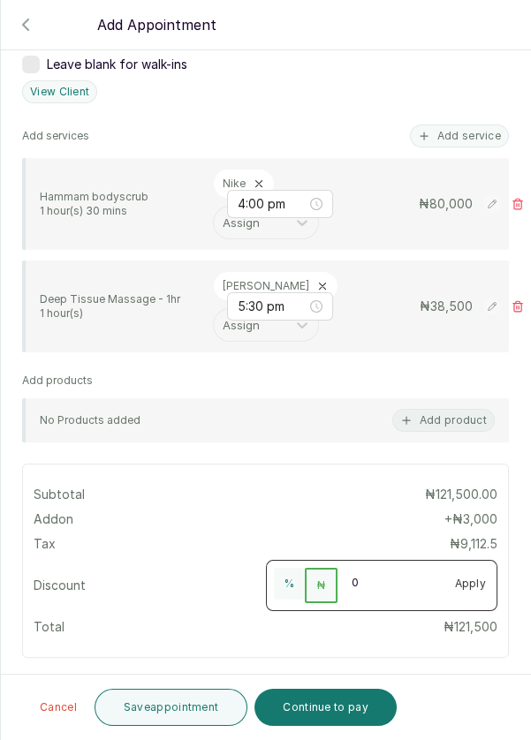
click at [399, 568] on input "0" at bounding box center [390, 582] width 106 height 28
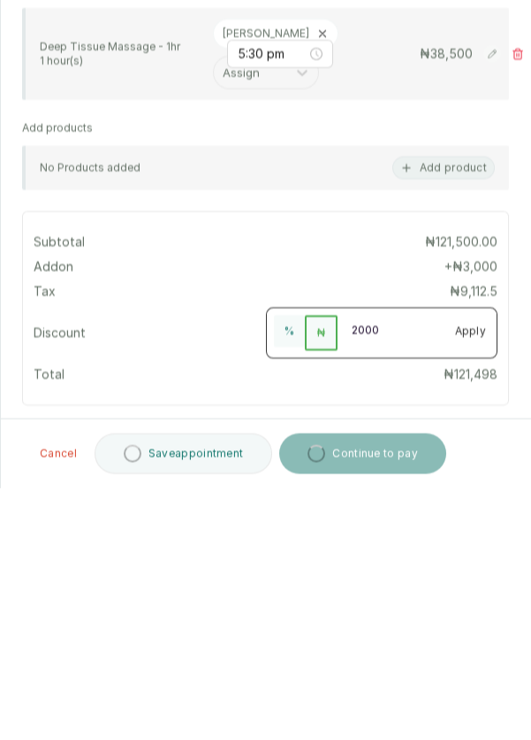
type input "20000"
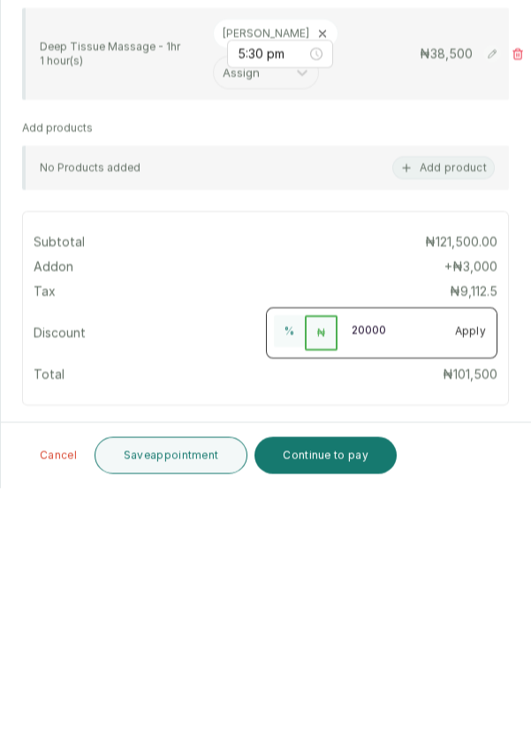
click at [477, 568] on button "Apply" at bounding box center [470, 584] width 53 height 32
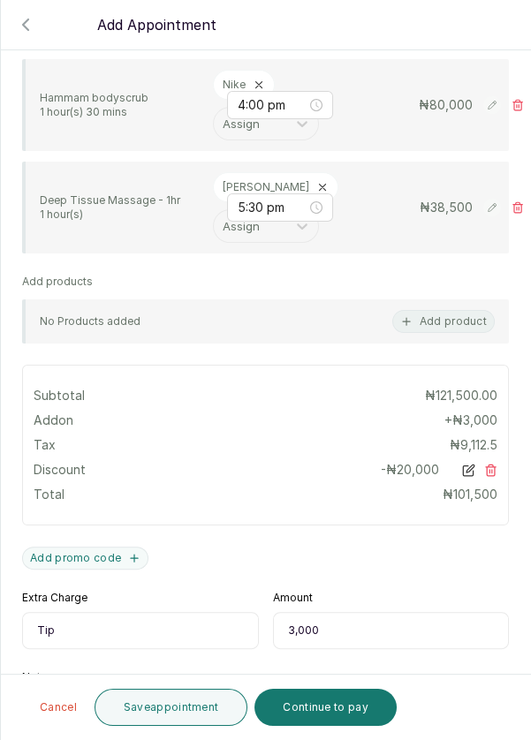
scroll to position [646, 0]
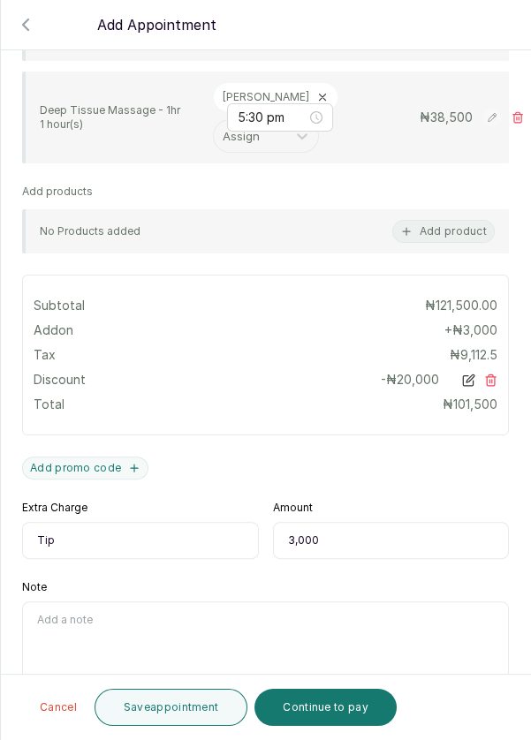
click at [323, 715] on button "Continue to pay" at bounding box center [325, 707] width 142 height 37
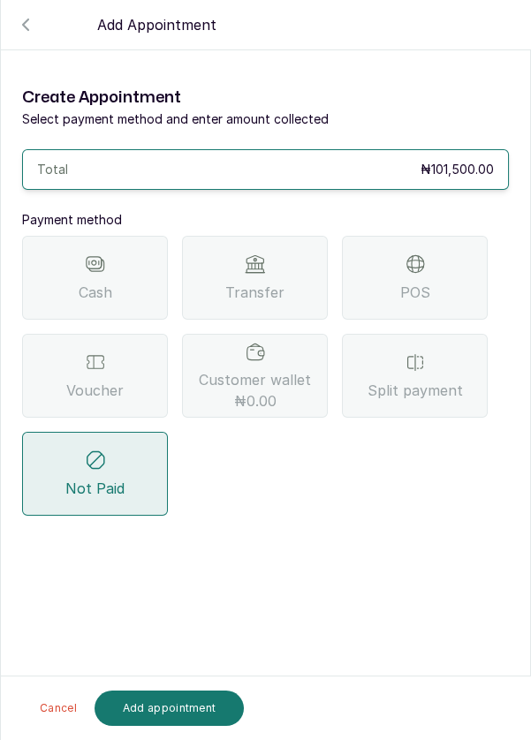
scroll to position [0, 0]
click at [413, 380] on span "Split payment" at bounding box center [414, 390] width 95 height 21
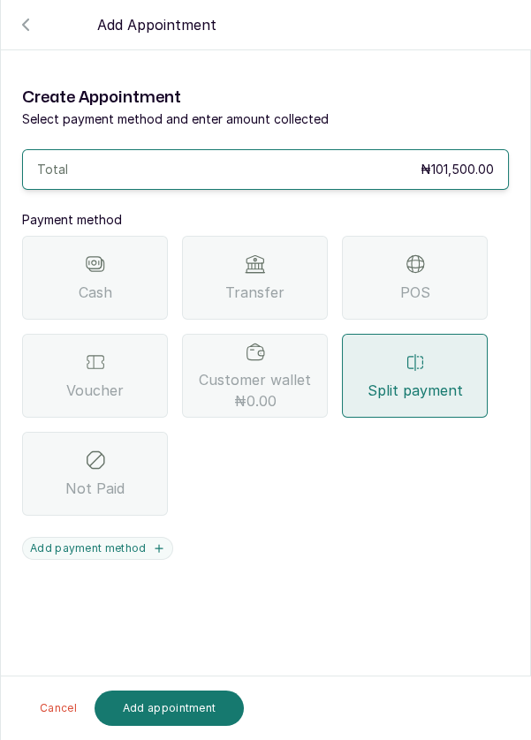
click at [153, 542] on icon "button" at bounding box center [159, 548] width 12 height 12
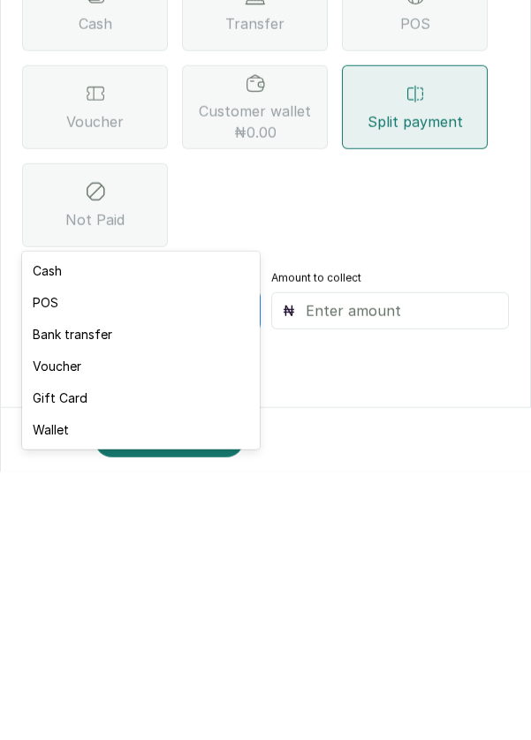
scroll to position [12, 0]
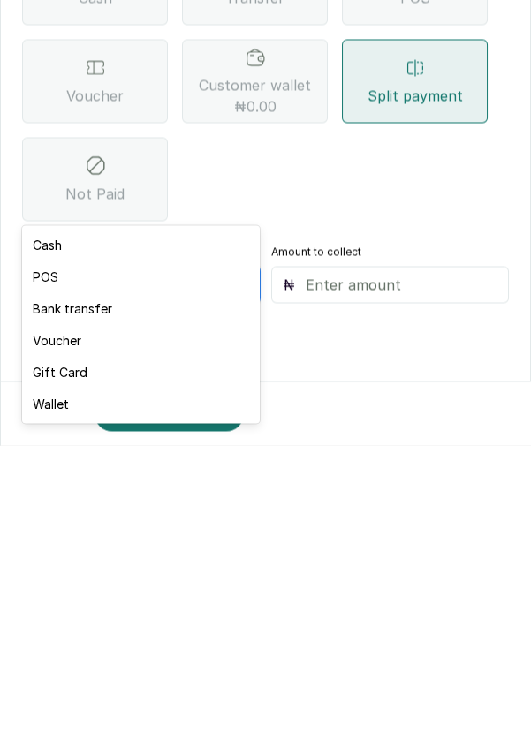
click at [144, 647] on div "Voucher" at bounding box center [140, 635] width 237 height 32
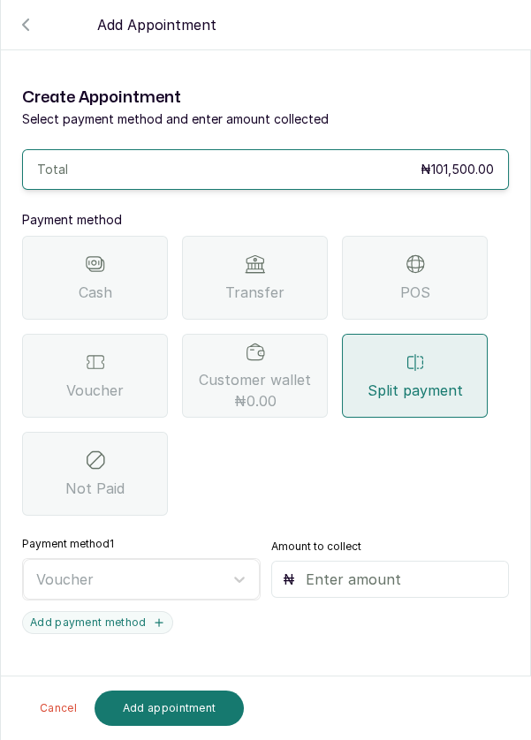
click at [381, 569] on input "text" at bounding box center [402, 579] width 193 height 21
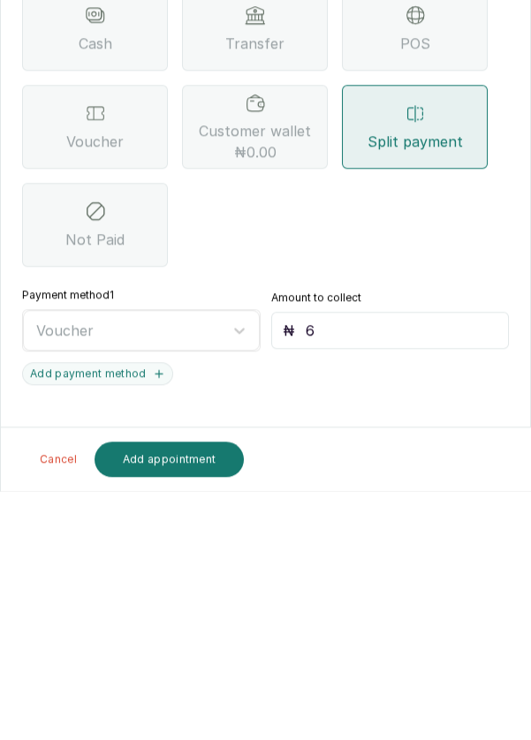
type input "60"
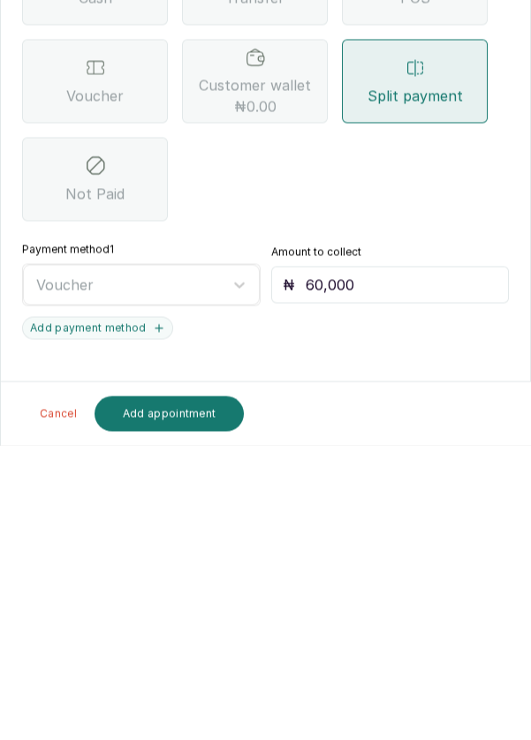
type input "60,000"
click at [141, 611] on button "Add payment method" at bounding box center [97, 622] width 151 height 23
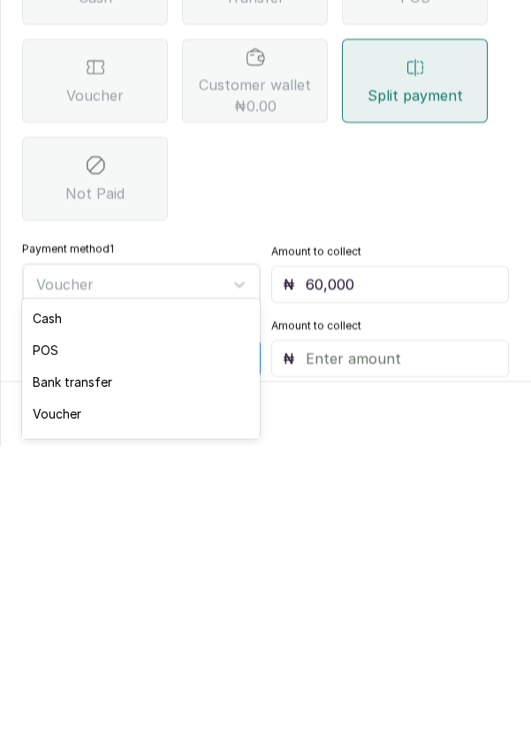
scroll to position [58, 0]
click at [132, 621] on div "Bank transfer" at bounding box center [140, 618] width 237 height 32
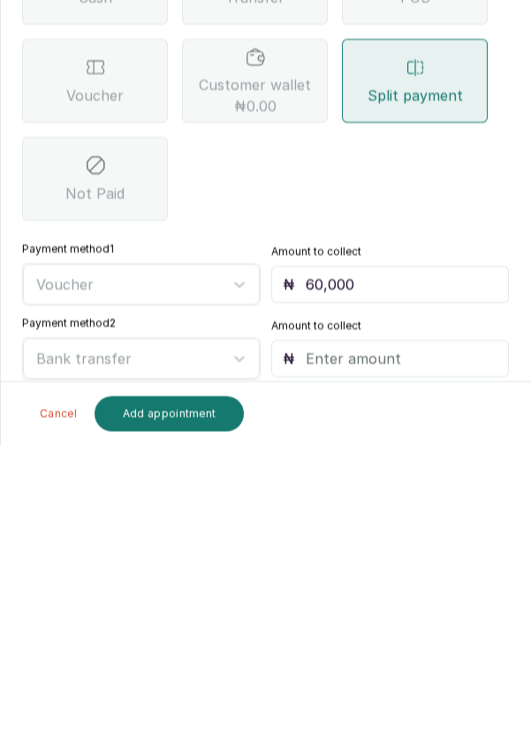
scroll to position [12, 0]
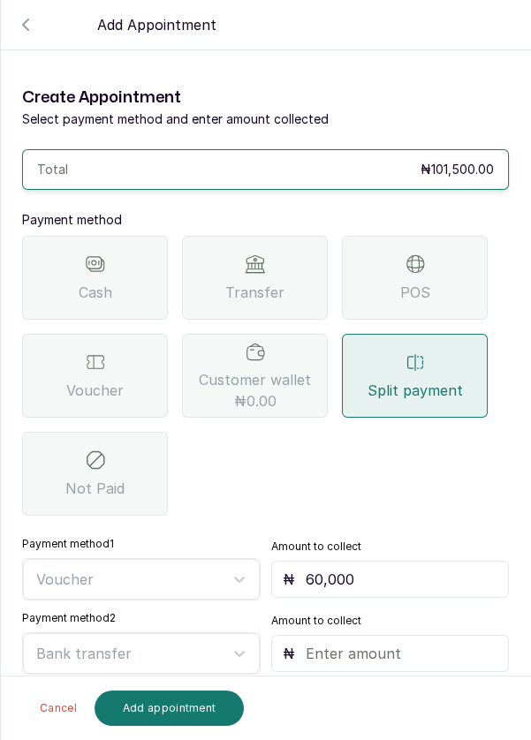
click at [374, 643] on input "text" at bounding box center [402, 653] width 193 height 21
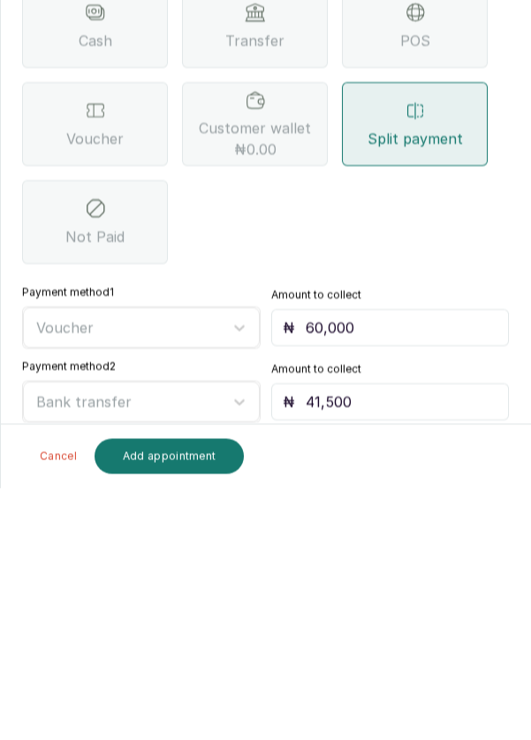
scroll to position [5, 0]
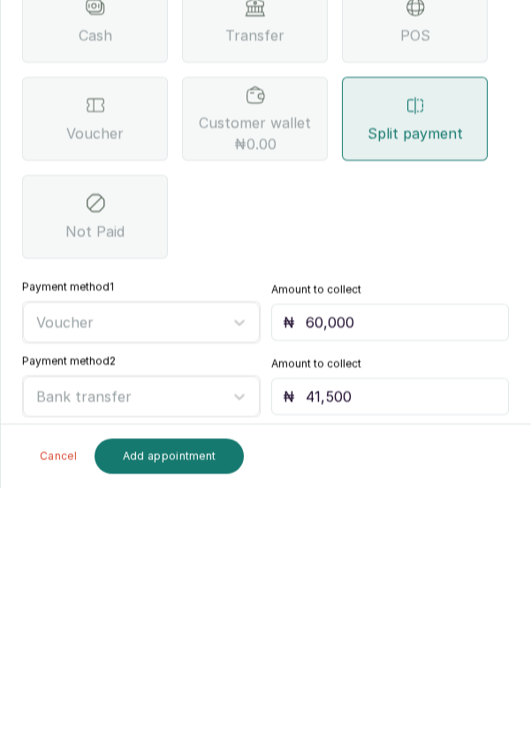
type input "41,500"
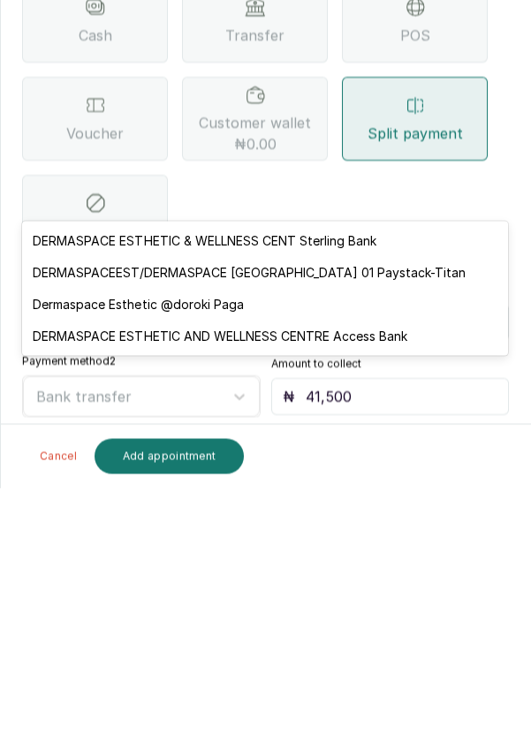
click at [437, 523] on div "DERMASPACEEST/DERMASPACE [GEOGRAPHIC_DATA] 01 Paystack-Titan" at bounding box center [265, 525] width 486 height 32
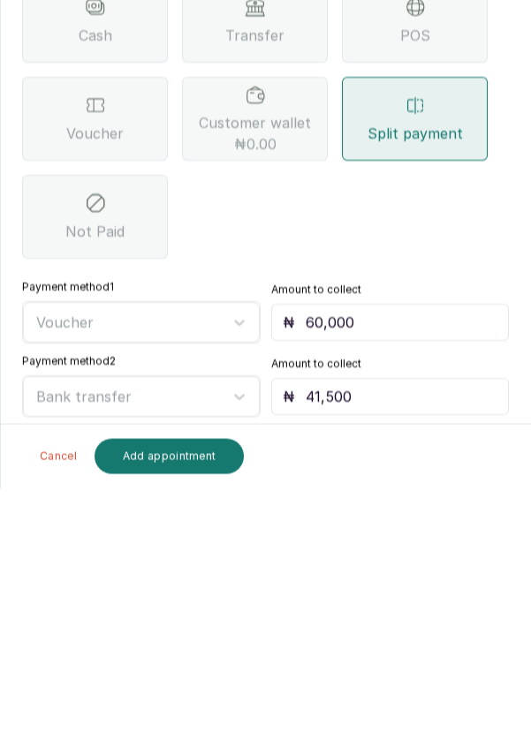
scroll to position [12, 0]
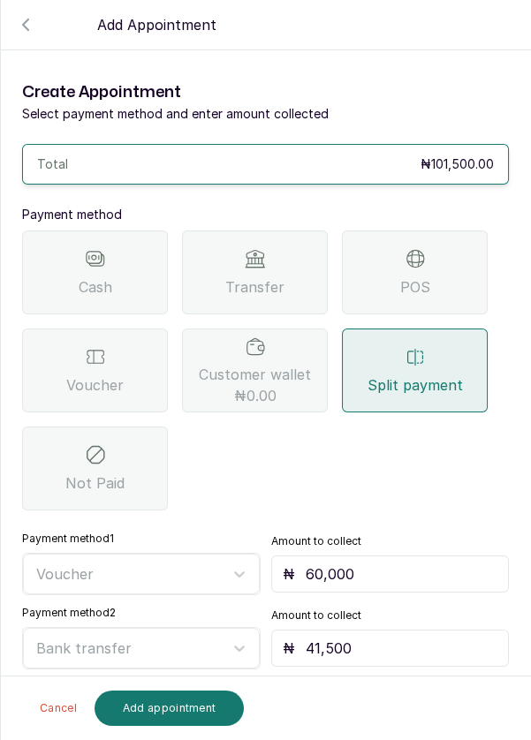
click at [181, 713] on button "Add appointment" at bounding box center [169, 708] width 150 height 35
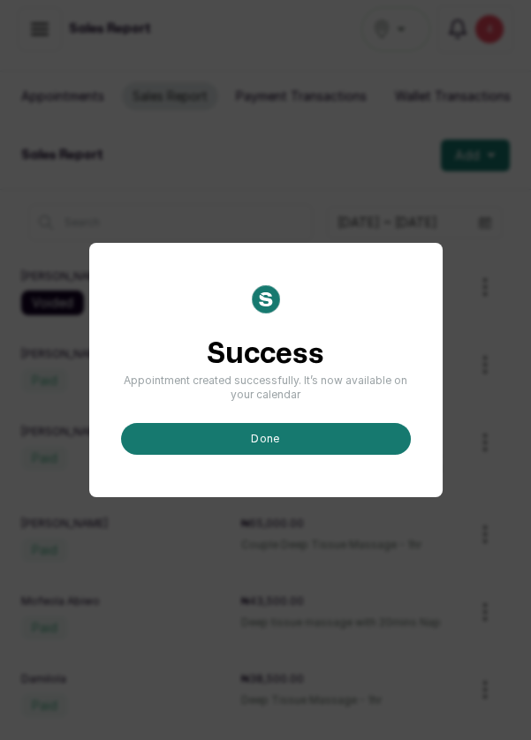
click at [195, 455] on button "done" at bounding box center [266, 439] width 290 height 32
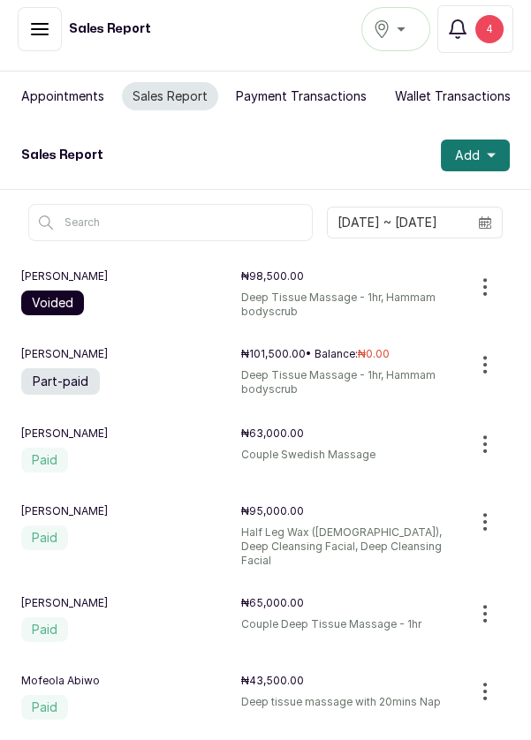
click at [57, 99] on button "Appointments" at bounding box center [63, 96] width 104 height 28
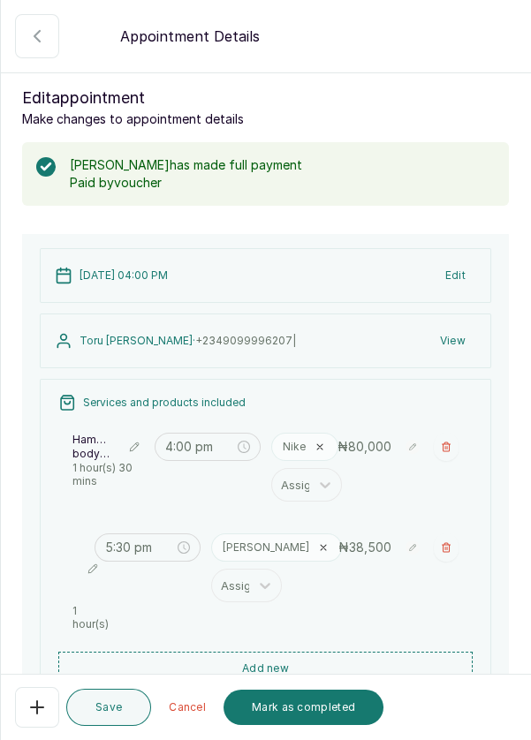
scroll to position [410, 0]
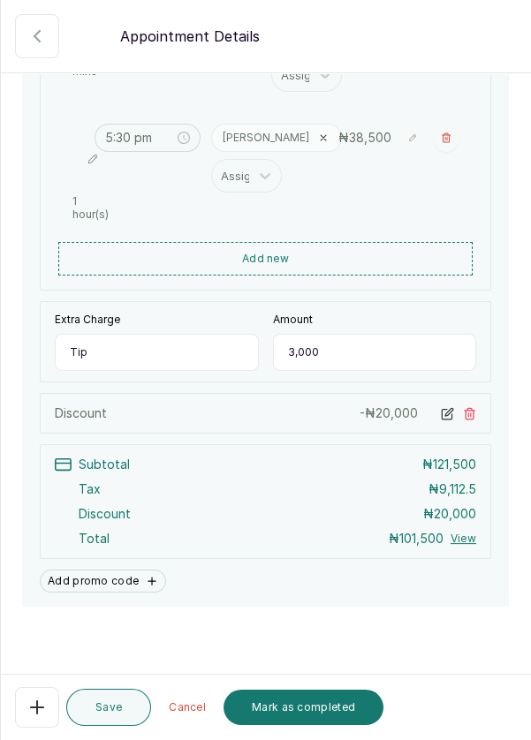
click at [300, 710] on button "Mark as completed" at bounding box center [303, 707] width 160 height 35
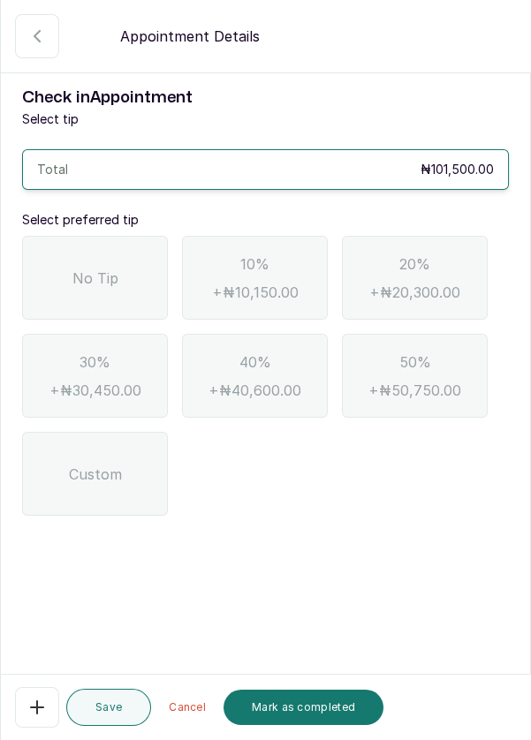
scroll to position [0, 0]
click at [117, 268] on div "No Tip" at bounding box center [95, 278] width 146 height 84
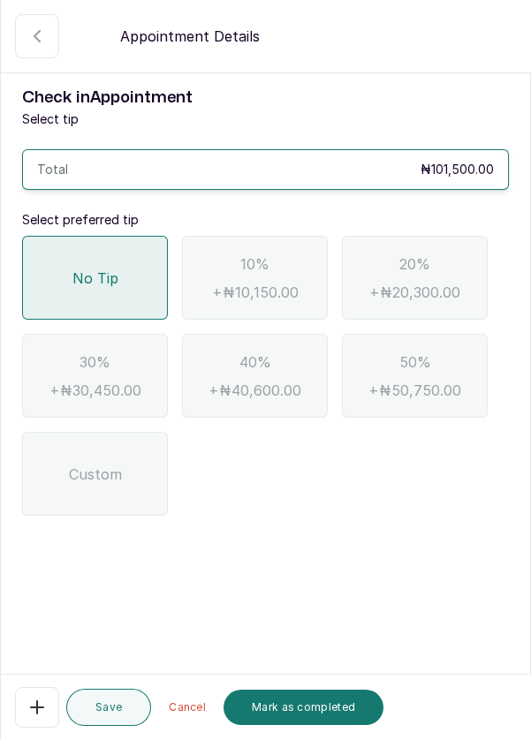
click at [307, 707] on button "Mark as completed" at bounding box center [303, 707] width 160 height 35
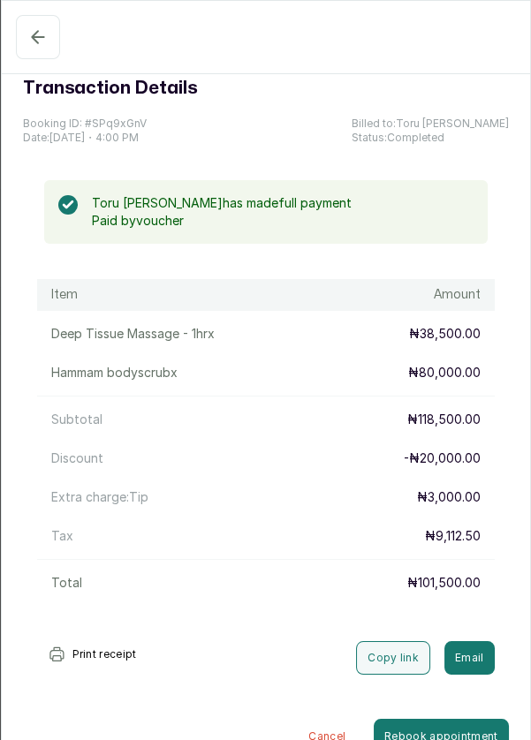
click at [32, 57] on button "Completed" at bounding box center [38, 37] width 44 height 44
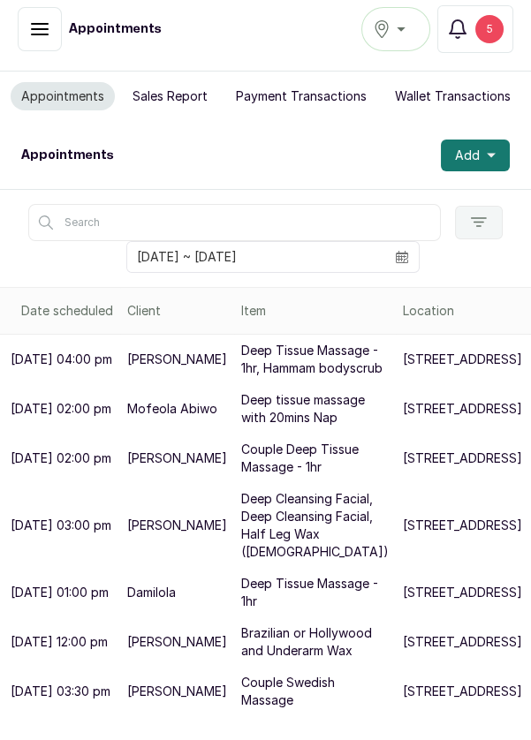
click at [485, 160] on button "Add" at bounding box center [475, 156] width 69 height 32
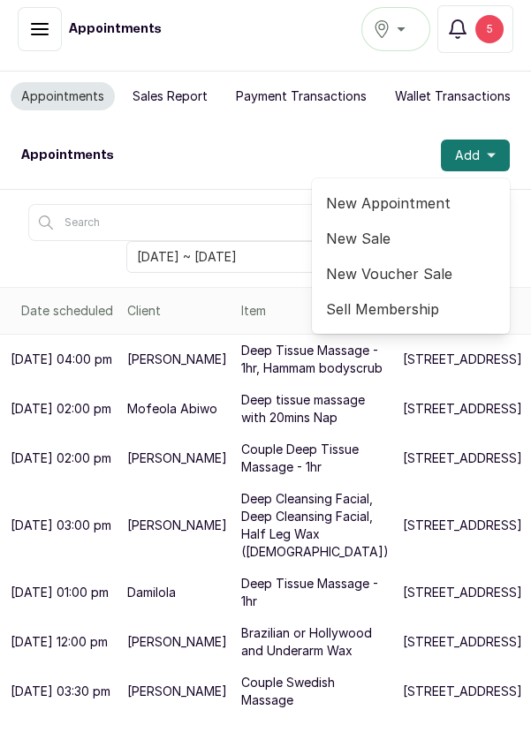
click at [420, 200] on span "New Appointment" at bounding box center [411, 203] width 170 height 21
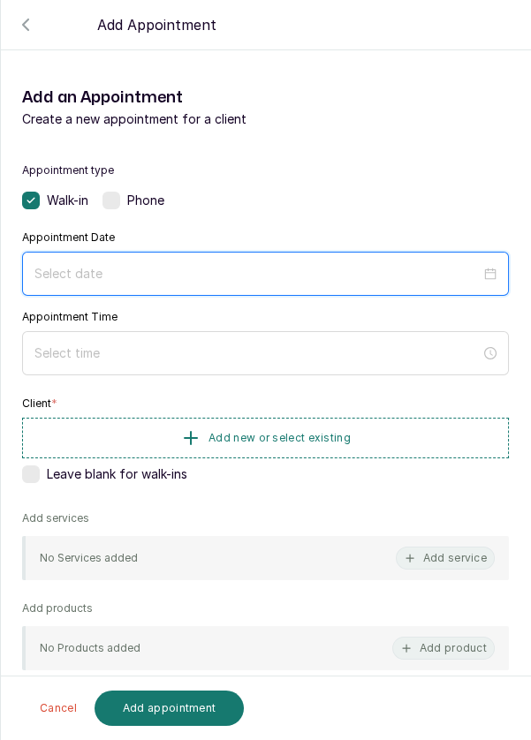
click at [304, 271] on input at bounding box center [257, 273] width 446 height 19
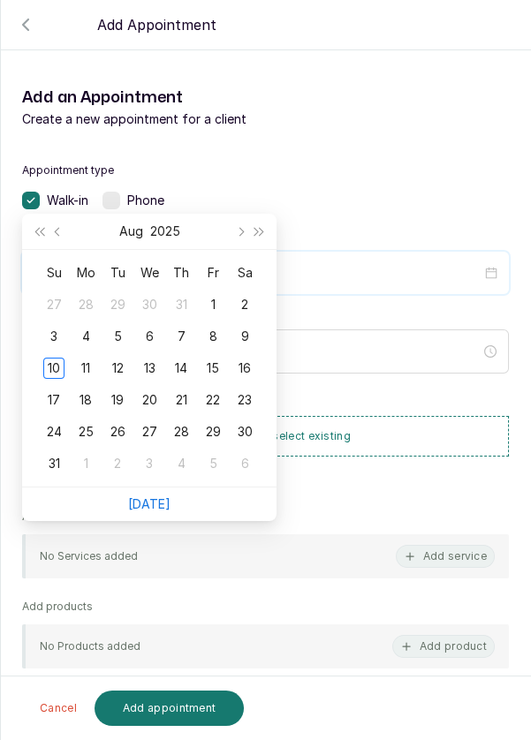
scroll to position [143, 0]
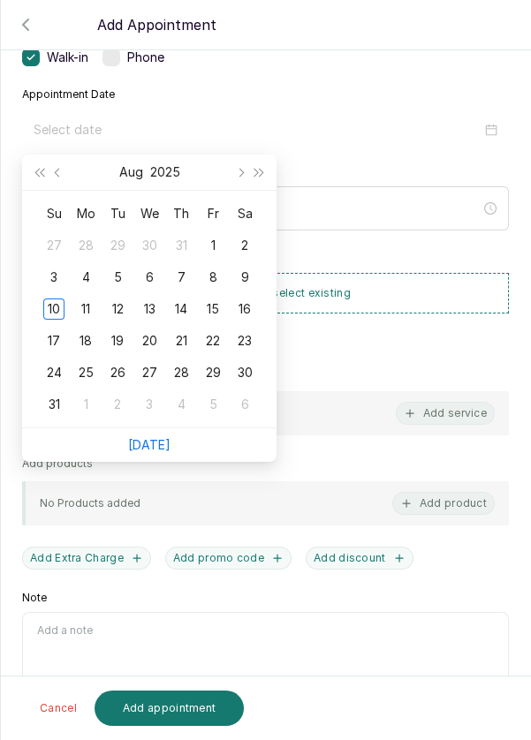
click at [90, 315] on div "11" at bounding box center [85, 309] width 21 height 21
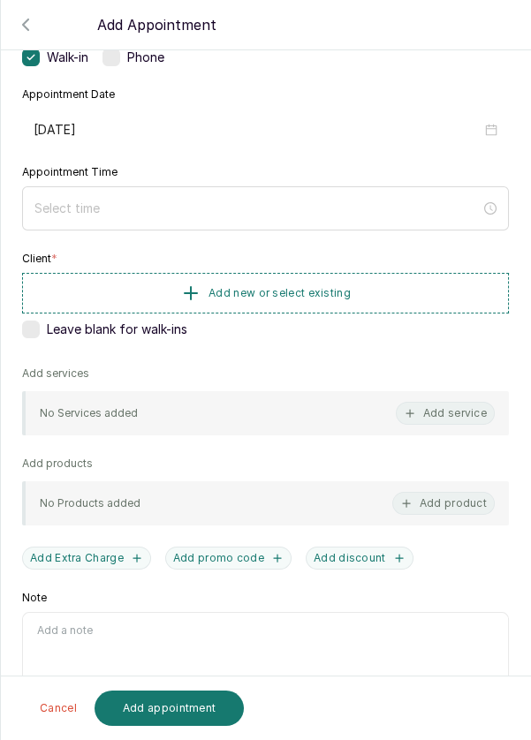
type input "[DATE]"
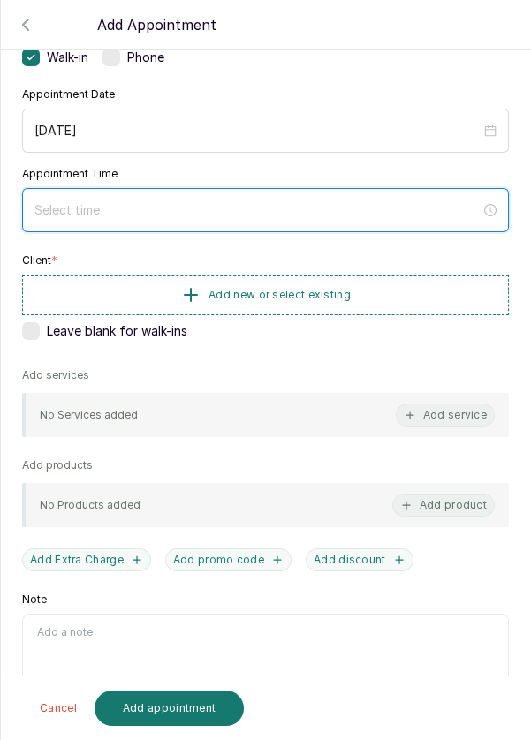
click at [308, 214] on input at bounding box center [257, 209] width 446 height 19
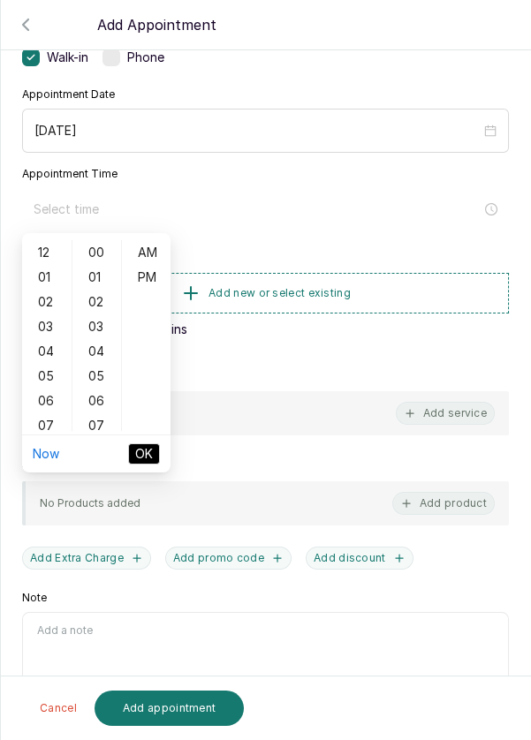
click at [51, 274] on div "01" at bounding box center [47, 277] width 42 height 25
click at [153, 279] on div "PM" at bounding box center [146, 277] width 42 height 25
type input "1:00 pm"
click at [148, 446] on span "OK" at bounding box center [144, 453] width 18 height 19
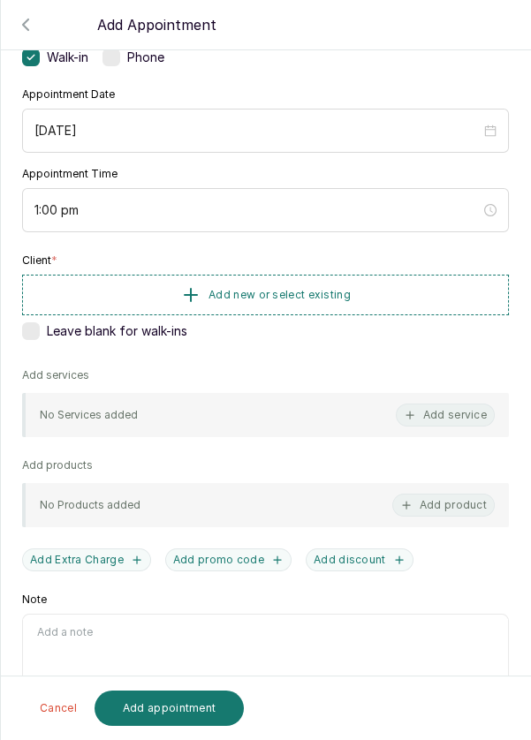
click at [303, 324] on div "Leave blank for walk-ins" at bounding box center [265, 331] width 487 height 18
click at [28, 327] on icon at bounding box center [30, 331] width 9 height 9
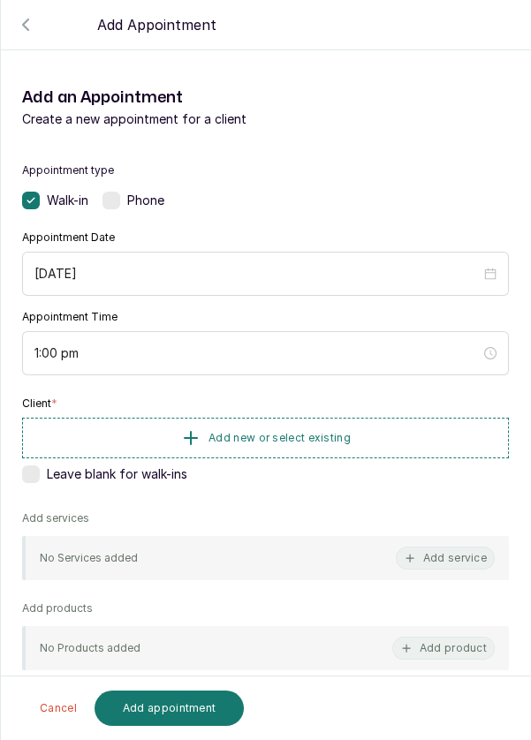
click at [263, 437] on span "Add new or select existing" at bounding box center [279, 438] width 142 height 14
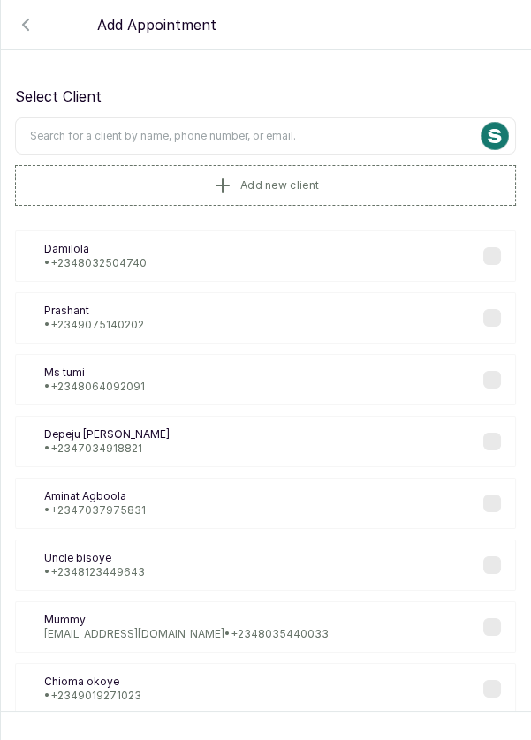
click at [400, 138] on input "text" at bounding box center [265, 135] width 501 height 37
click at [352, 138] on input "text" at bounding box center [265, 135] width 501 height 37
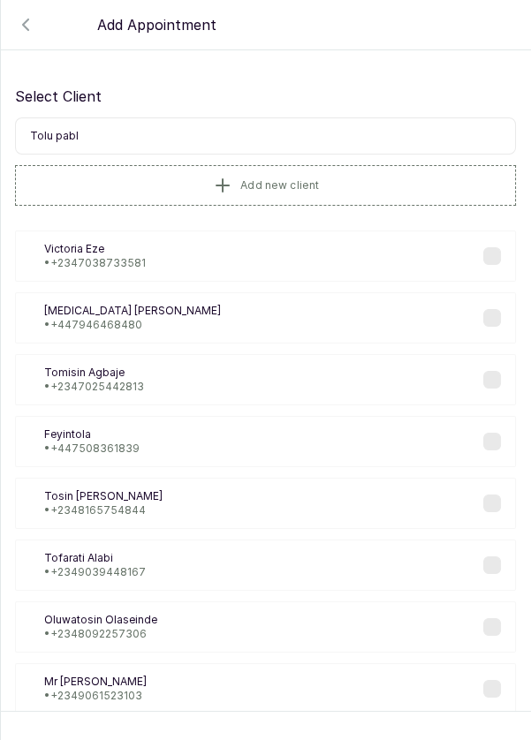
type input "[PERSON_NAME]"
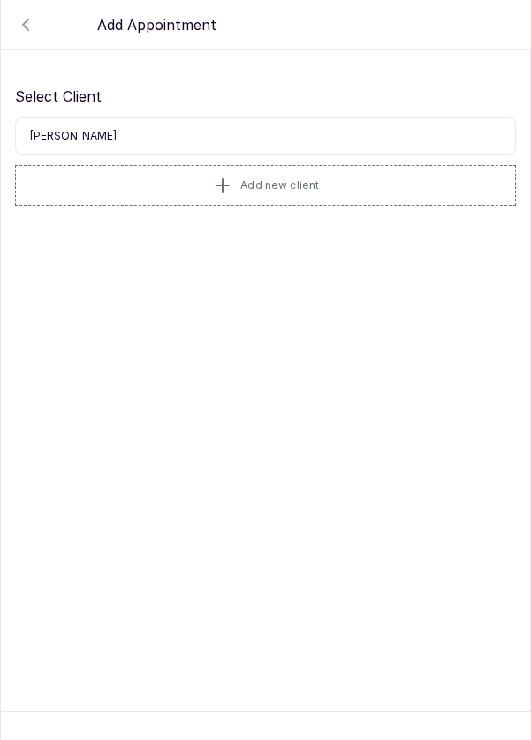
click at [103, 183] on button "Add new client" at bounding box center [265, 185] width 501 height 41
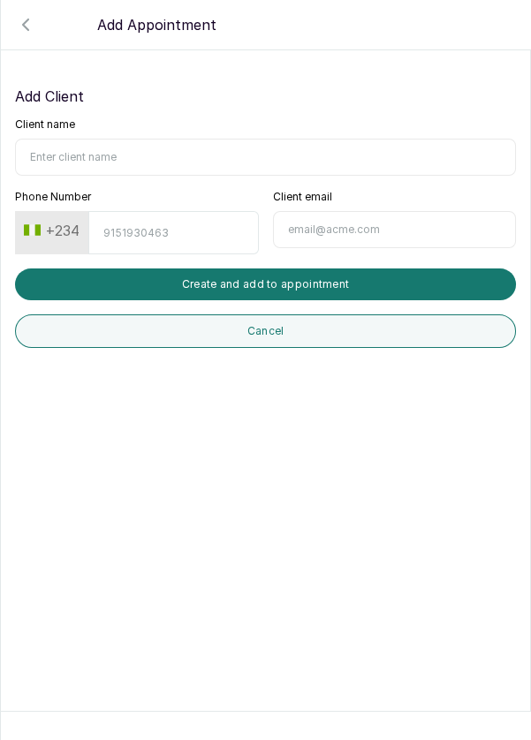
click at [104, 149] on input "Client name" at bounding box center [265, 157] width 501 height 37
type input "[PERSON_NAME]"
click at [162, 228] on input "Phone Number" at bounding box center [173, 232] width 170 height 43
type input "8068178154"
click at [301, 278] on button "Create and add to appointment" at bounding box center [265, 284] width 501 height 32
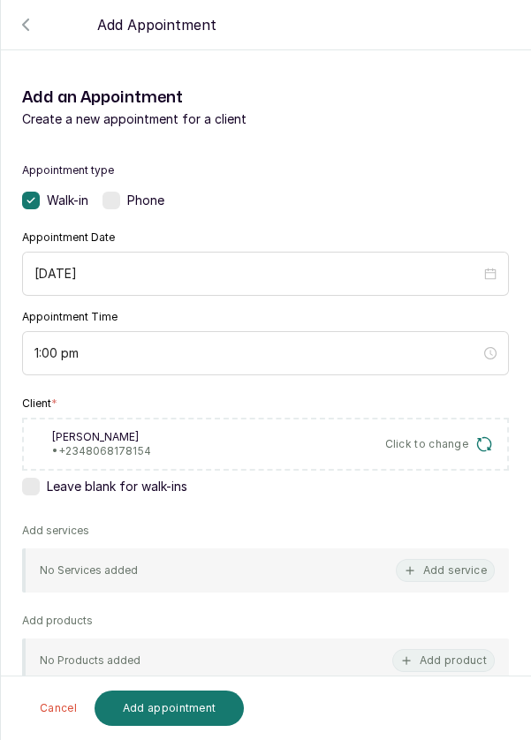
click at [123, 194] on div "Phone" at bounding box center [133, 201] width 62 height 18
click at [464, 569] on button "Add service" at bounding box center [445, 570] width 99 height 23
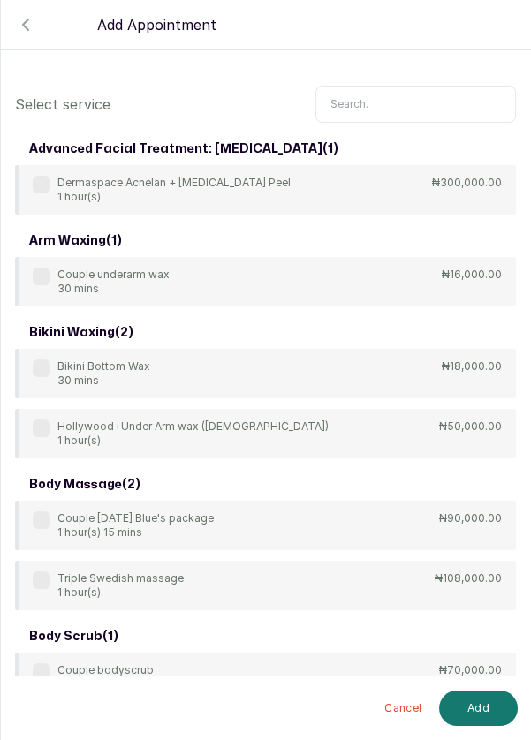
click at [357, 86] on input "text" at bounding box center [415, 104] width 200 height 37
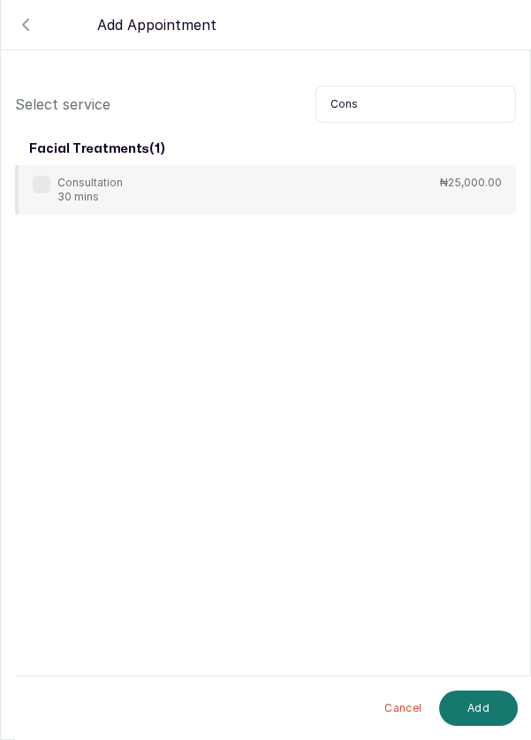
type input "Cons"
click at [213, 165] on div "Consultation 30 mins ₦25,000.00" at bounding box center [265, 189] width 501 height 49
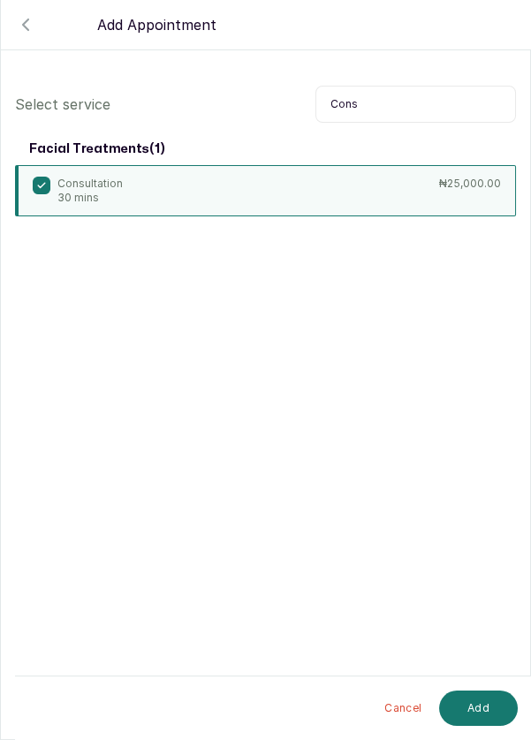
click at [477, 716] on button "Add" at bounding box center [478, 708] width 79 height 35
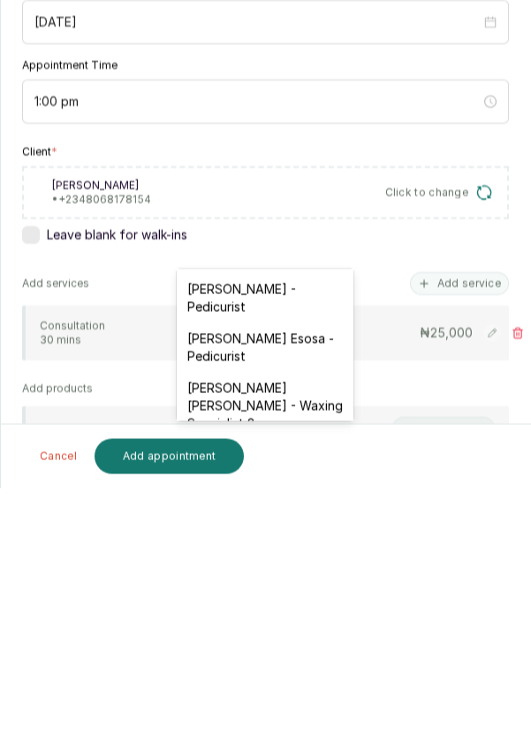
scroll to position [12, 0]
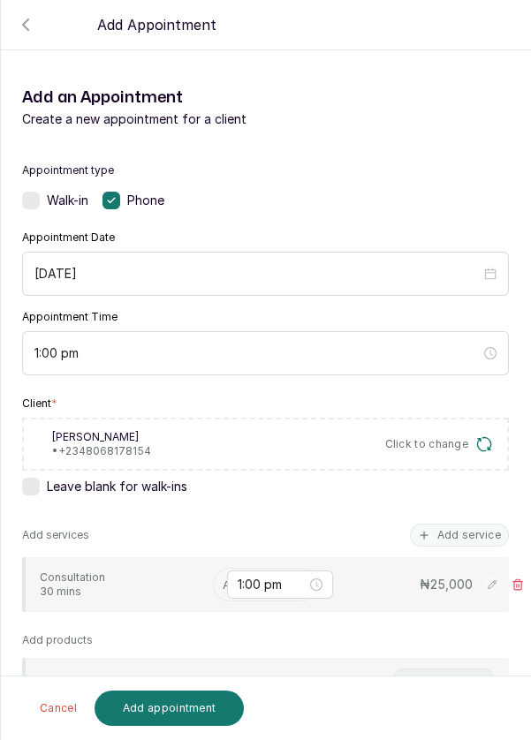
click at [223, 575] on input "text" at bounding box center [225, 584] width 4 height 19
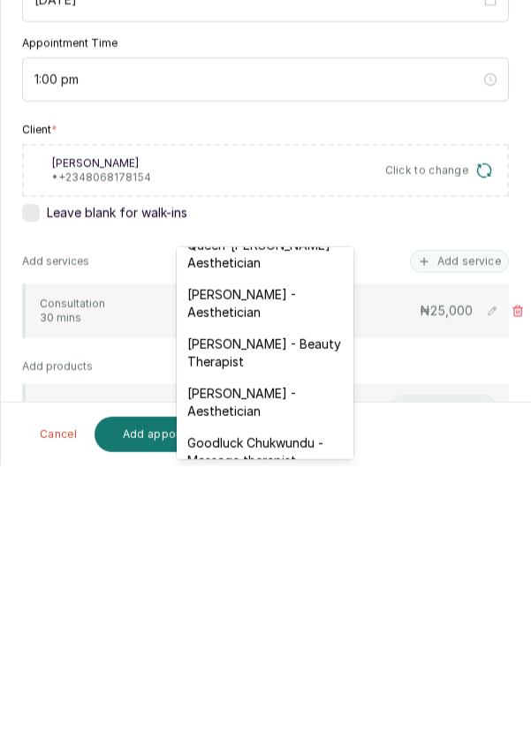
scroll to position [418, 0]
click at [261, 661] on div "[PERSON_NAME] - Aesthetician" at bounding box center [265, 675] width 177 height 49
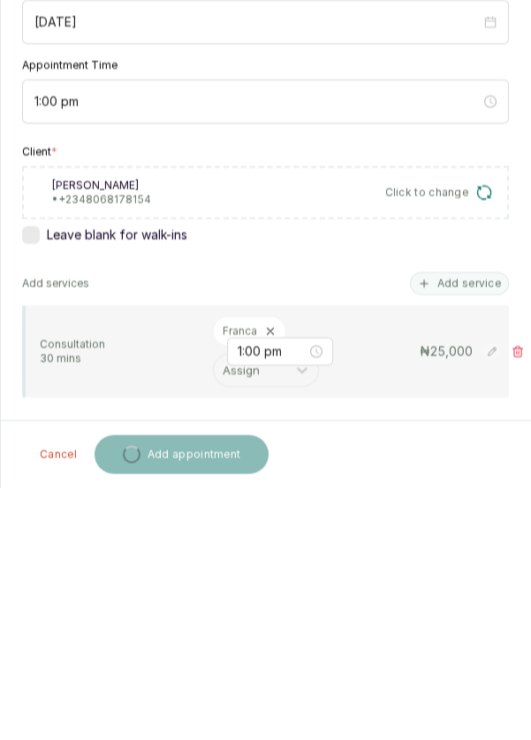
scroll to position [12, 0]
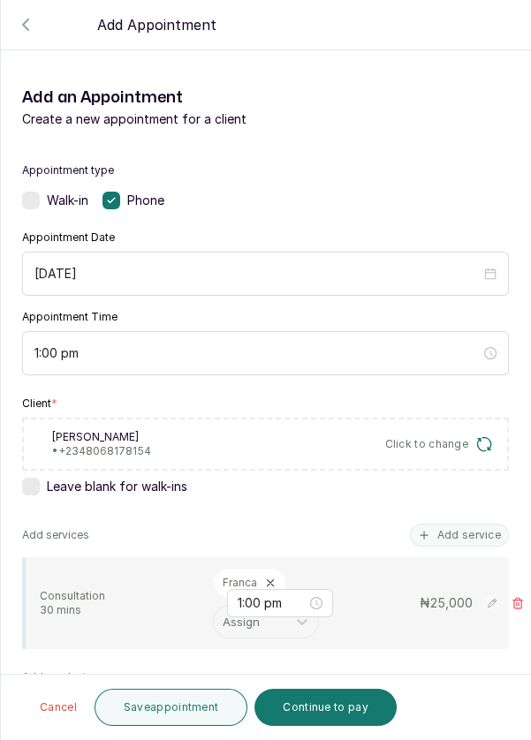
click at [186, 705] on button "Save appointment" at bounding box center [171, 707] width 154 height 37
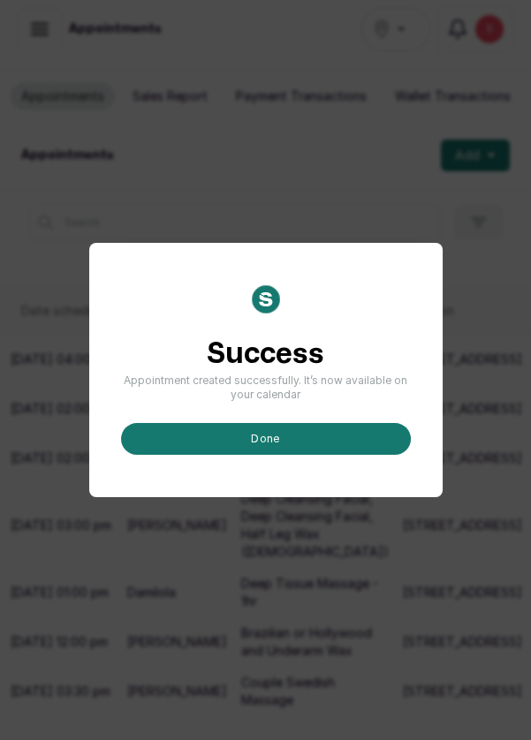
click at [263, 455] on button "done" at bounding box center [266, 439] width 290 height 32
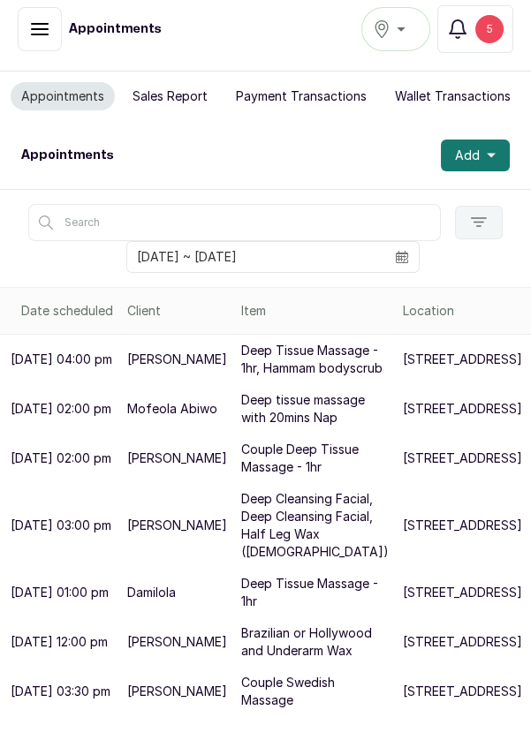
click at [405, 260] on icon "calendar" at bounding box center [402, 257] width 12 height 12
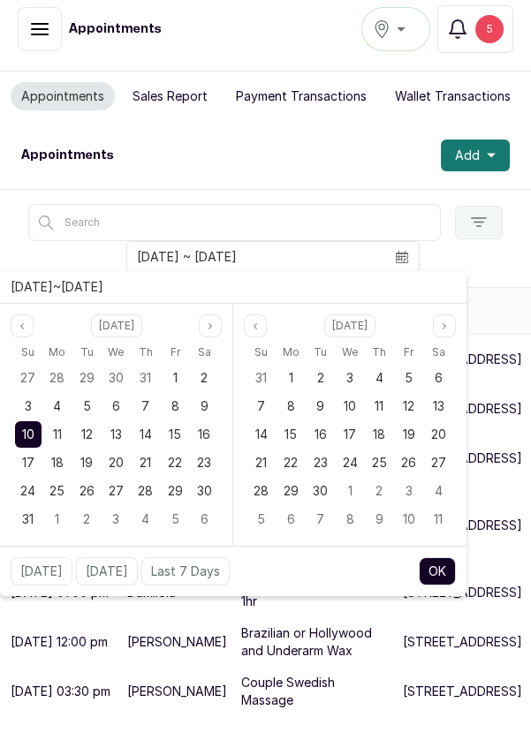
click at [329, 159] on div "Appointments Add" at bounding box center [265, 155] width 531 height 67
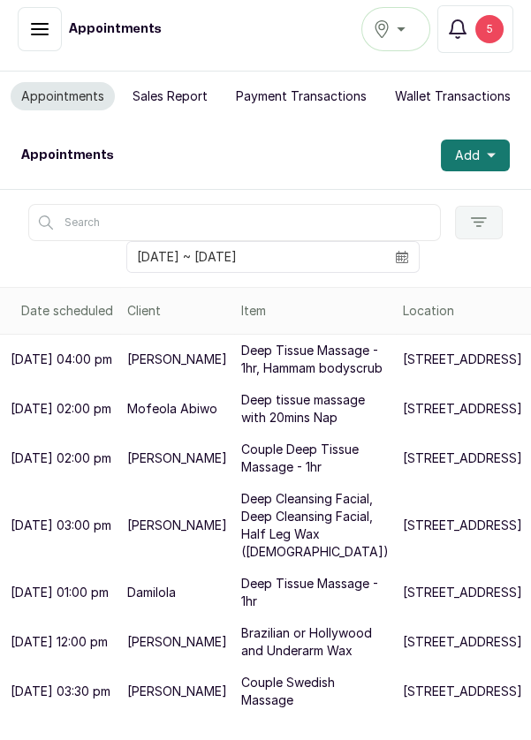
click at [477, 149] on span "Add" at bounding box center [467, 156] width 25 height 18
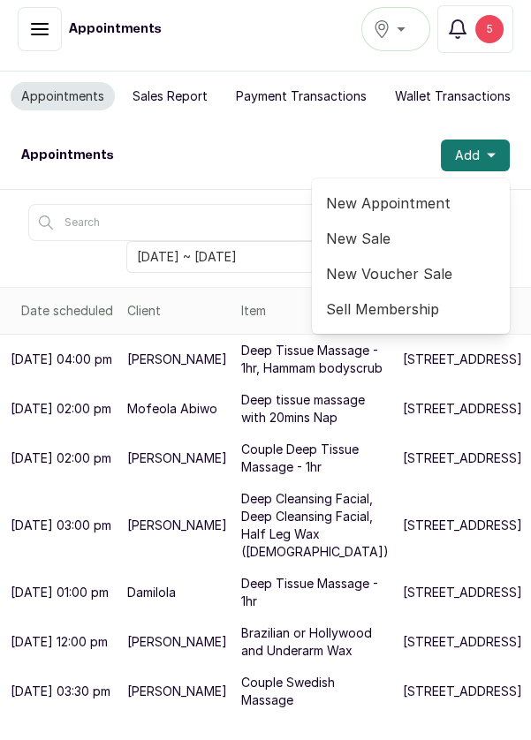
click at [420, 208] on span "New Appointment" at bounding box center [411, 203] width 170 height 21
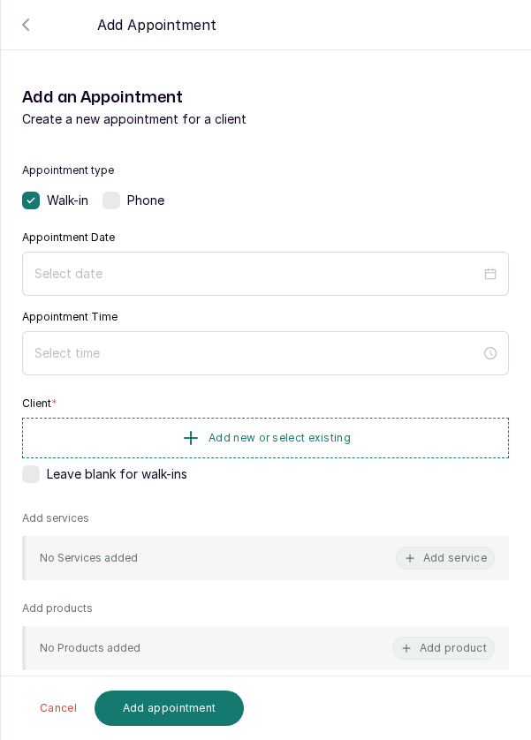
click at [115, 205] on label at bounding box center [111, 201] width 18 height 18
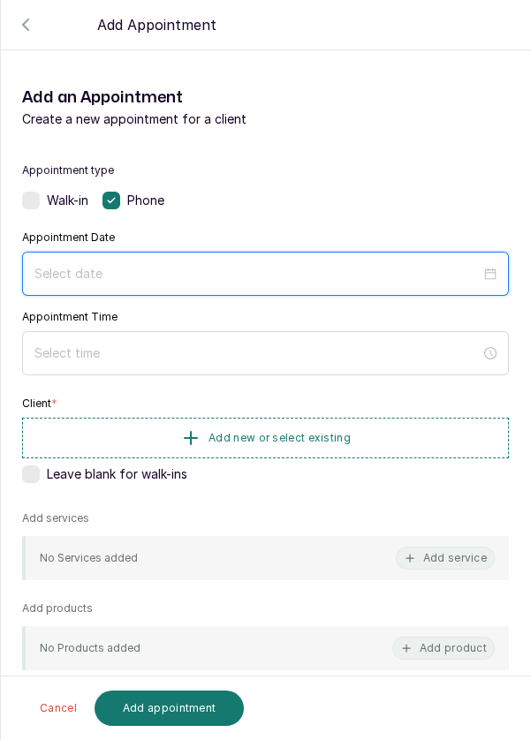
click at [141, 279] on input at bounding box center [257, 273] width 446 height 19
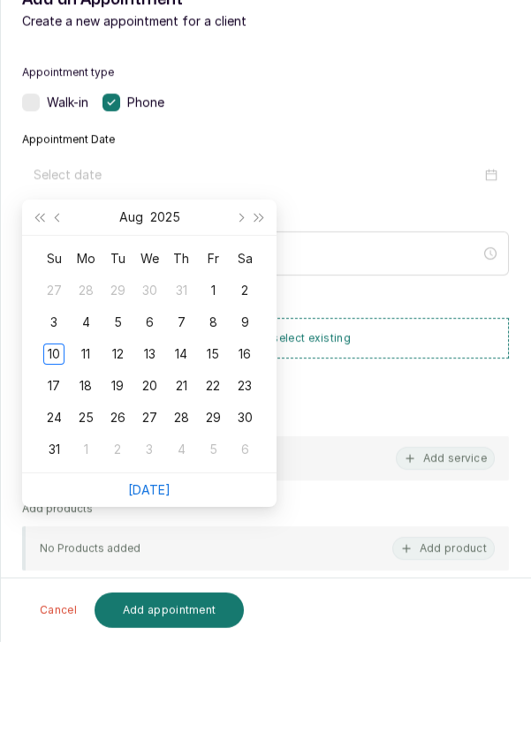
click at [85, 448] on div "11" at bounding box center [85, 452] width 21 height 21
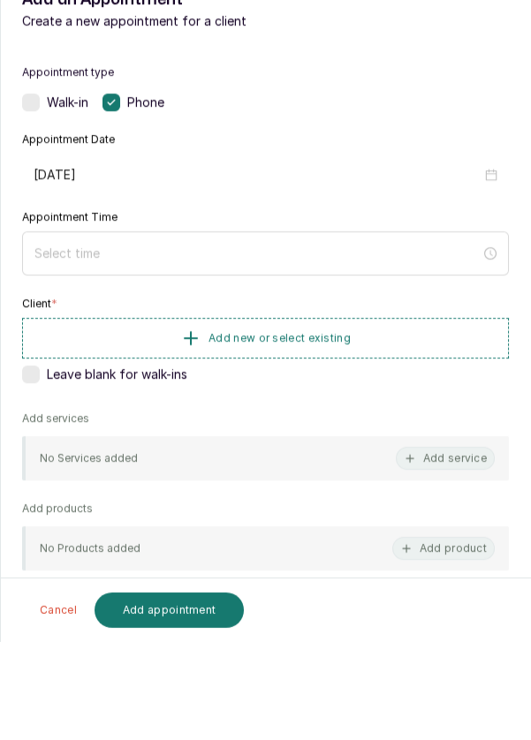
type input "[DATE]"
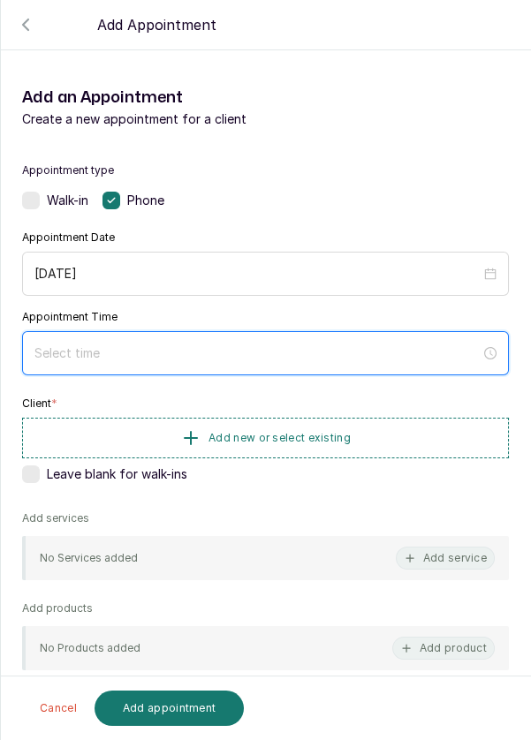
click at [357, 359] on input at bounding box center [257, 353] width 446 height 19
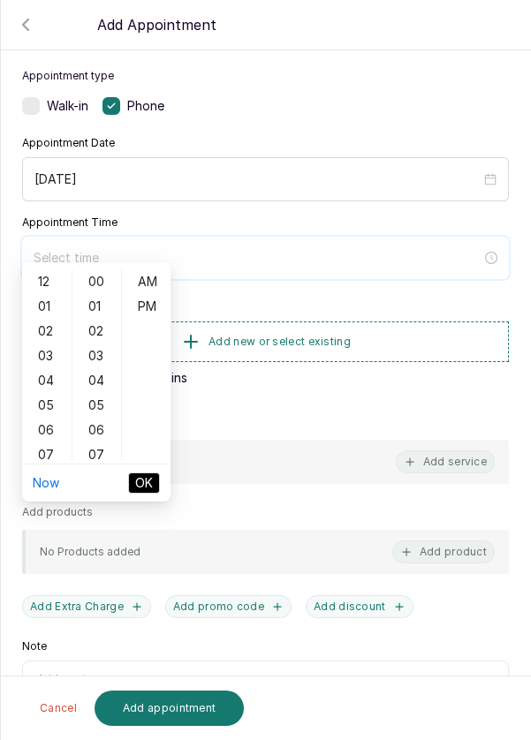
scroll to position [124, 0]
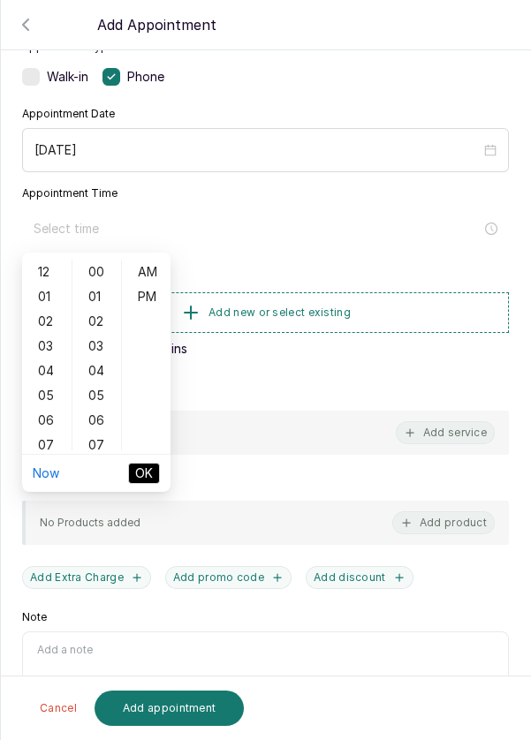
click at [50, 360] on div "04" at bounding box center [47, 371] width 42 height 25
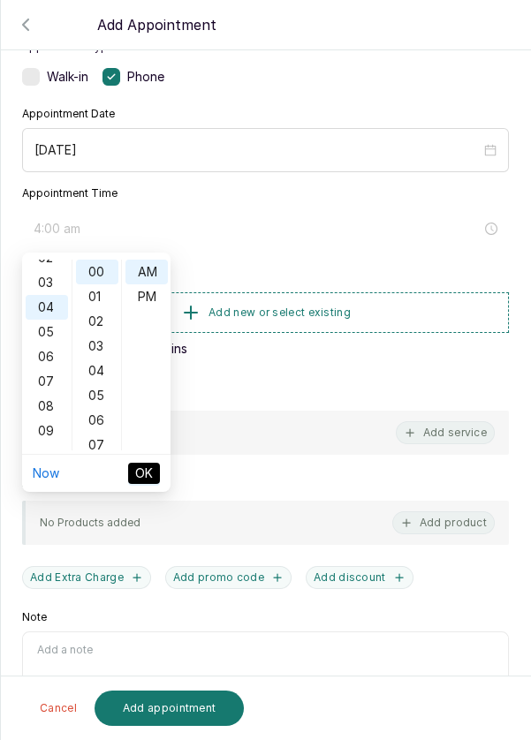
scroll to position [0, 0]
click at [45, 348] on div "03" at bounding box center [47, 346] width 42 height 25
click at [150, 295] on div "PM" at bounding box center [146, 296] width 42 height 25
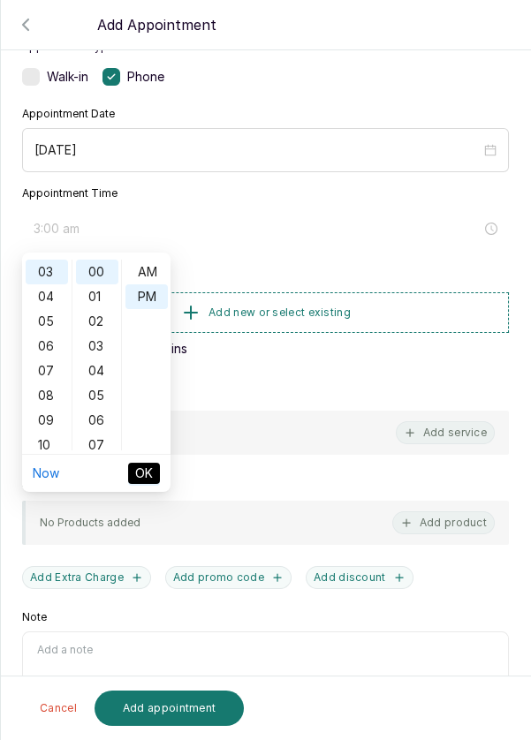
type input "3:00 pm"
click at [147, 474] on span "OK" at bounding box center [144, 473] width 18 height 19
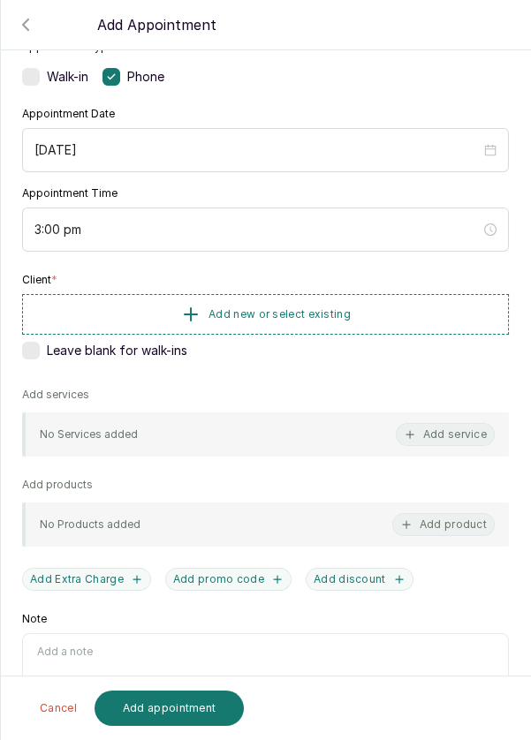
click at [255, 308] on span "Add new or select existing" at bounding box center [279, 314] width 142 height 14
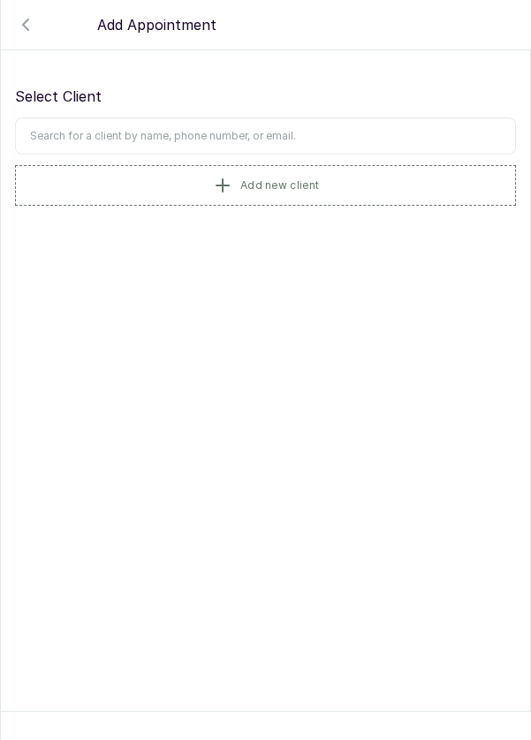
scroll to position [0, 0]
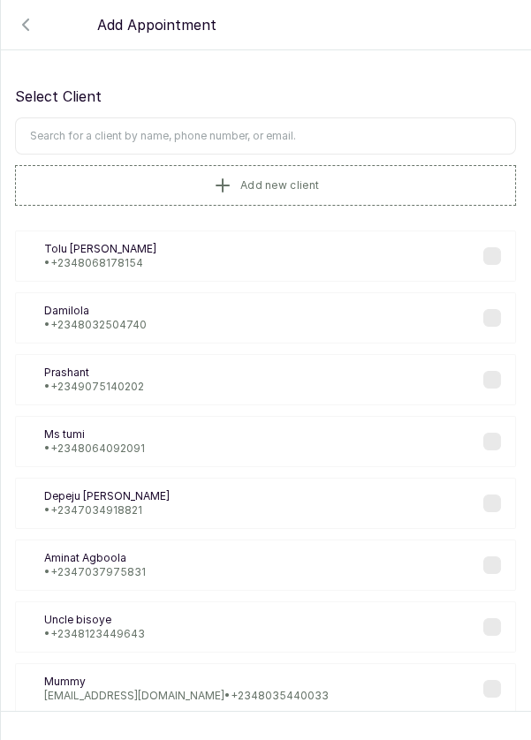
click at [178, 170] on button "Add new client" at bounding box center [265, 185] width 501 height 41
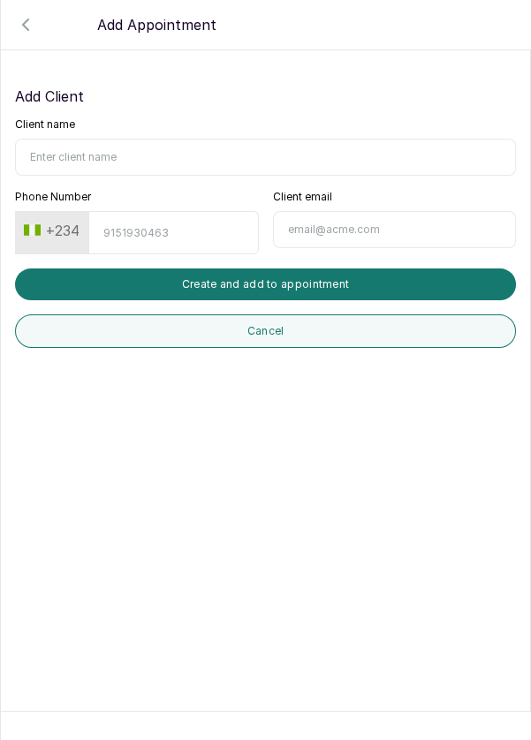
click at [55, 151] on input "Client name" at bounding box center [265, 157] width 501 height 37
type input "[PERSON_NAME]"
click at [149, 229] on input "Phone Number" at bounding box center [173, 232] width 170 height 43
type input "8036737525"
click at [301, 274] on button "Create and add to appointment" at bounding box center [265, 284] width 501 height 32
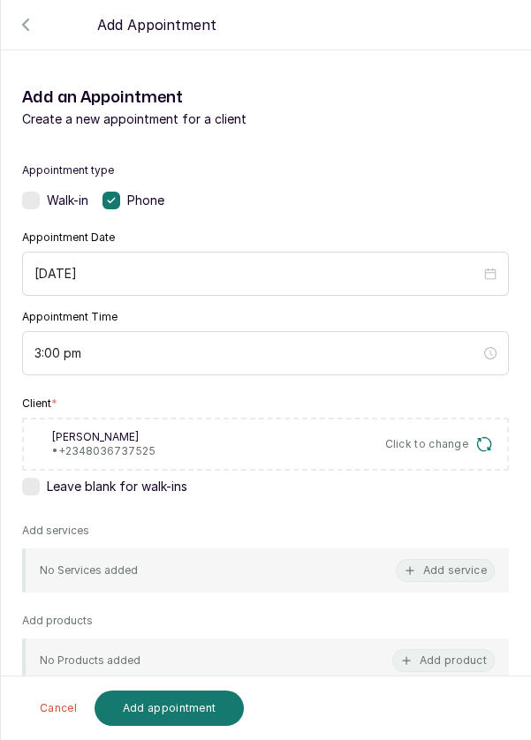
click at [474, 565] on button "Add service" at bounding box center [445, 570] width 99 height 23
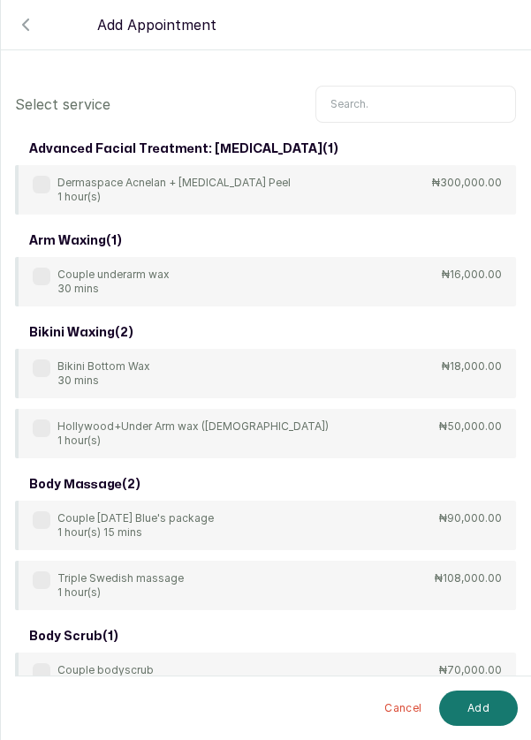
click at [358, 95] on input "text" at bounding box center [415, 104] width 200 height 37
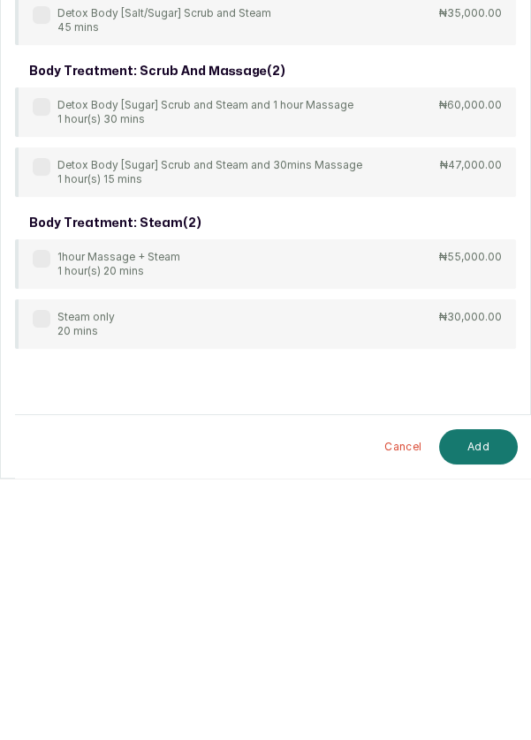
type input "Stea"
click at [403, 534] on div "1hour Massage + Steam 1 hour(s) 20 mins ₦55,000.00" at bounding box center [265, 525] width 501 height 49
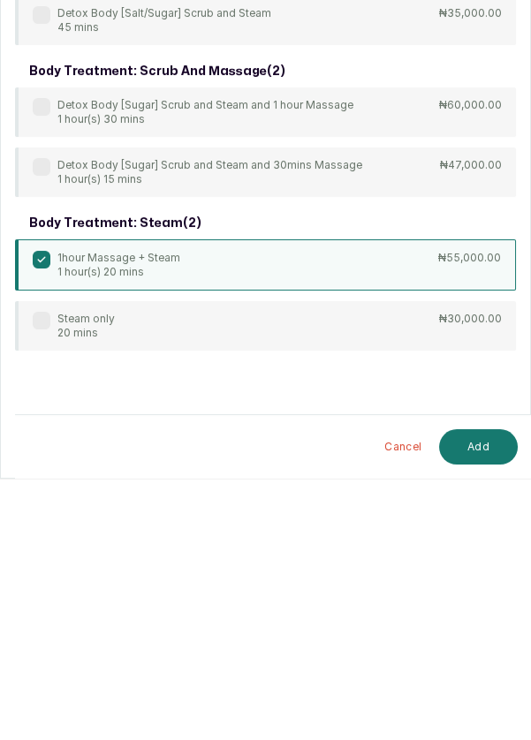
scroll to position [12, 0]
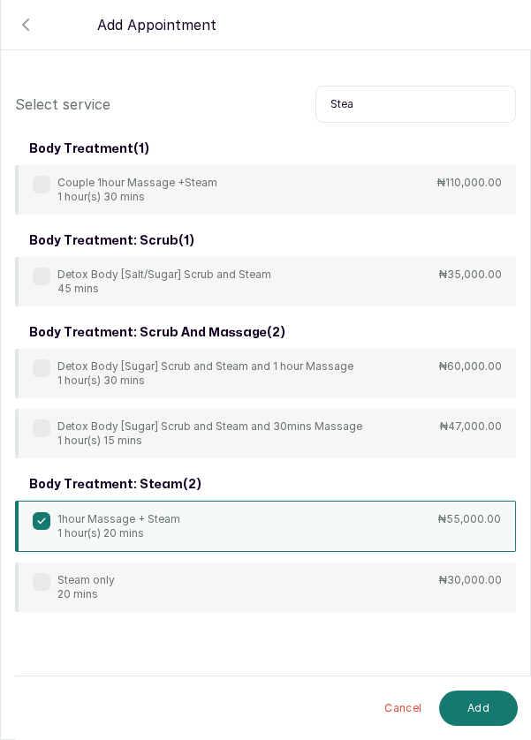
click at [480, 706] on button "Add" at bounding box center [478, 708] width 79 height 35
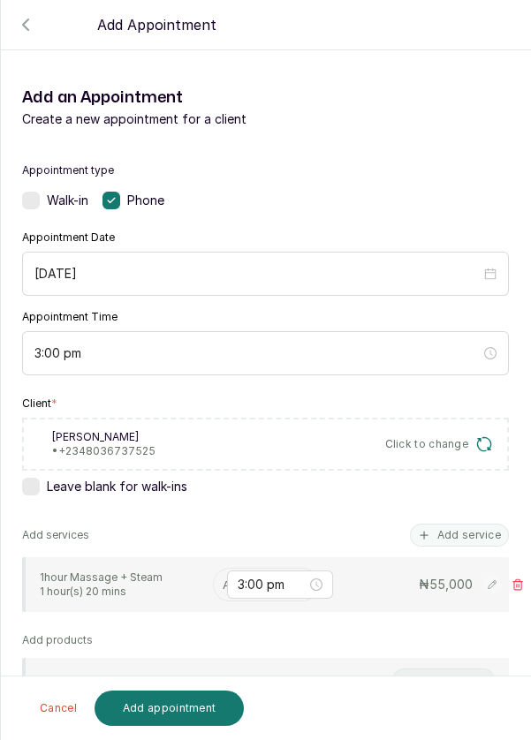
click at [223, 579] on input "text" at bounding box center [225, 584] width 4 height 19
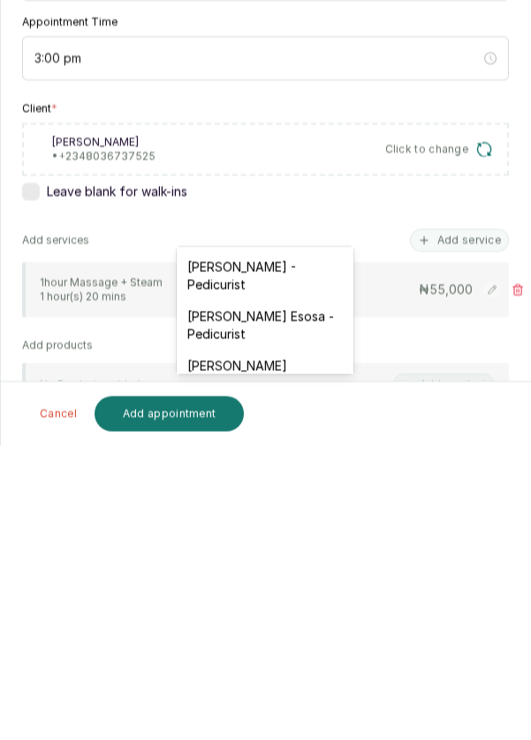
scroll to position [214, 0]
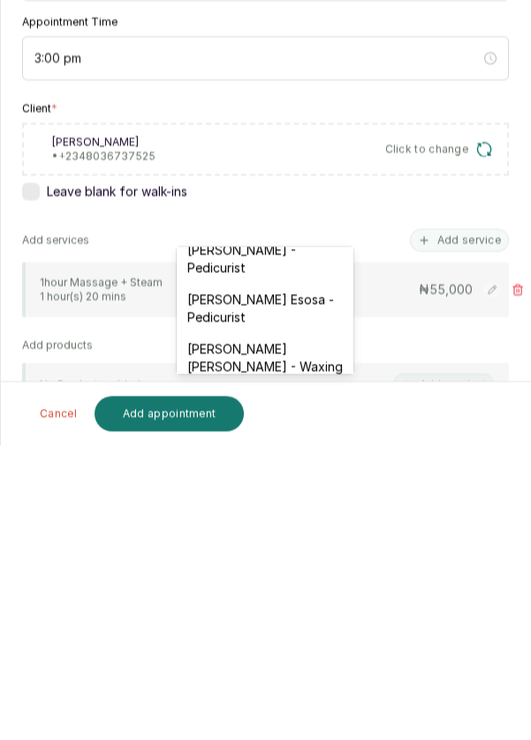
click at [271, 654] on div "[PERSON_NAME] [PERSON_NAME] - Waxing Specialist 2" at bounding box center [265, 661] width 177 height 67
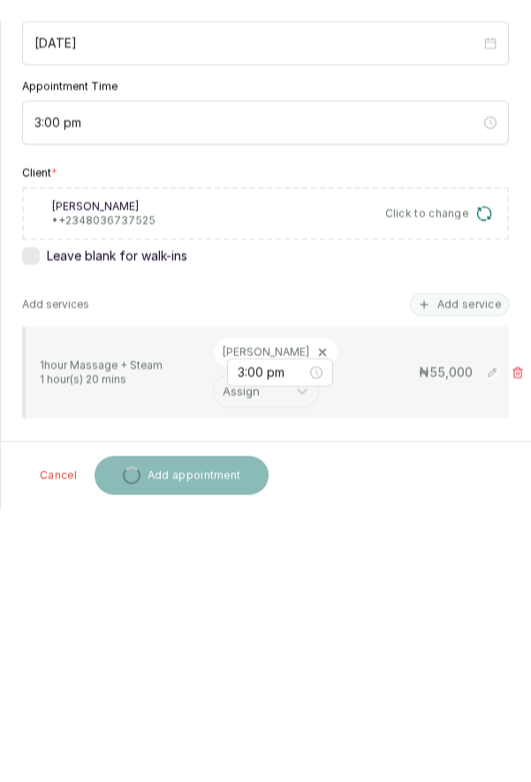
scroll to position [12, 0]
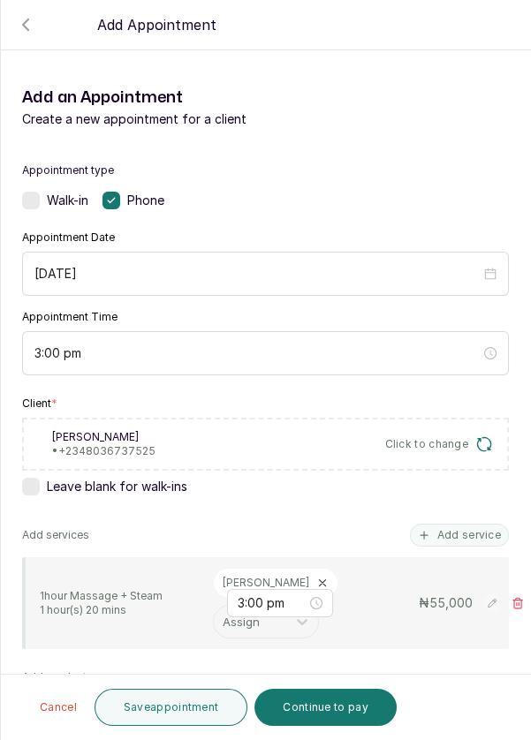
click at [185, 717] on button "Save appointment" at bounding box center [171, 707] width 154 height 37
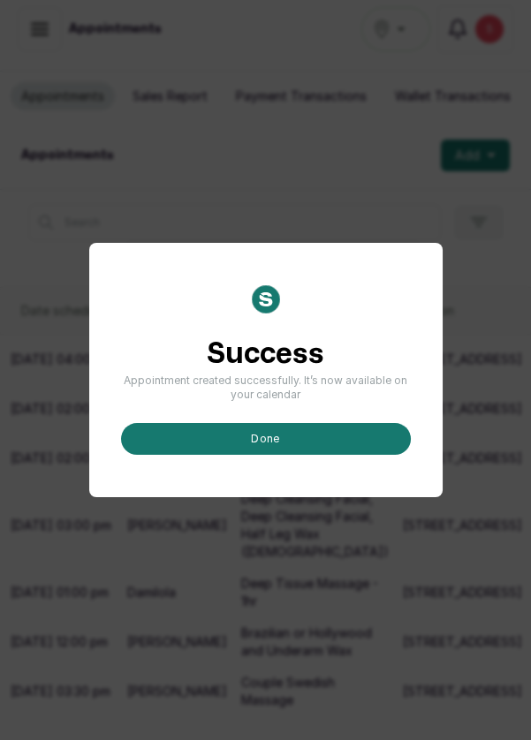
click at [267, 455] on button "done" at bounding box center [266, 439] width 290 height 32
